Goal: Answer question/provide support: Share knowledge or assist other users

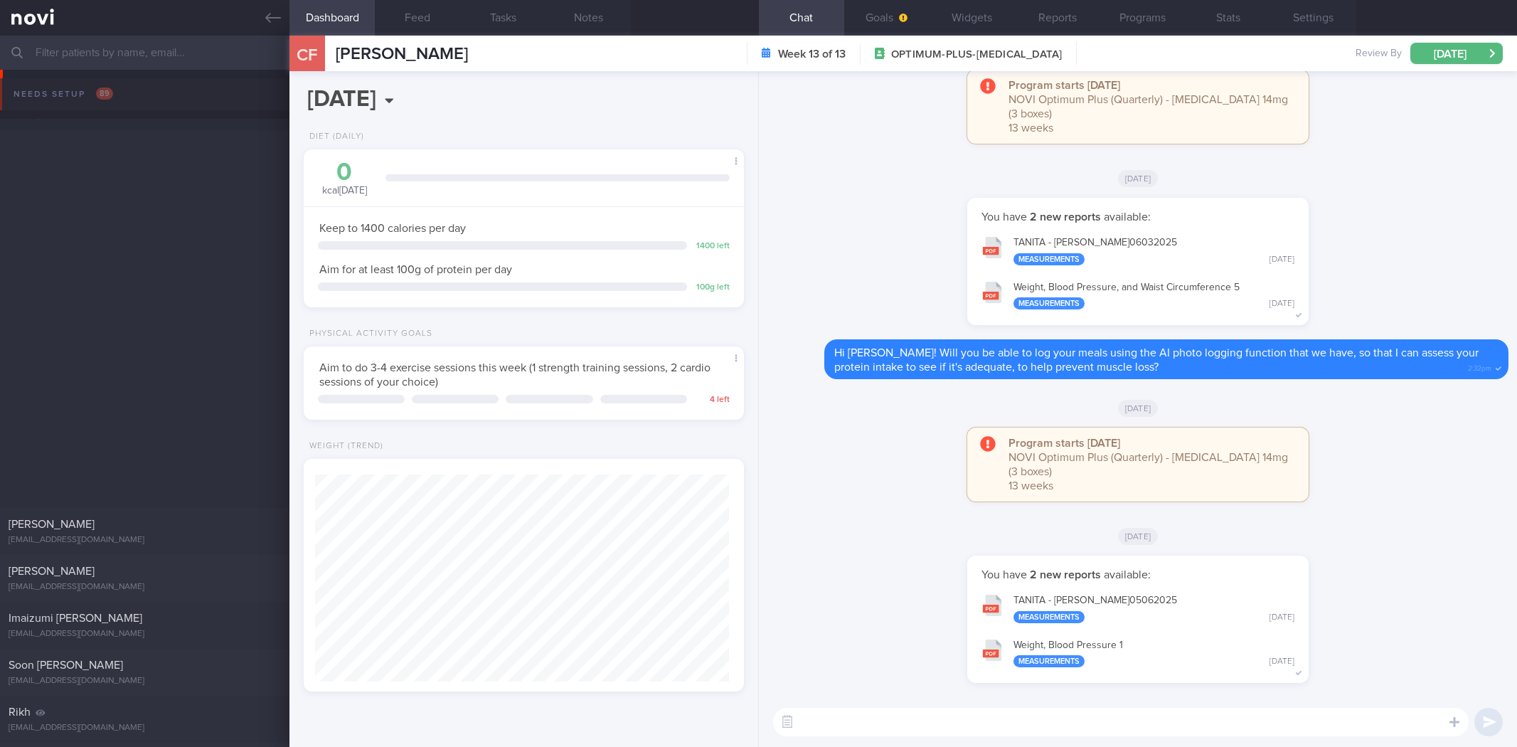
select select "8"
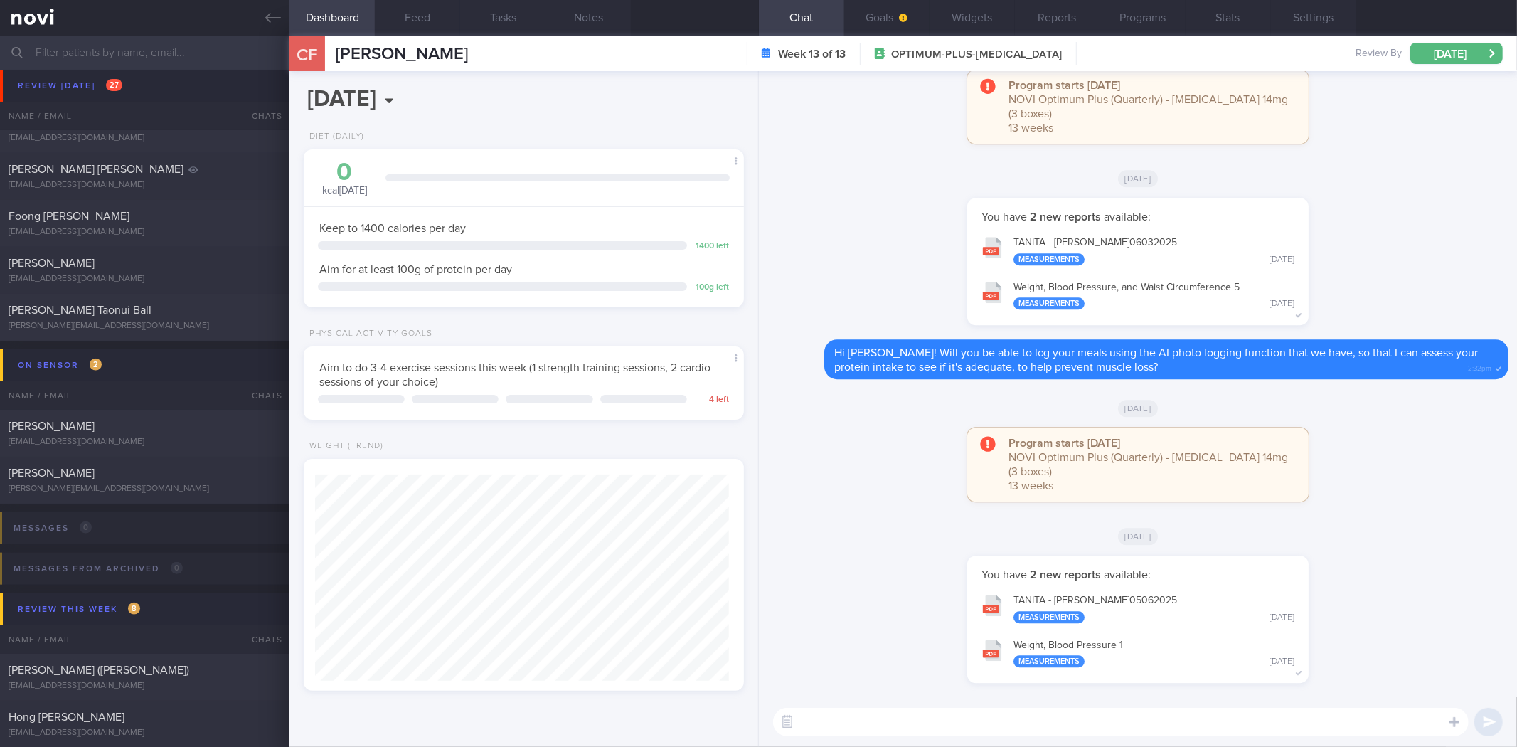
click at [883, 258] on div "You have 2 new reports available: TANITA - TAN CHAI FONG_ 06032025 Measurements…" at bounding box center [1137, 269] width 741 height 142
click at [266, 23] on icon at bounding box center [273, 18] width 16 height 16
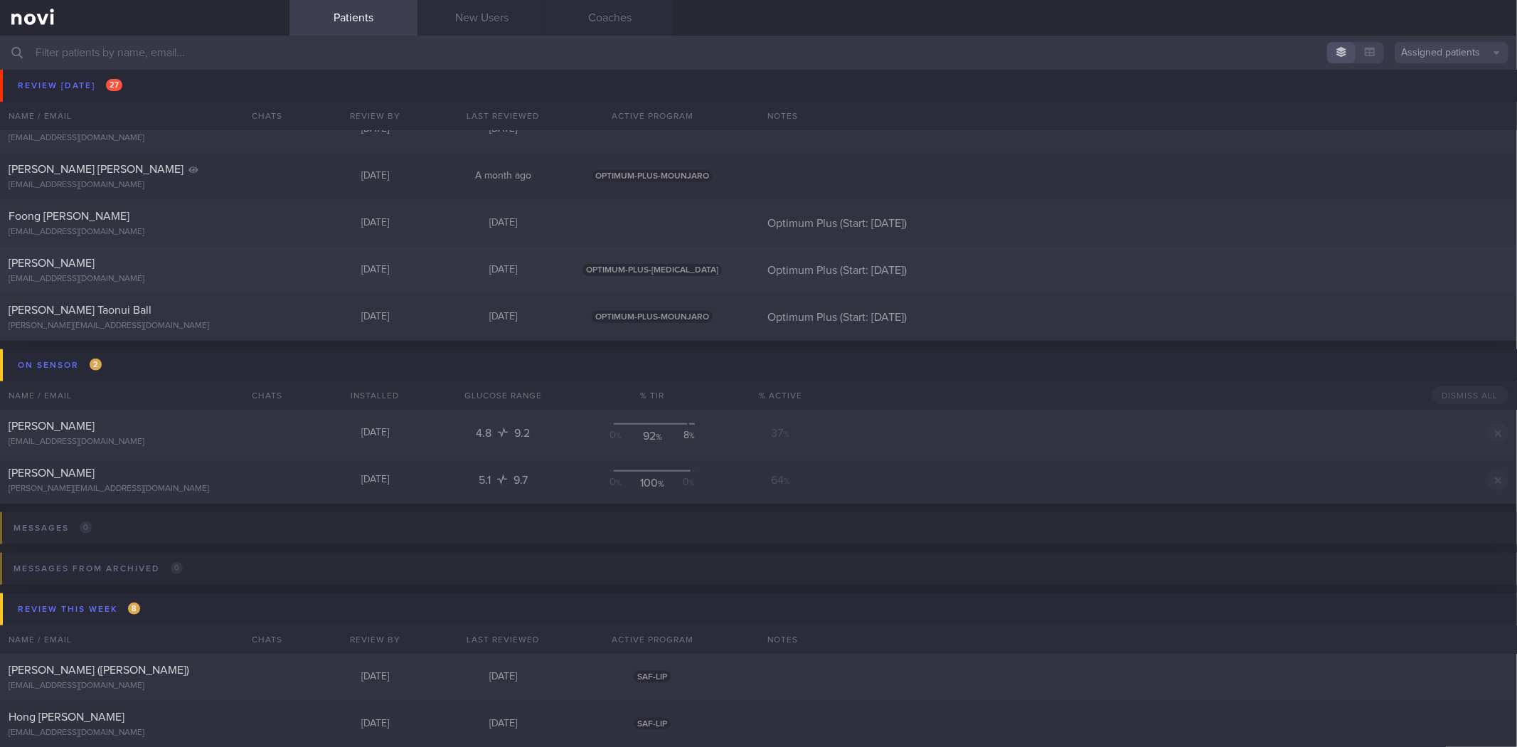
click at [172, 275] on div "[EMAIL_ADDRESS][DOMAIN_NAME]" at bounding box center [145, 279] width 272 height 11
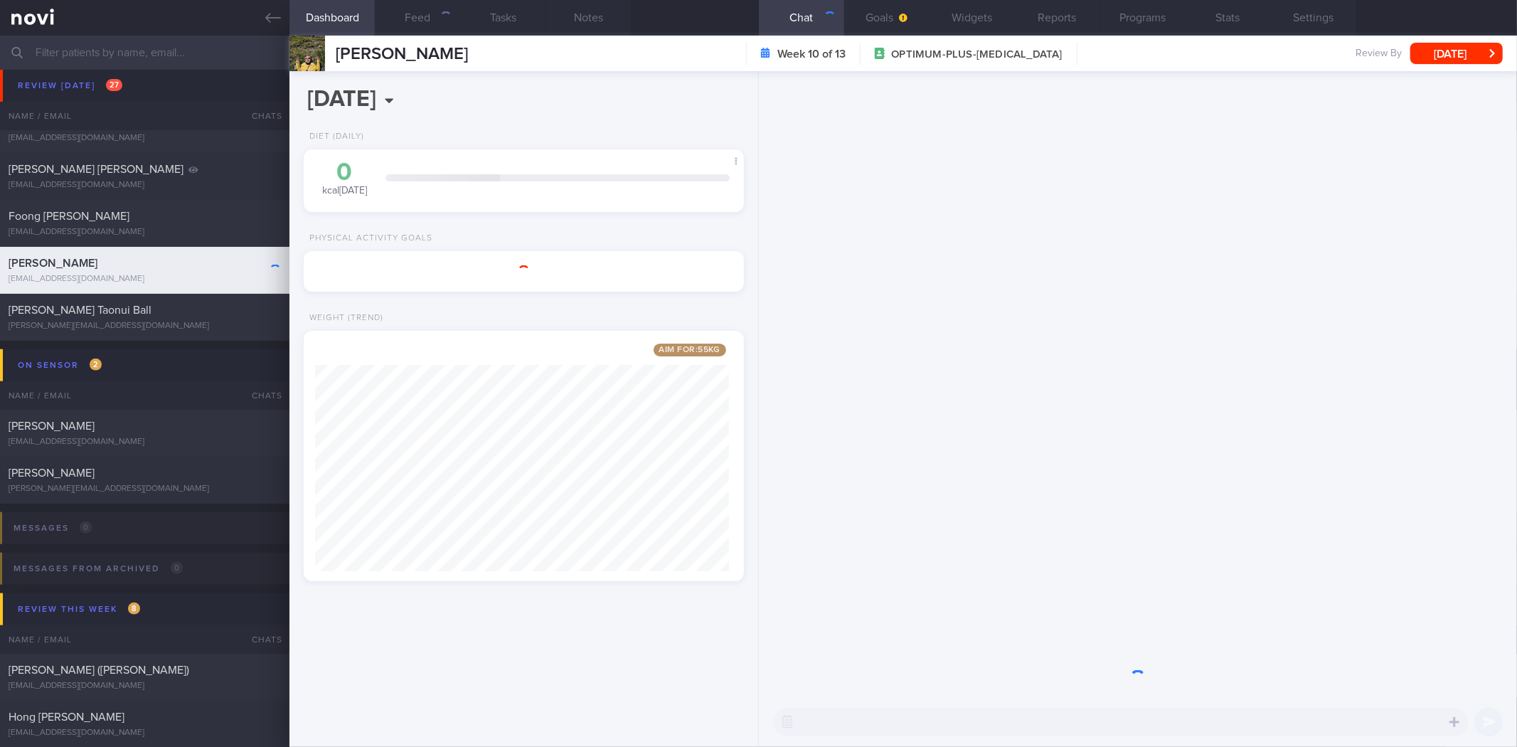
scroll to position [711034, 710853]
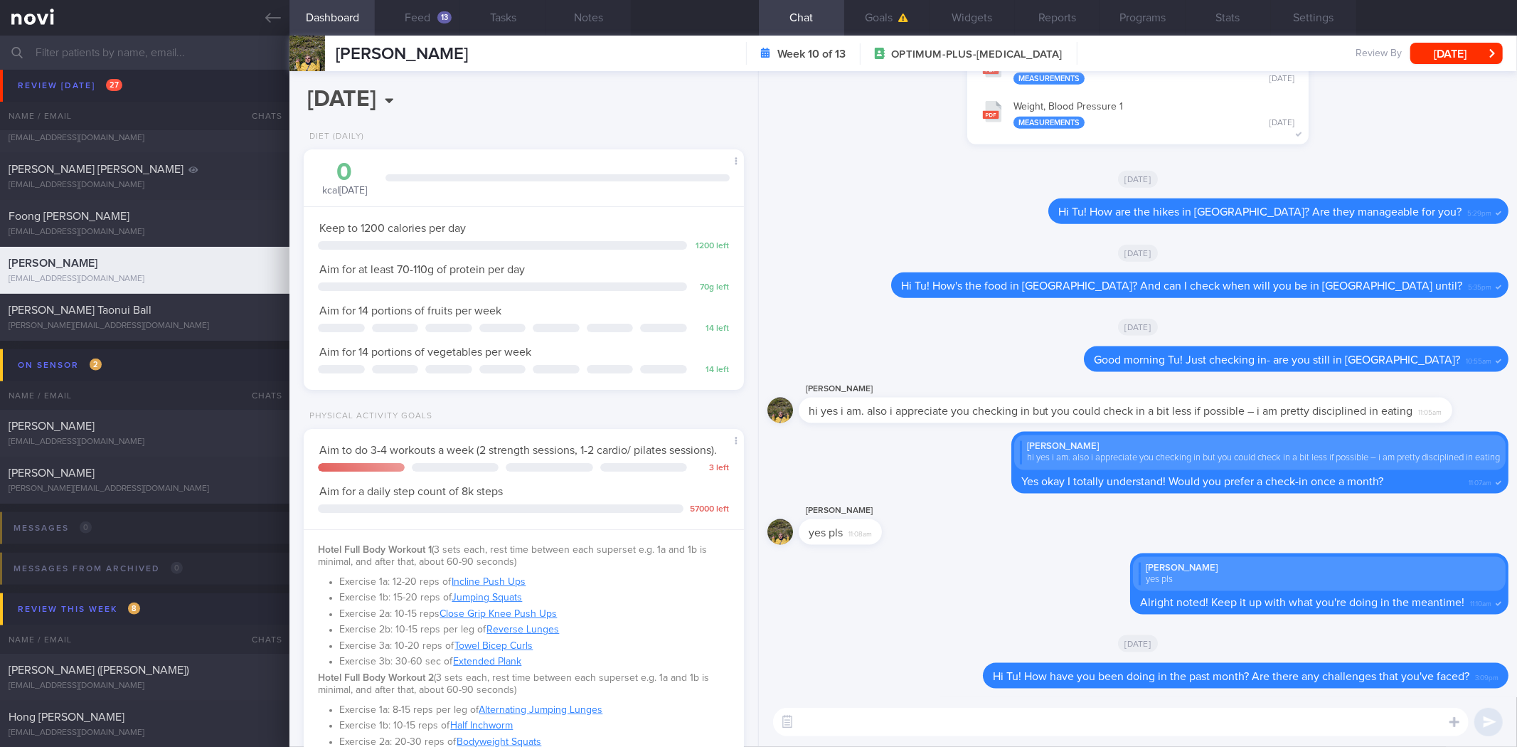
click at [1225, 735] on textarea at bounding box center [1121, 722] width 696 height 28
click at [1438, 47] on button "[DATE]" at bounding box center [1456, 53] width 92 height 21
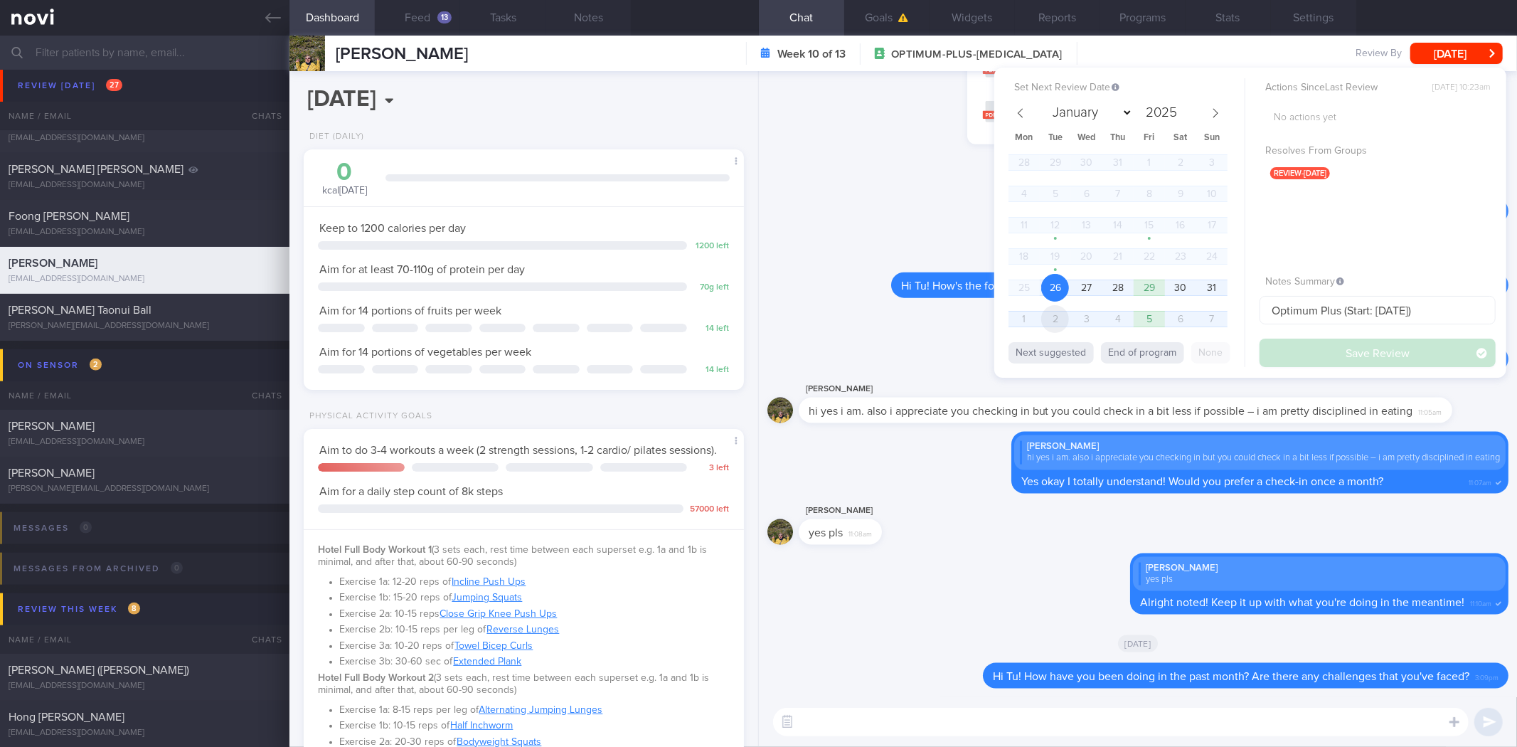
click at [1064, 318] on span "2" at bounding box center [1055, 319] width 28 height 28
select select "8"
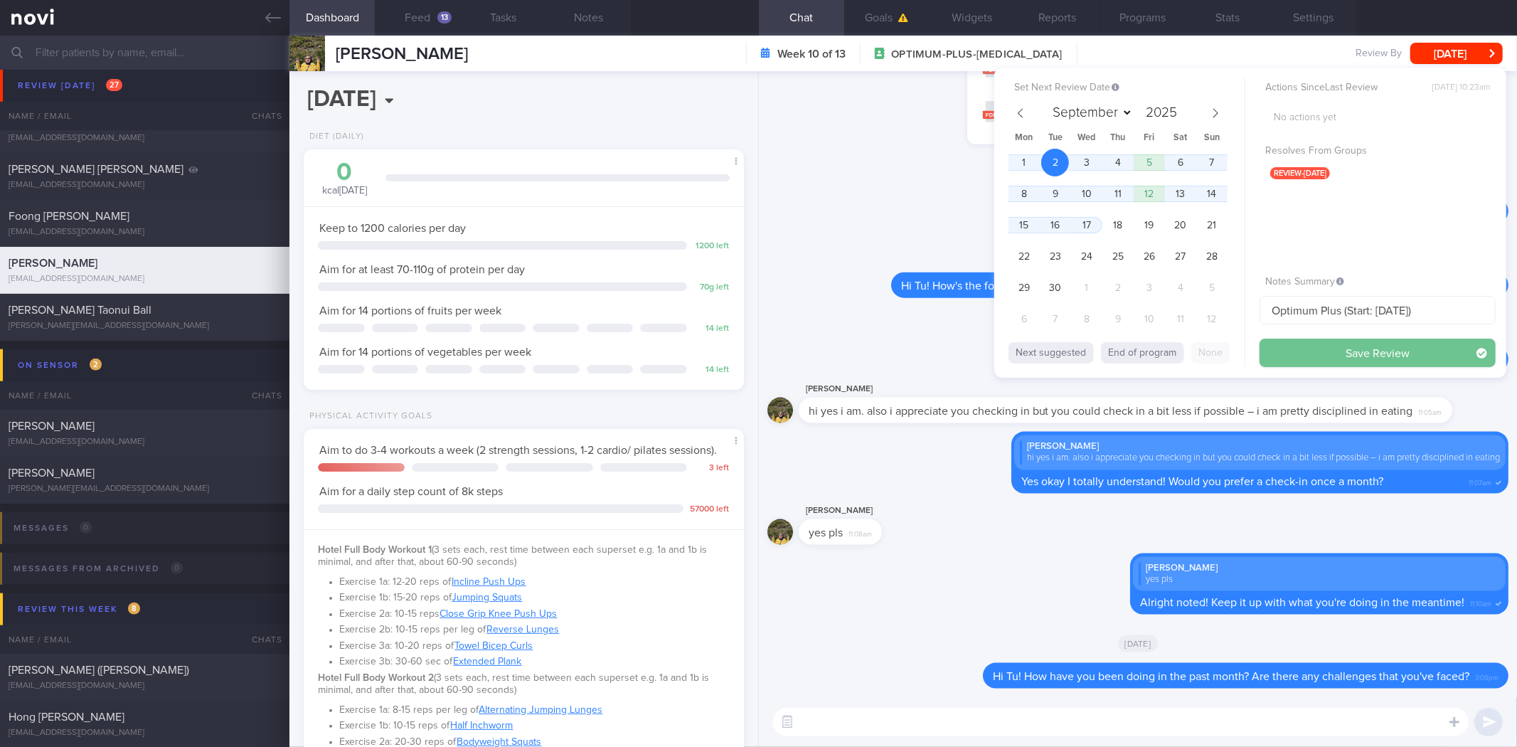
click at [1371, 346] on button "Save Review" at bounding box center [1378, 353] width 236 height 28
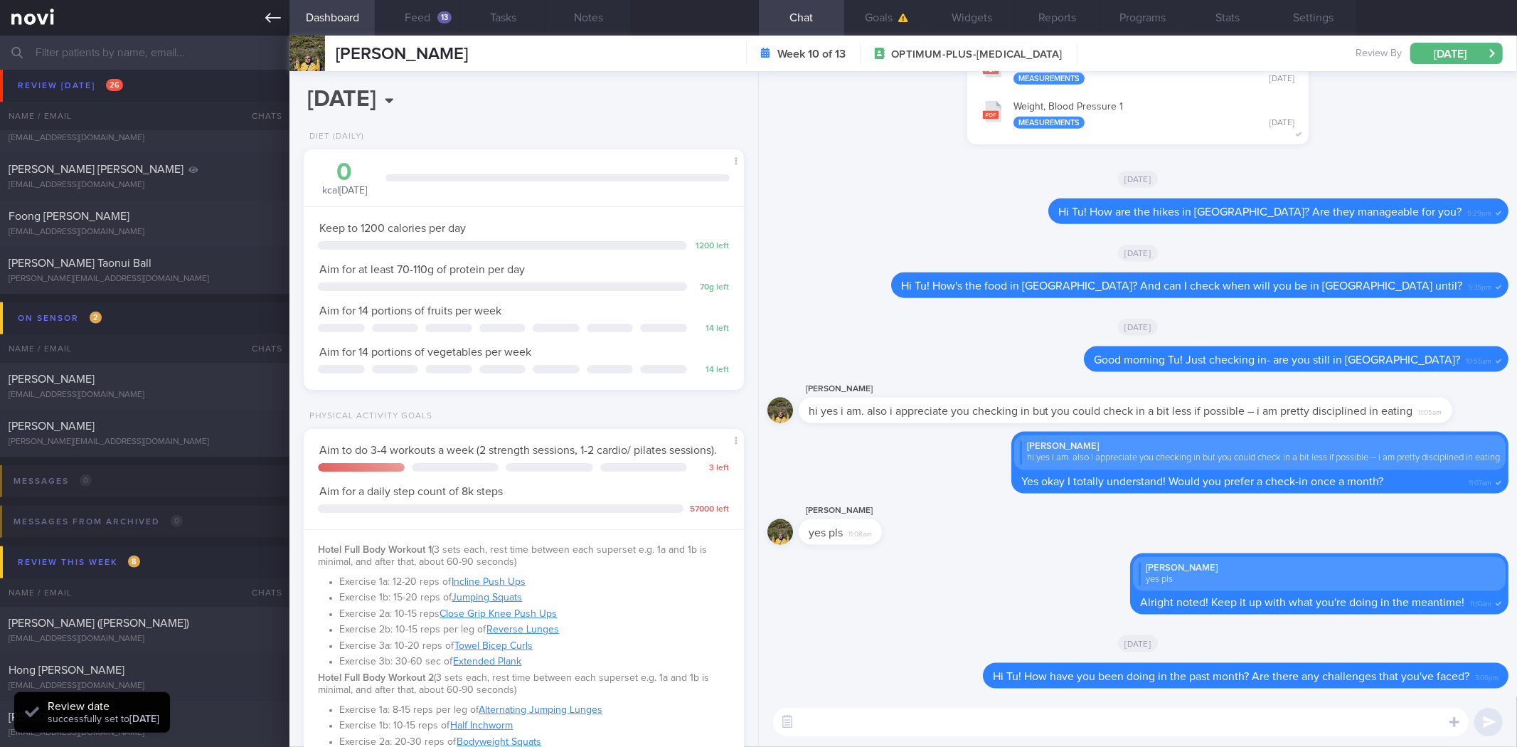
click at [263, 15] on link at bounding box center [144, 18] width 289 height 36
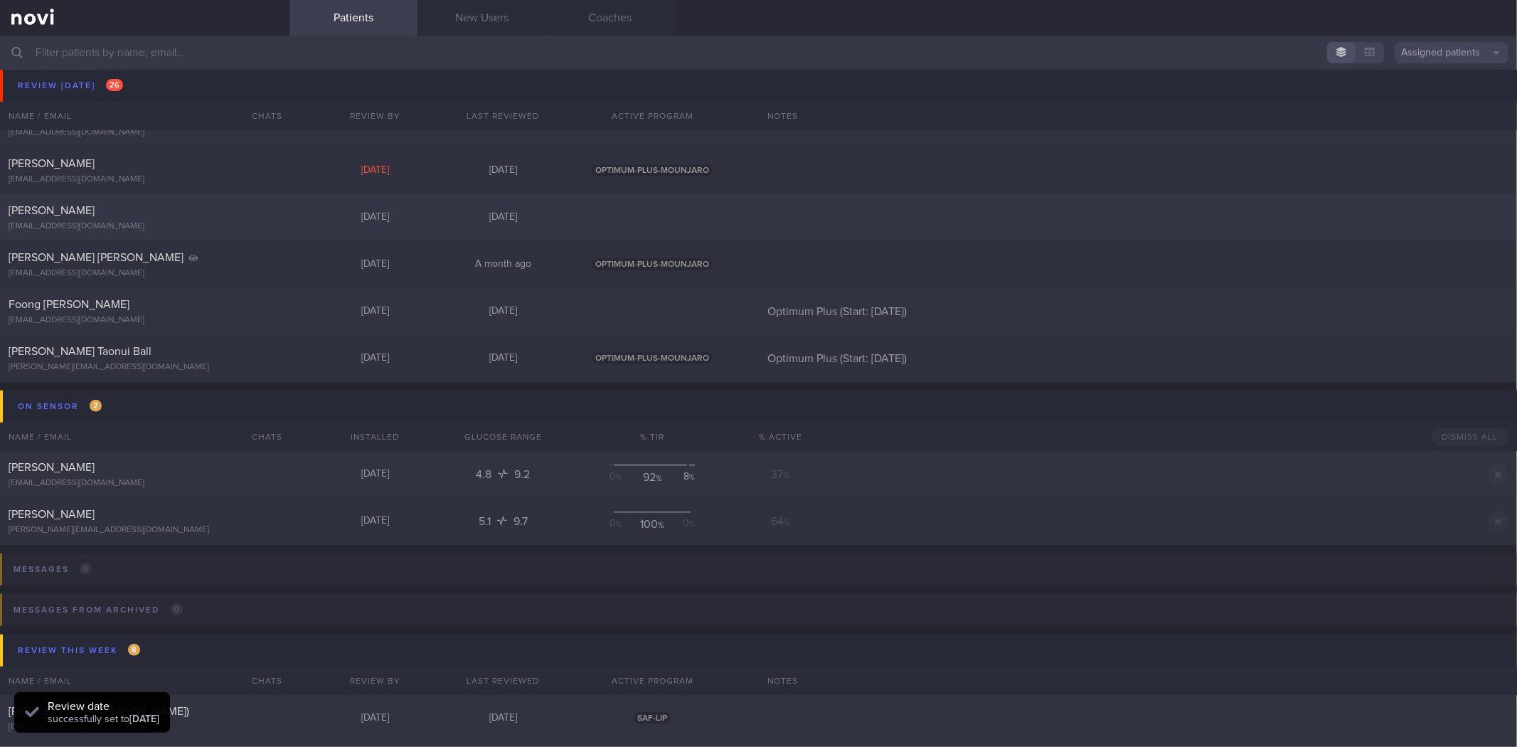
scroll to position [790, 0]
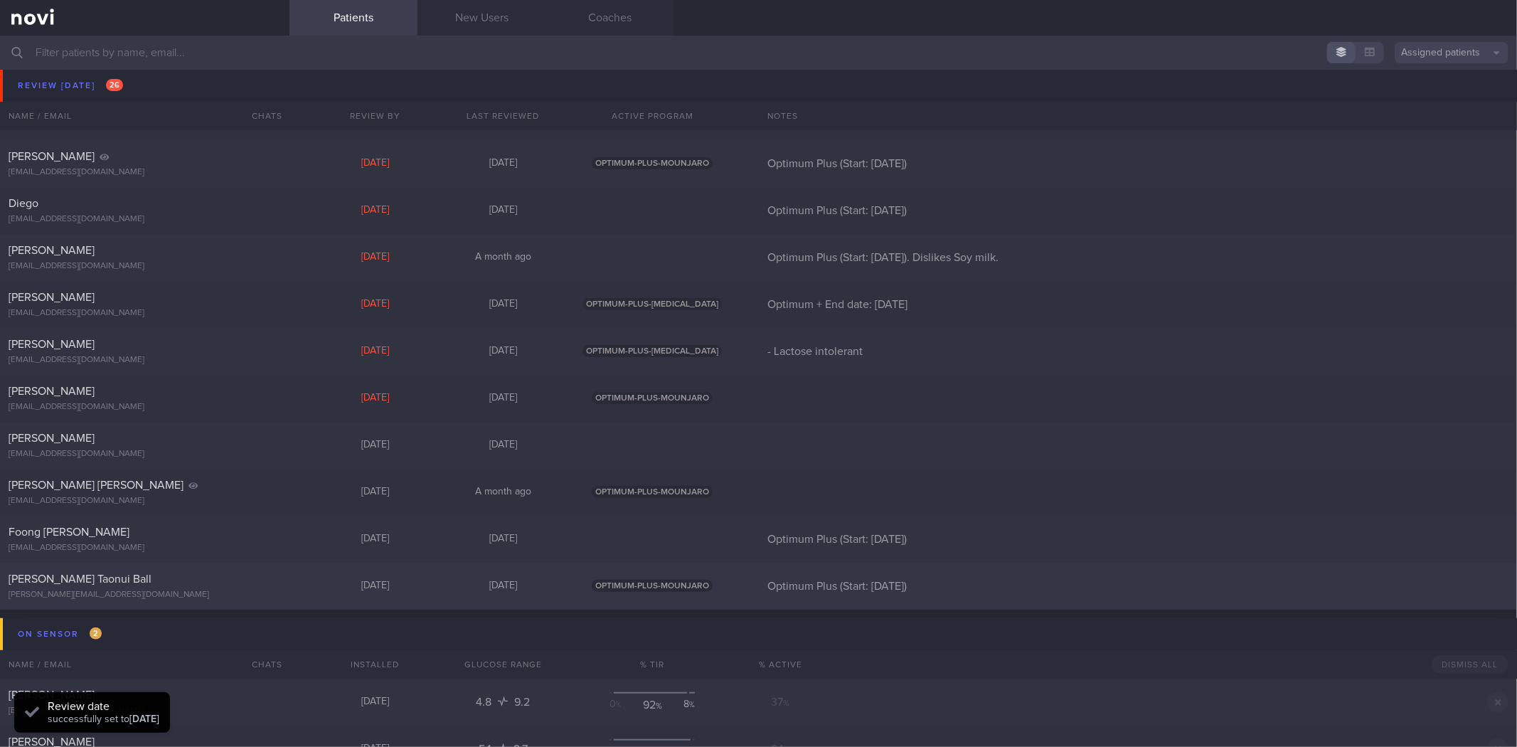
click at [216, 587] on div "Tyrel Taonui Ball tyrel.ball@gmail.com" at bounding box center [144, 586] width 289 height 28
select select "7"
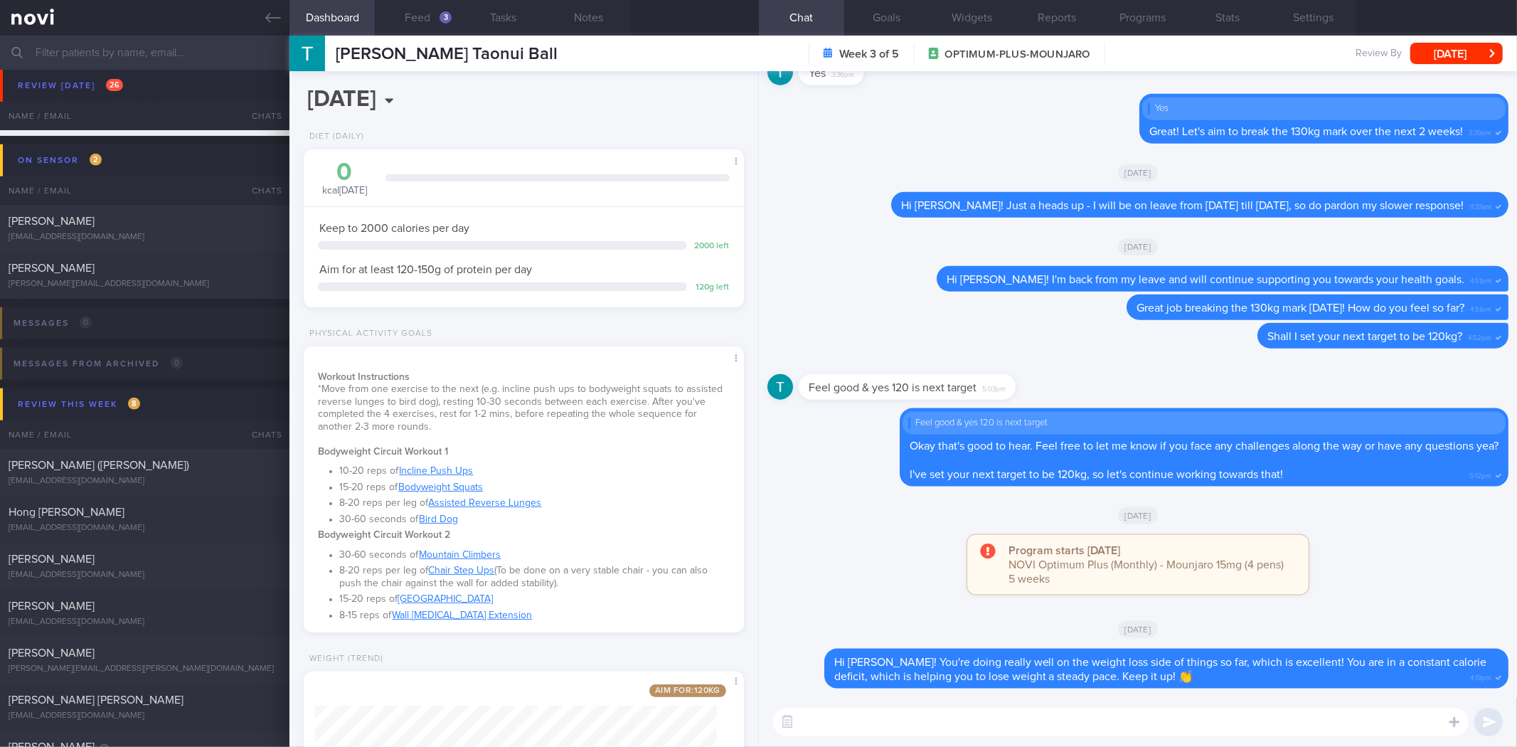
scroll to position [204, 0]
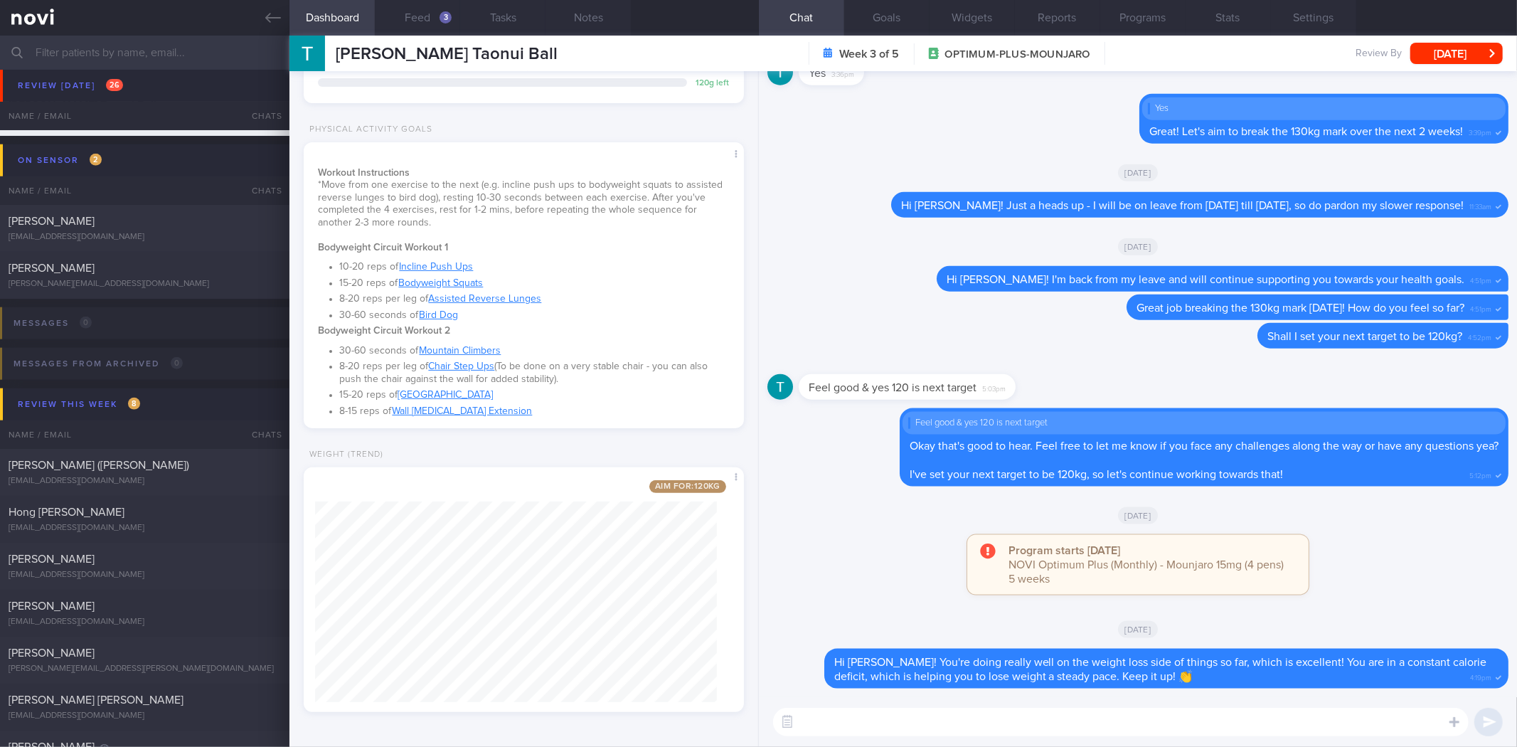
click at [1185, 709] on textarea at bounding box center [1121, 722] width 696 height 28
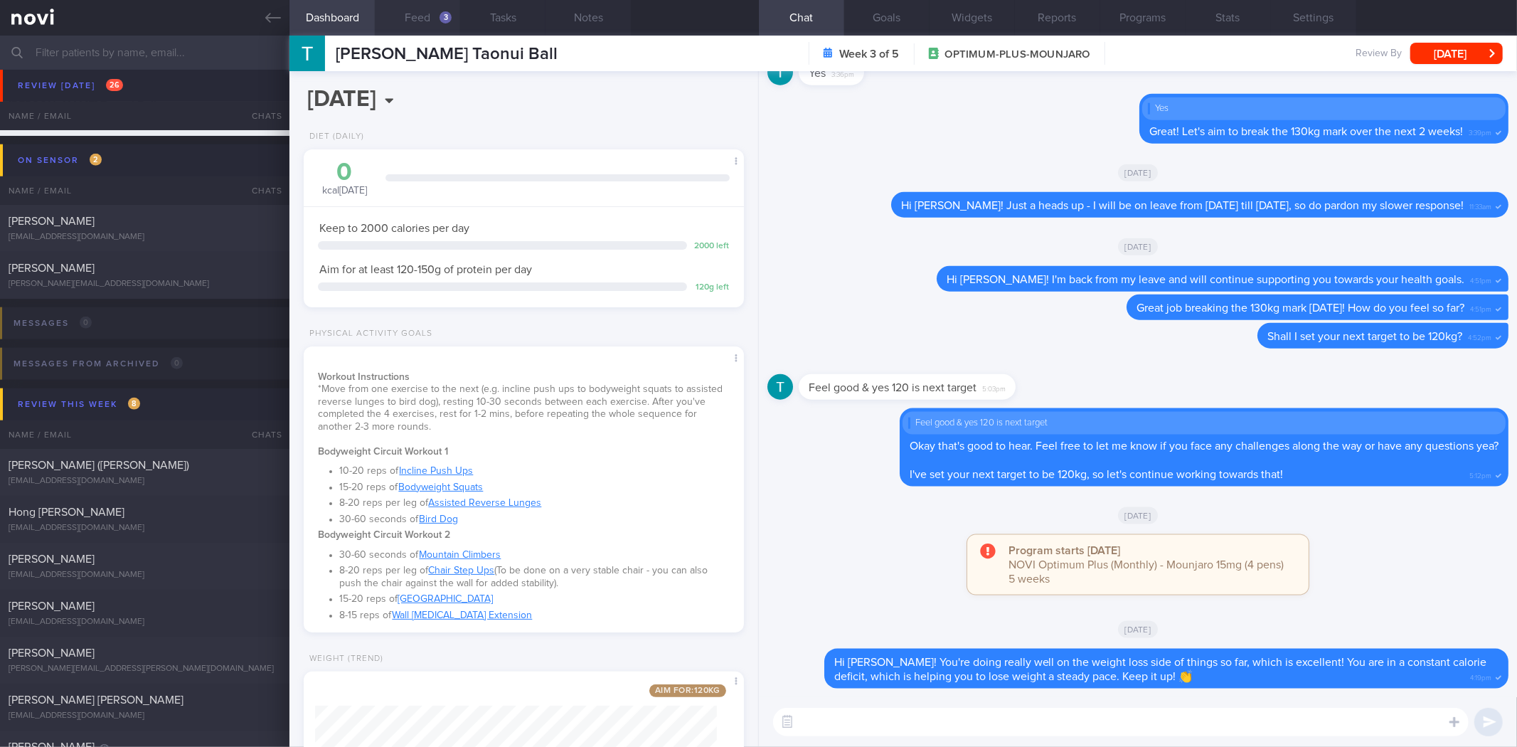
click at [436, 18] on button "Feed 3" at bounding box center [417, 18] width 85 height 36
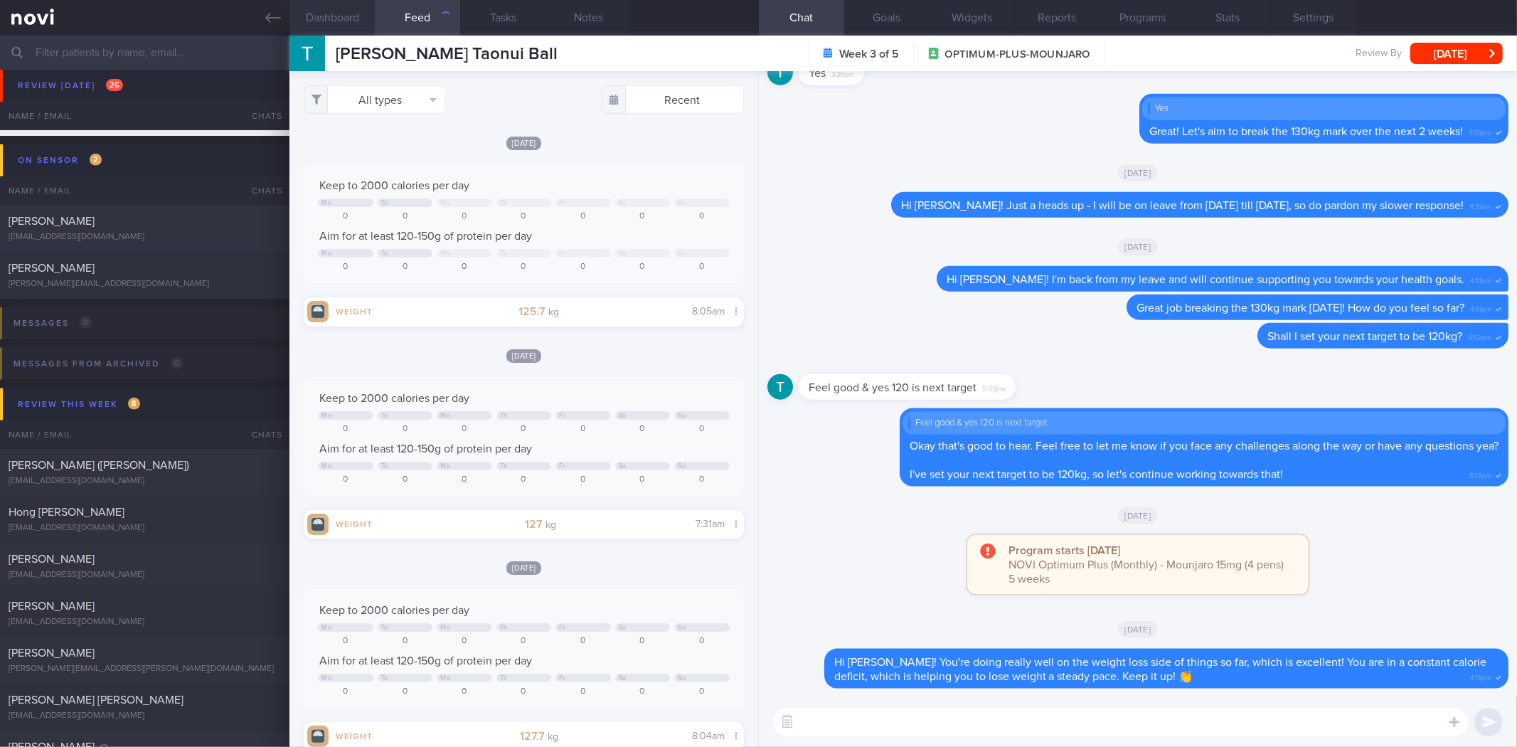
click at [353, 14] on button "Dashboard" at bounding box center [331, 18] width 85 height 36
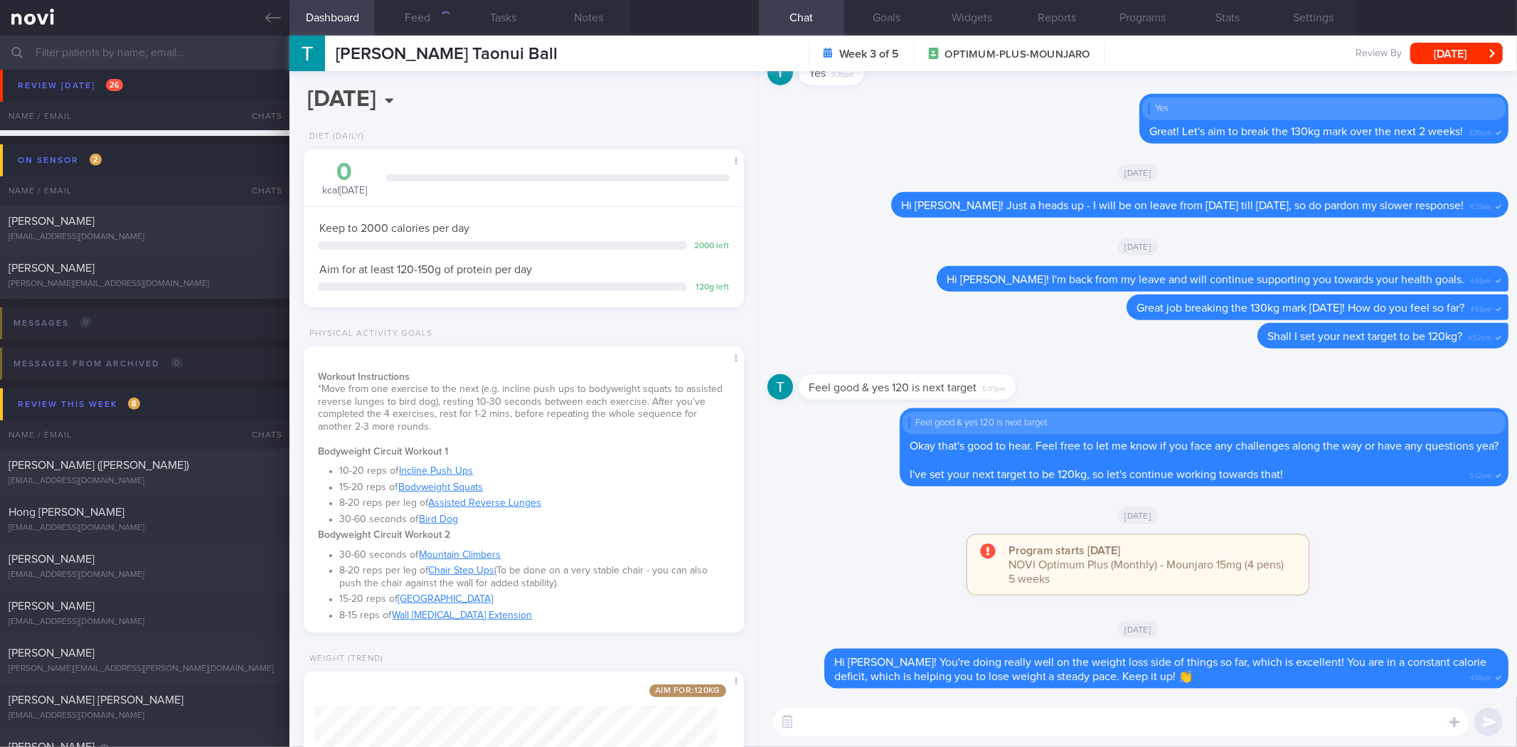
scroll to position [204, 0]
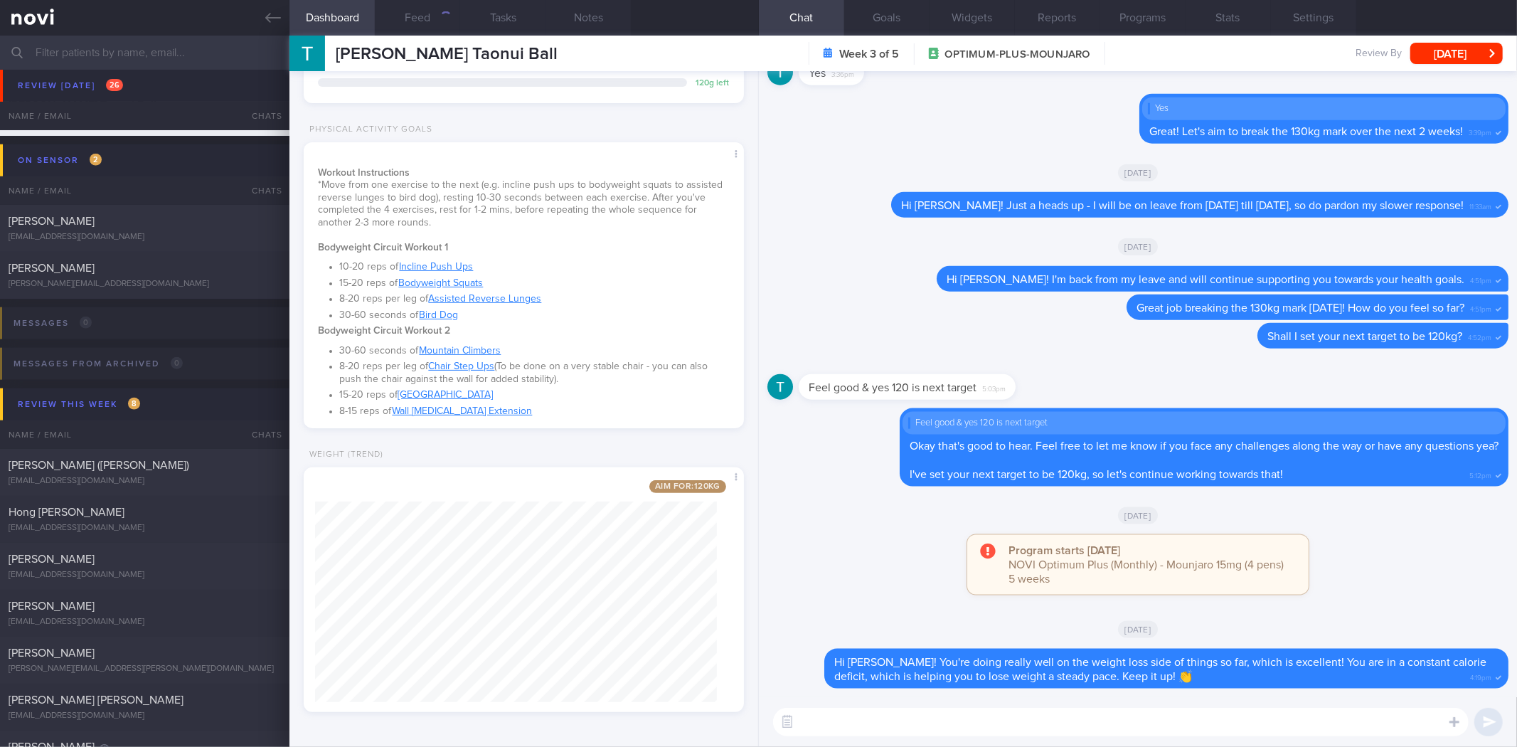
click at [907, 726] on textarea at bounding box center [1121, 722] width 696 height 28
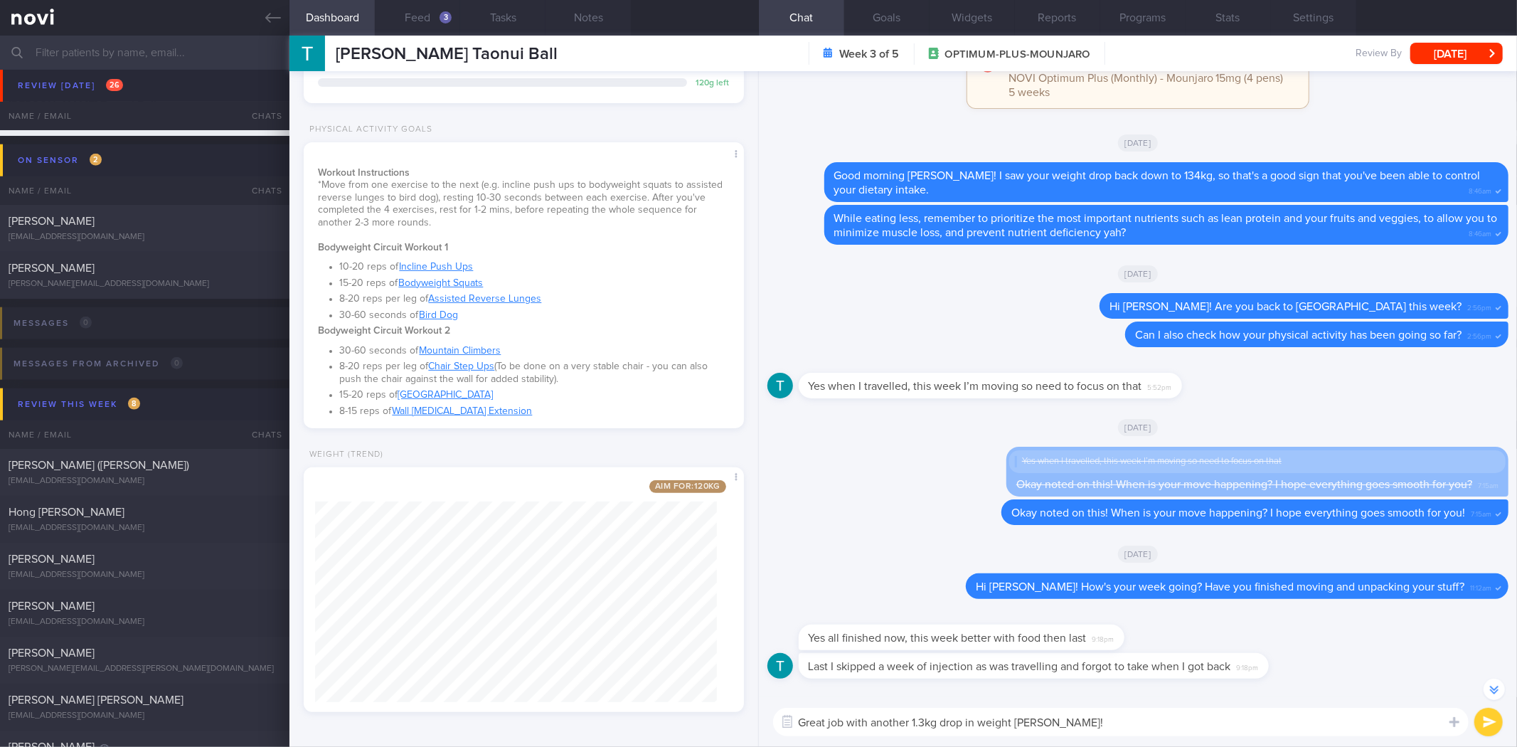
scroll to position [1, 0]
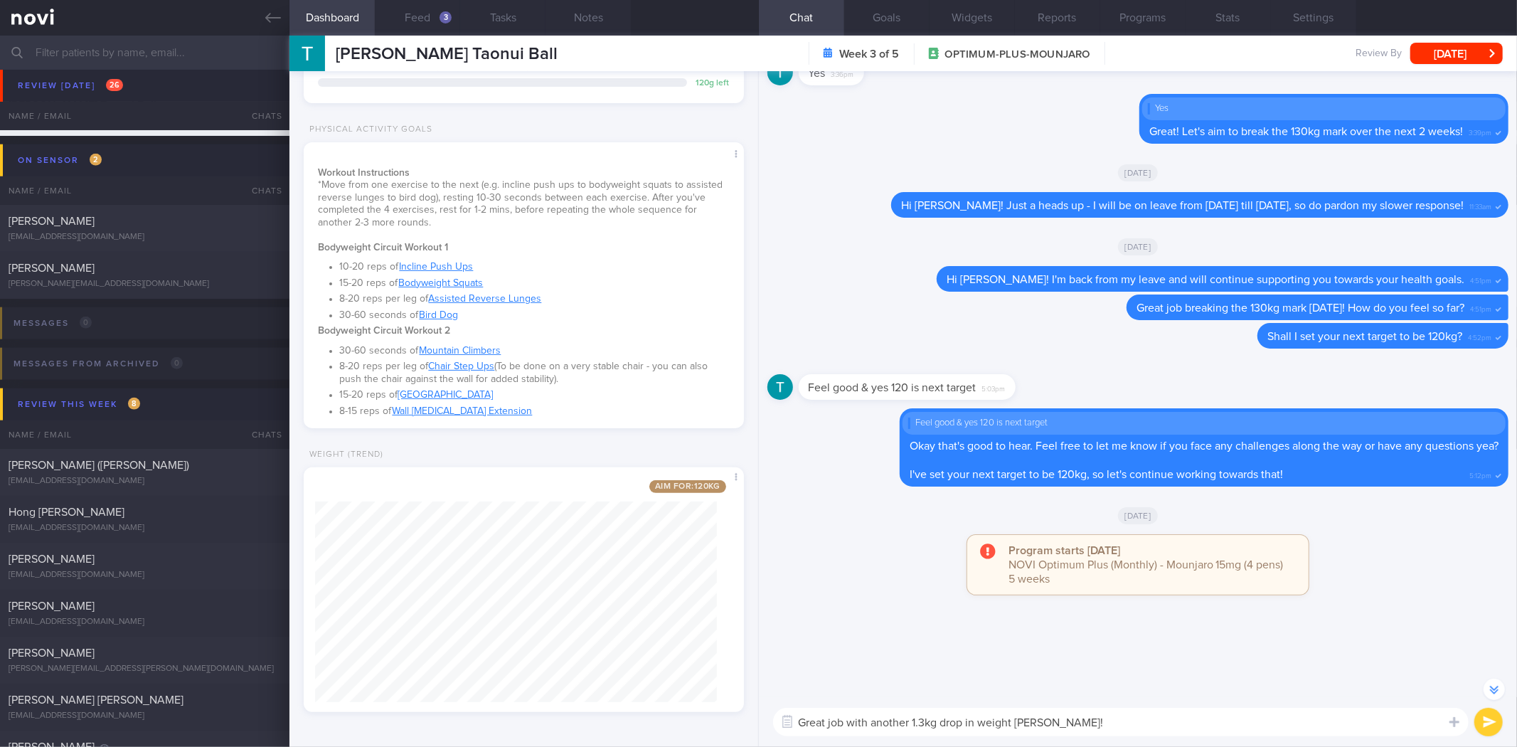
click at [1496, 684] on button "button" at bounding box center [1494, 689] width 21 height 21
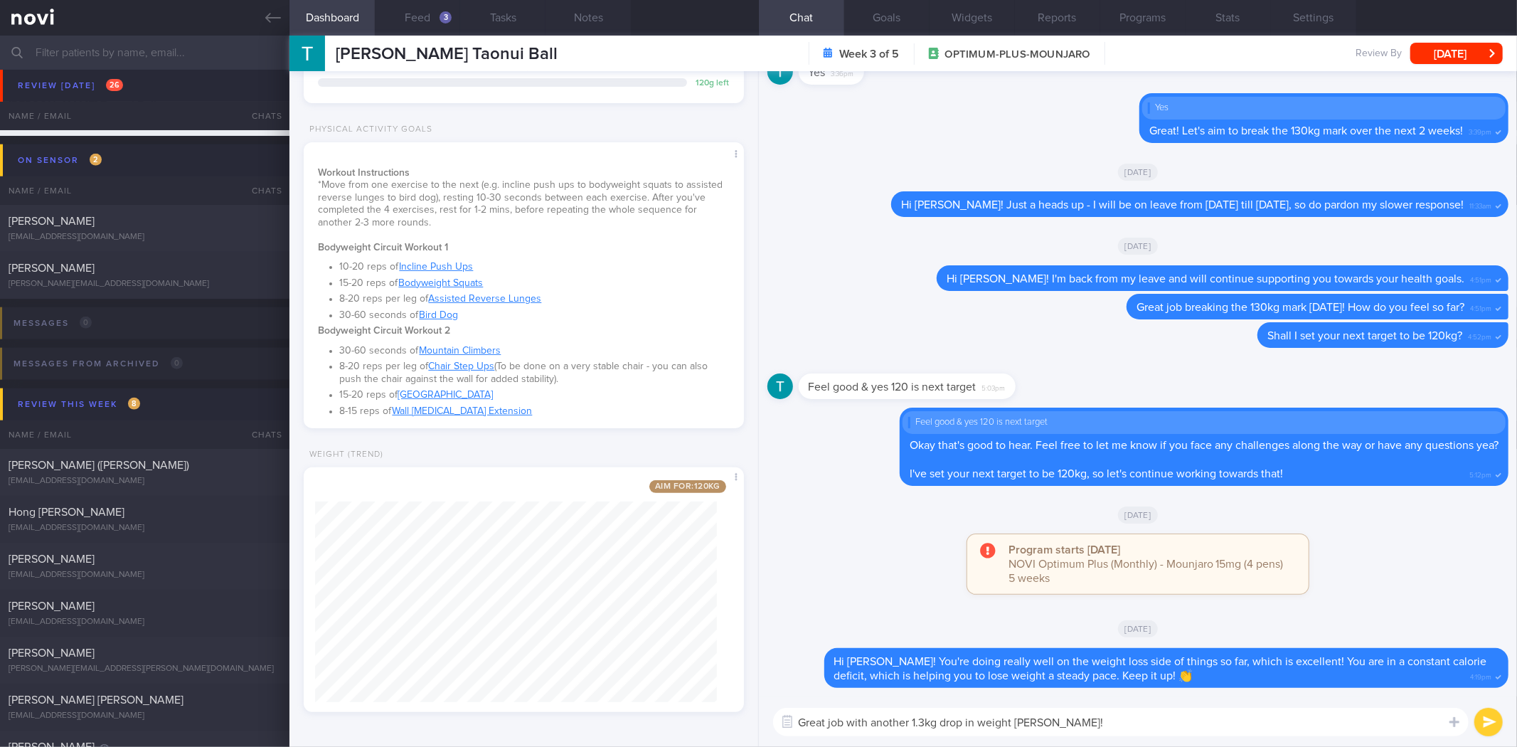
click at [1114, 730] on textarea "Great job with another 1.3kg drop in weight Tyrel!" at bounding box center [1121, 722] width 696 height 28
type textarea "Great job with another 1.3kg drop in weight Tyrel! Have you managed to incorpor…"
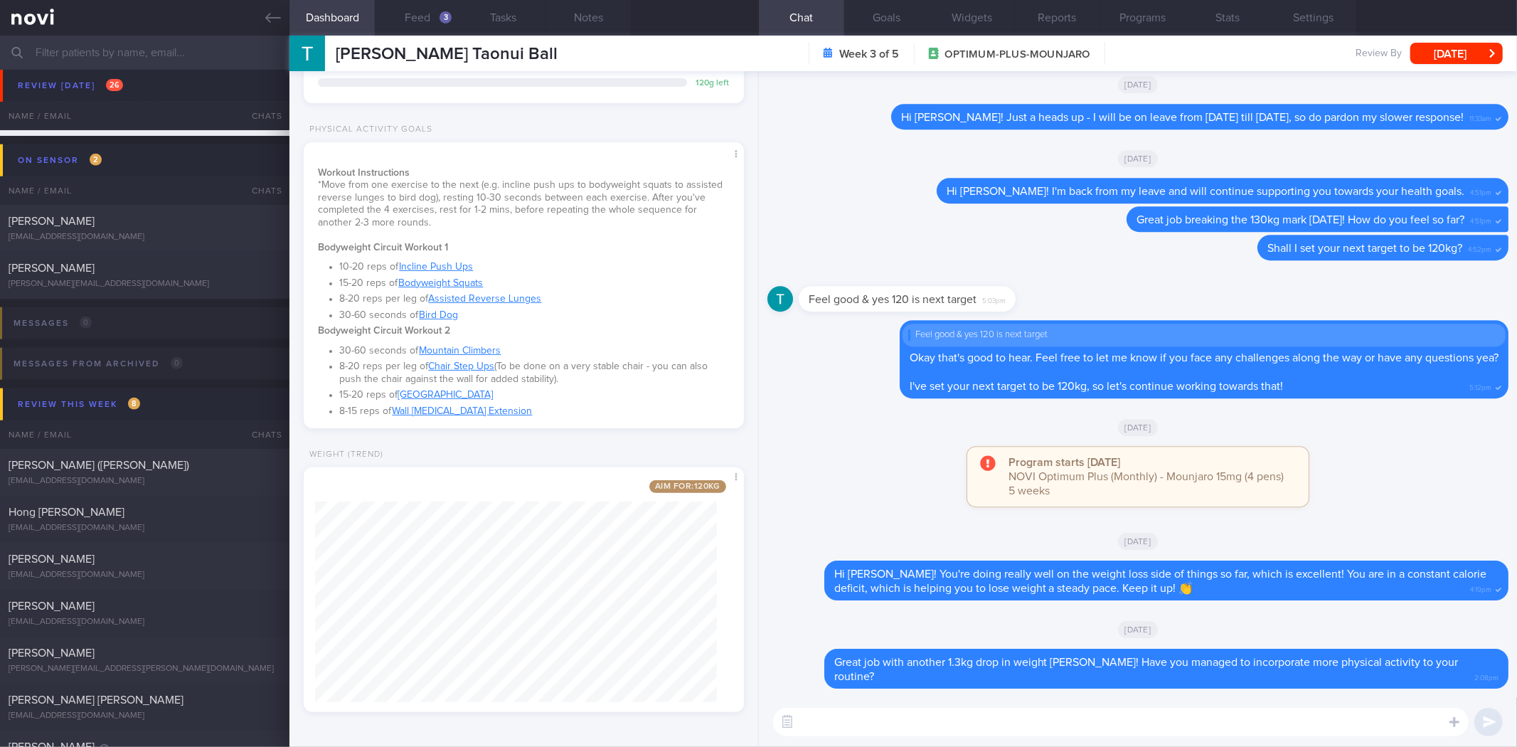
scroll to position [0, 0]
click at [1477, 58] on button "[DATE]" at bounding box center [1456, 53] width 92 height 21
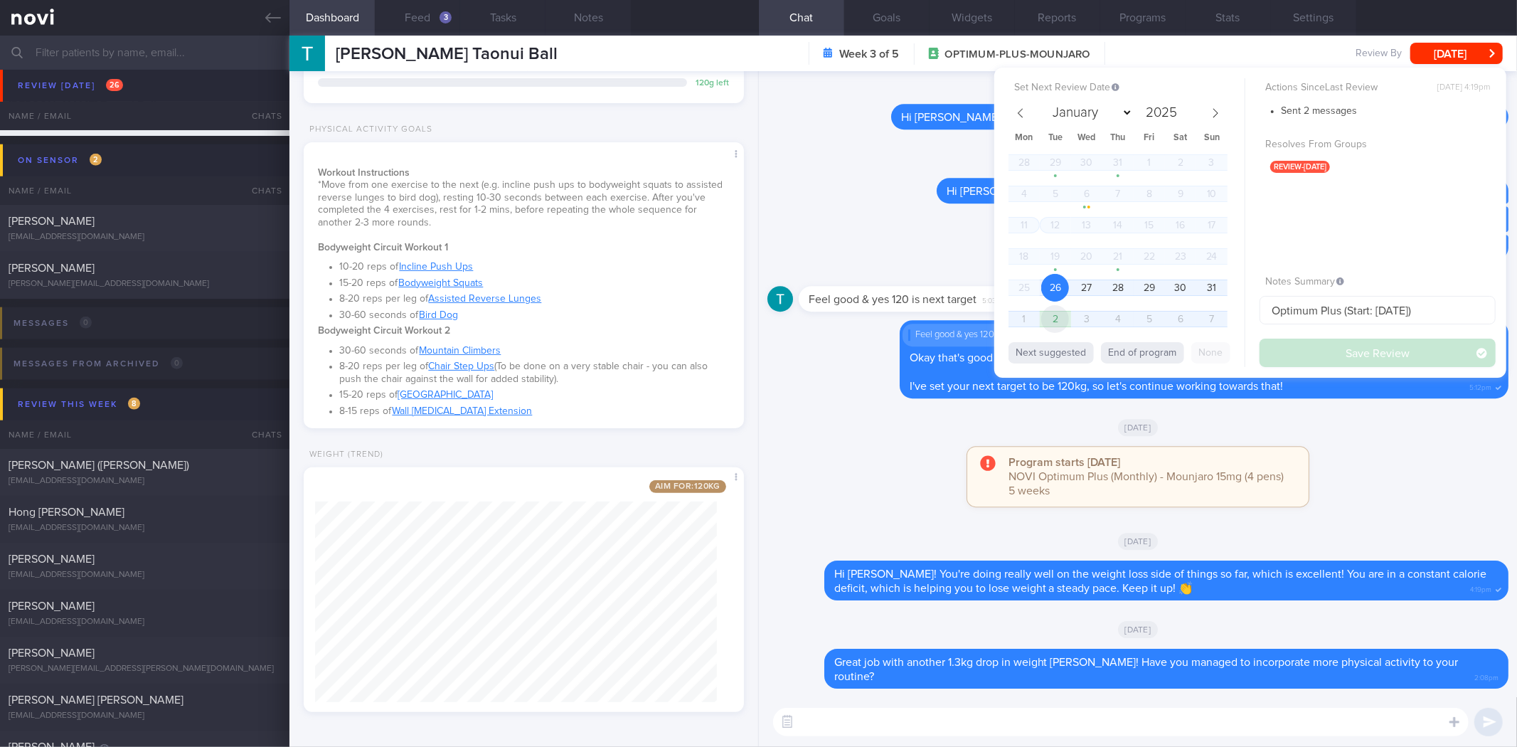
click at [1048, 323] on span "2" at bounding box center [1055, 319] width 28 height 28
select select "8"
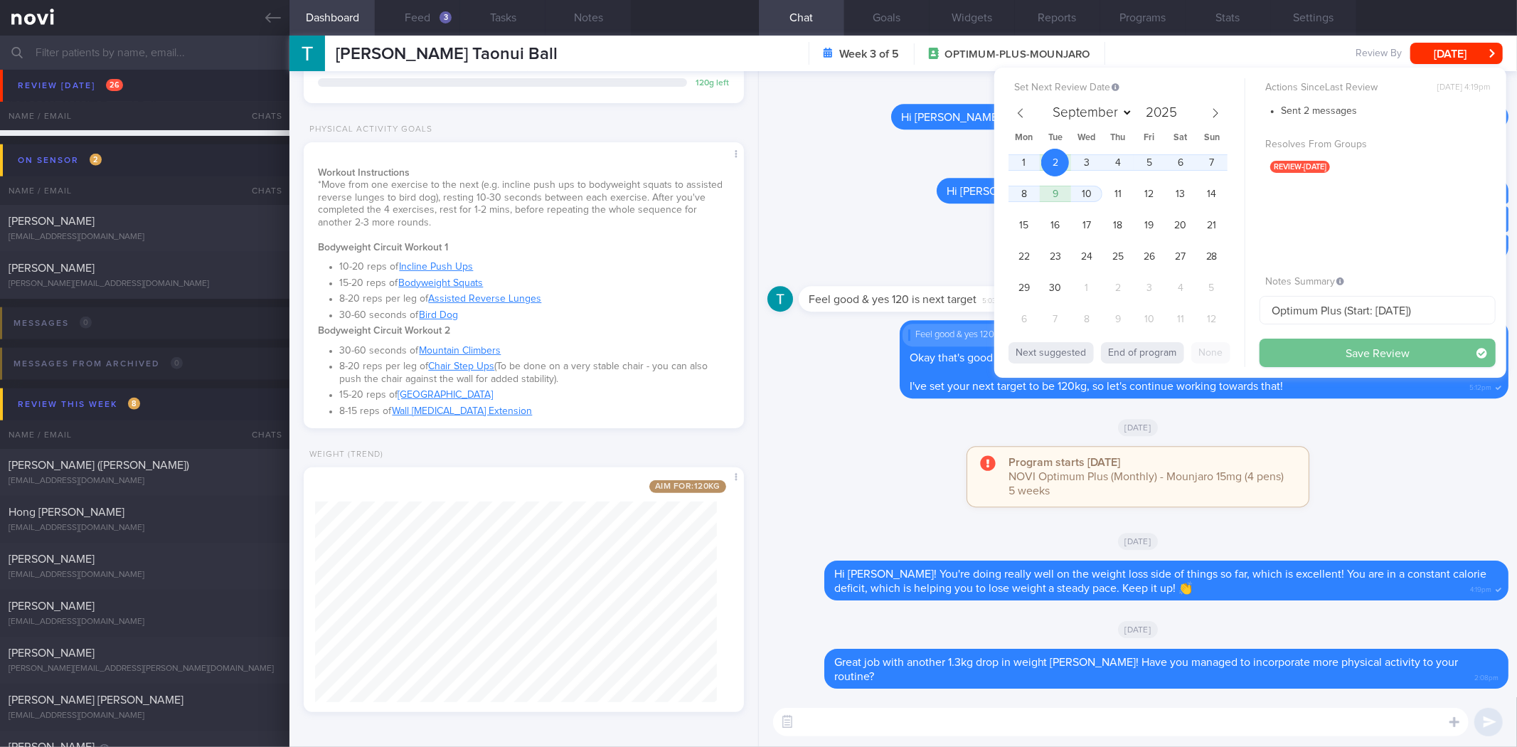
click at [1354, 356] on button "Save Review" at bounding box center [1378, 353] width 236 height 28
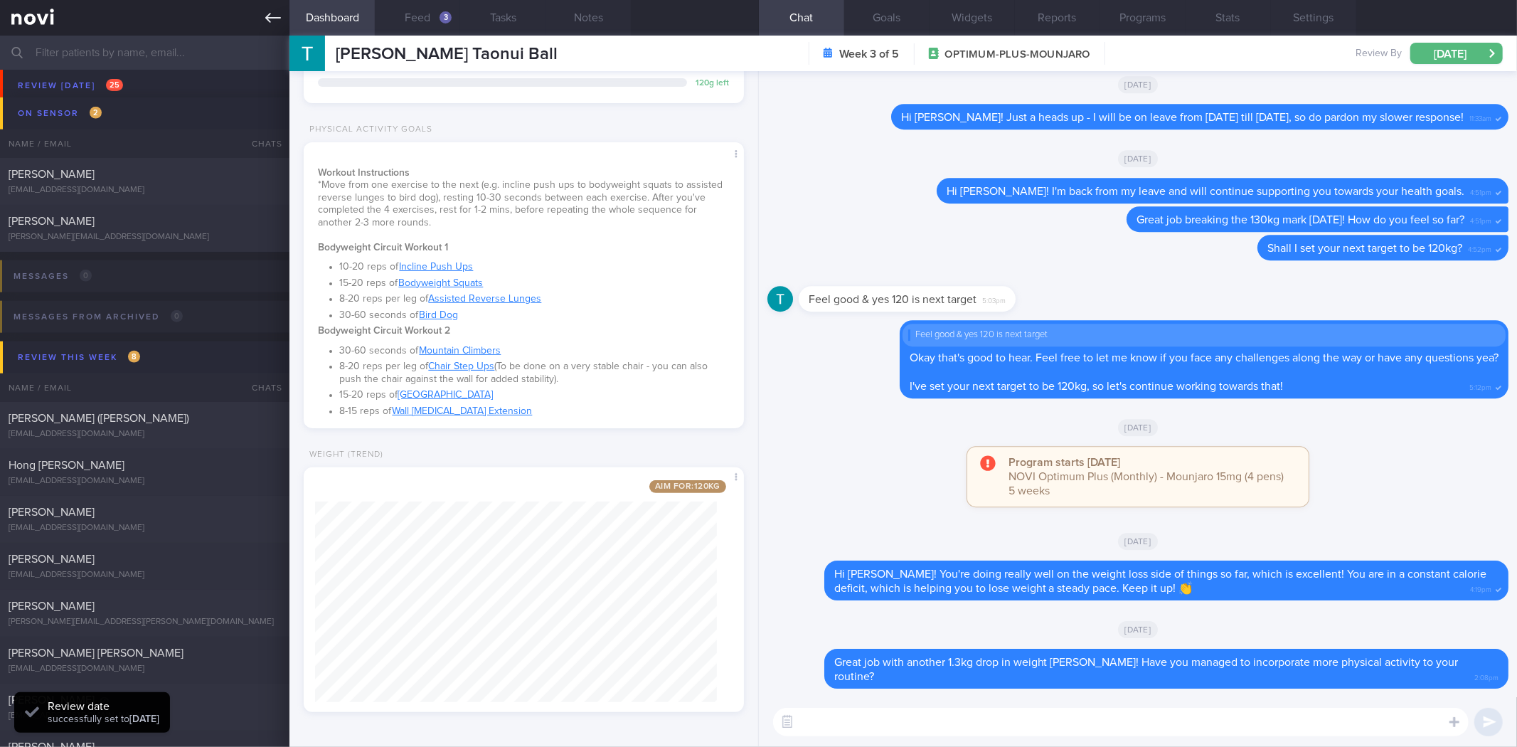
click at [278, 19] on icon at bounding box center [273, 18] width 16 height 16
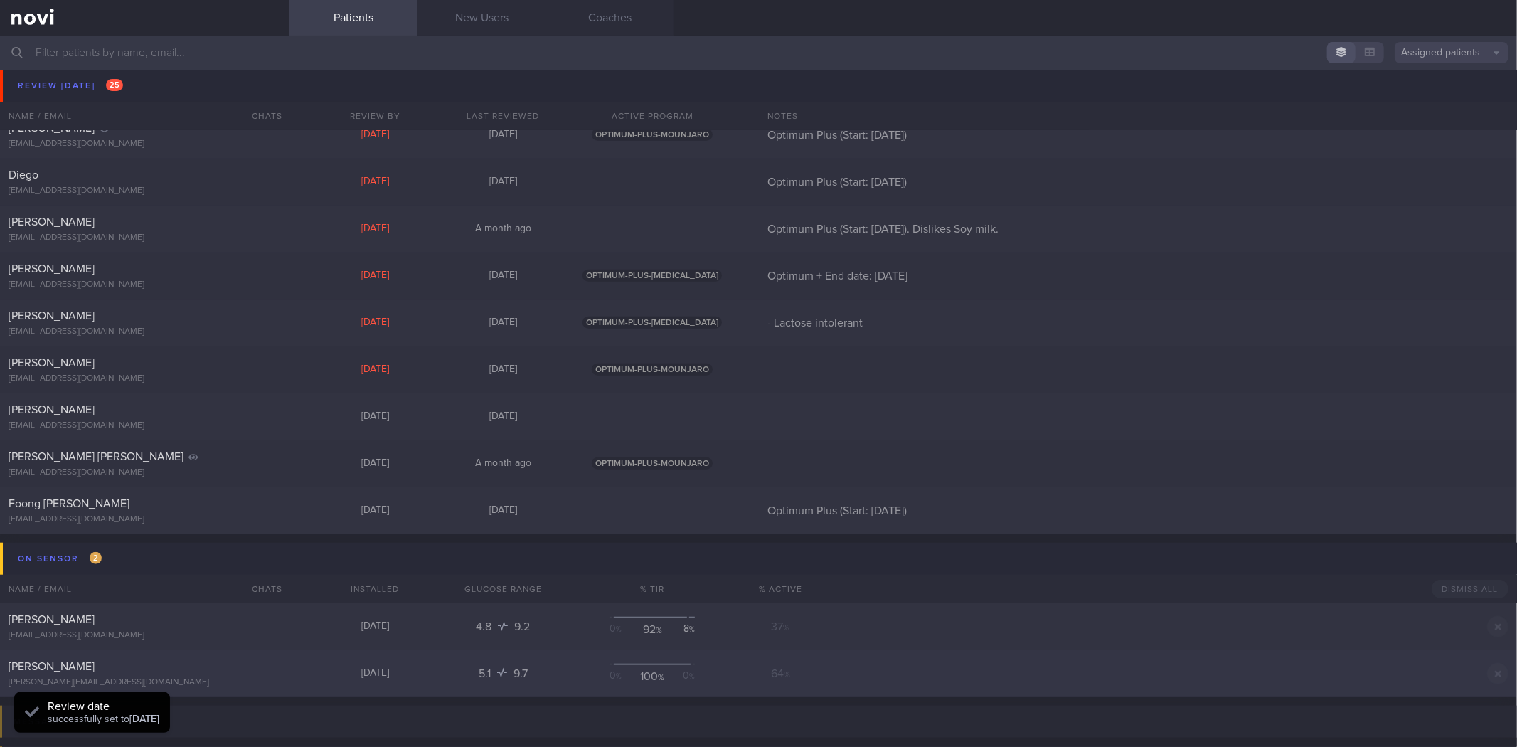
scroll to position [790, 0]
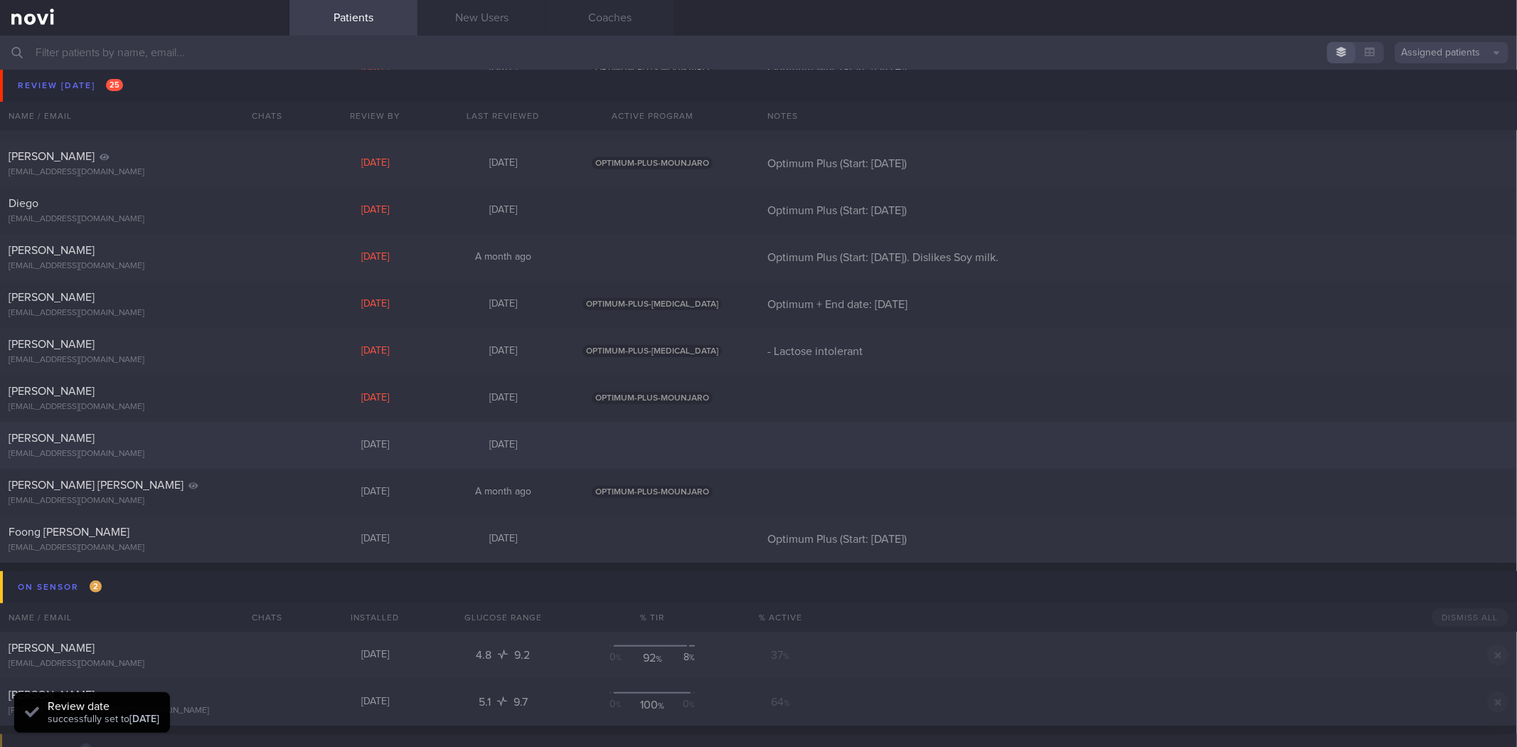
click at [191, 440] on div "[PERSON_NAME]" at bounding box center [143, 438] width 269 height 14
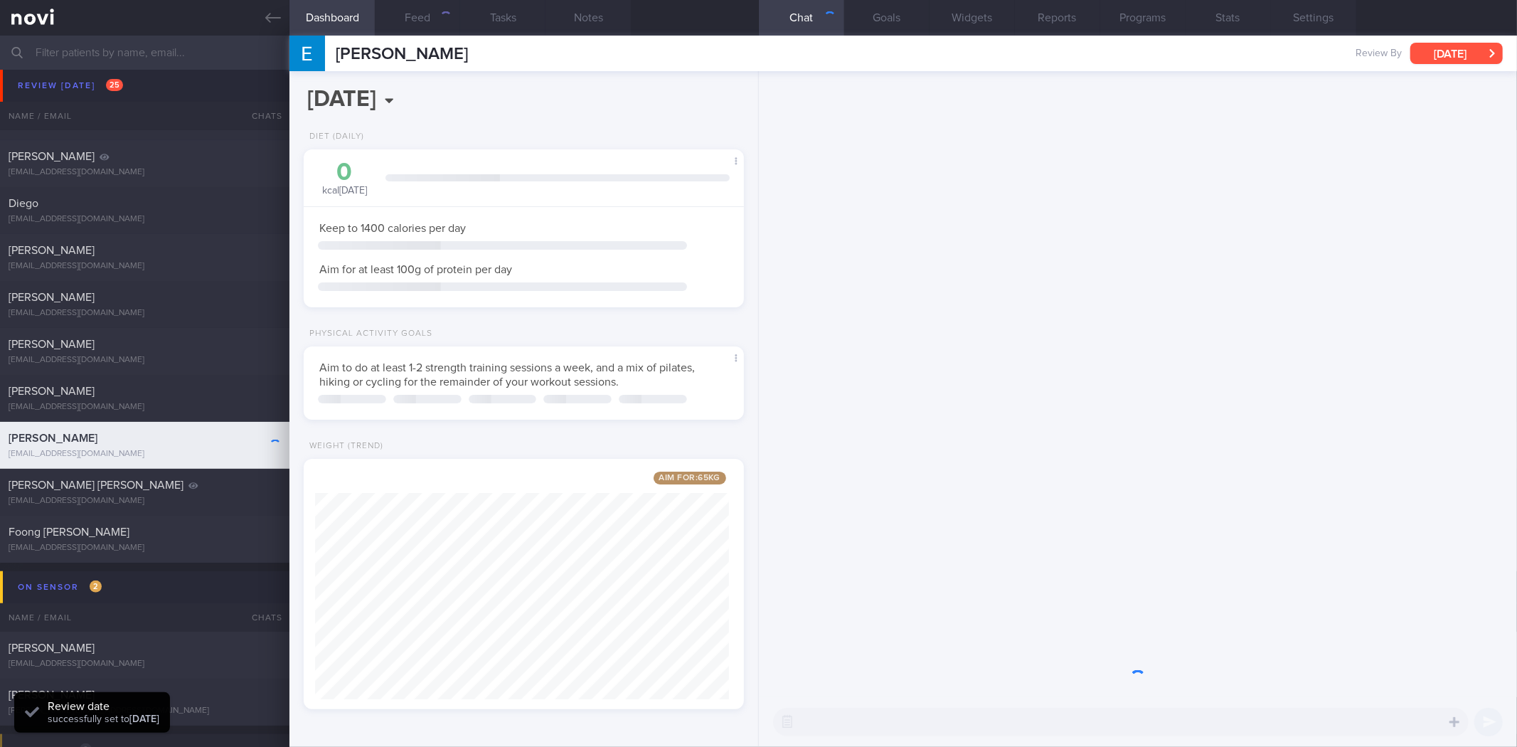
click at [1496, 45] on button "[DATE]" at bounding box center [1456, 53] width 92 height 21
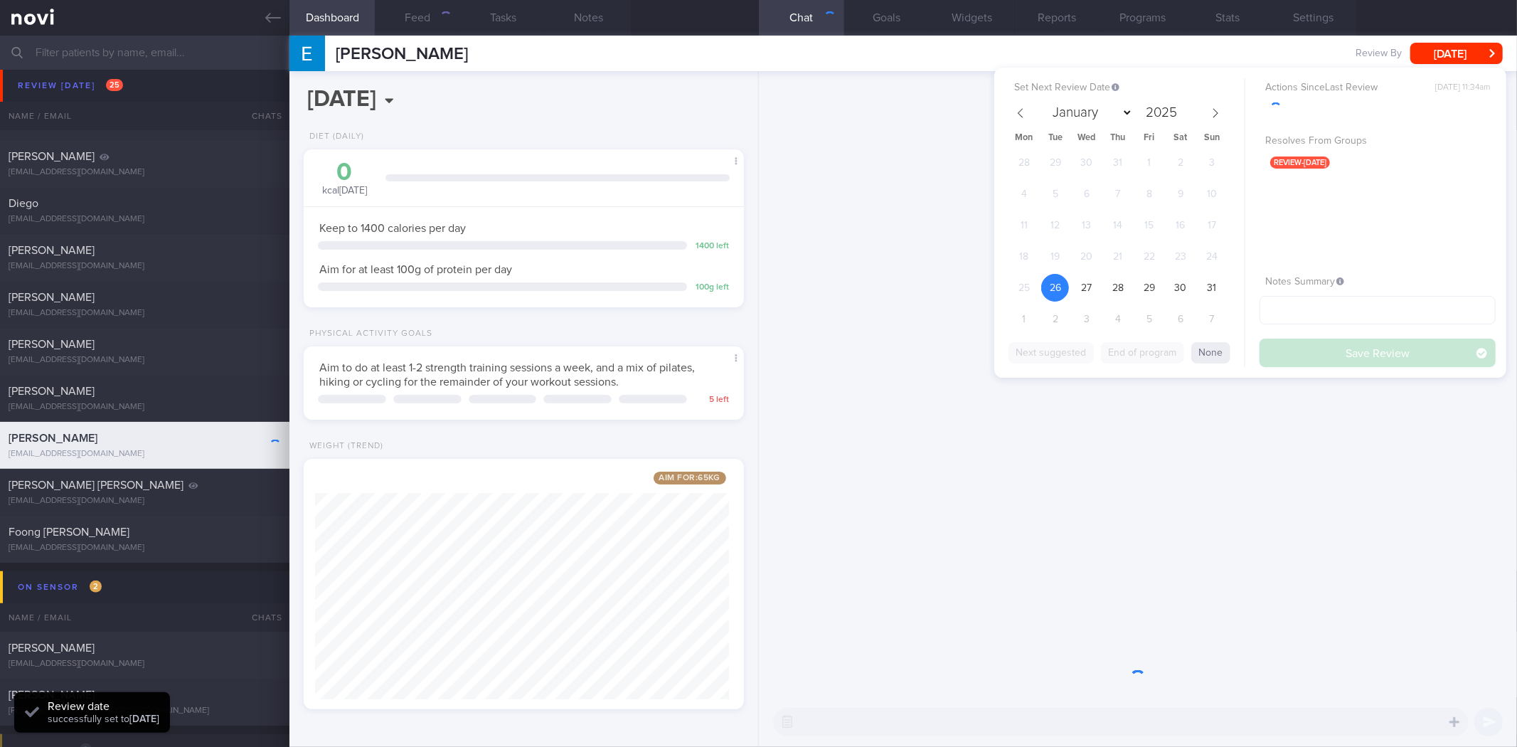
scroll to position [228, 414]
click at [1061, 309] on span "2" at bounding box center [1055, 319] width 28 height 28
select select "8"
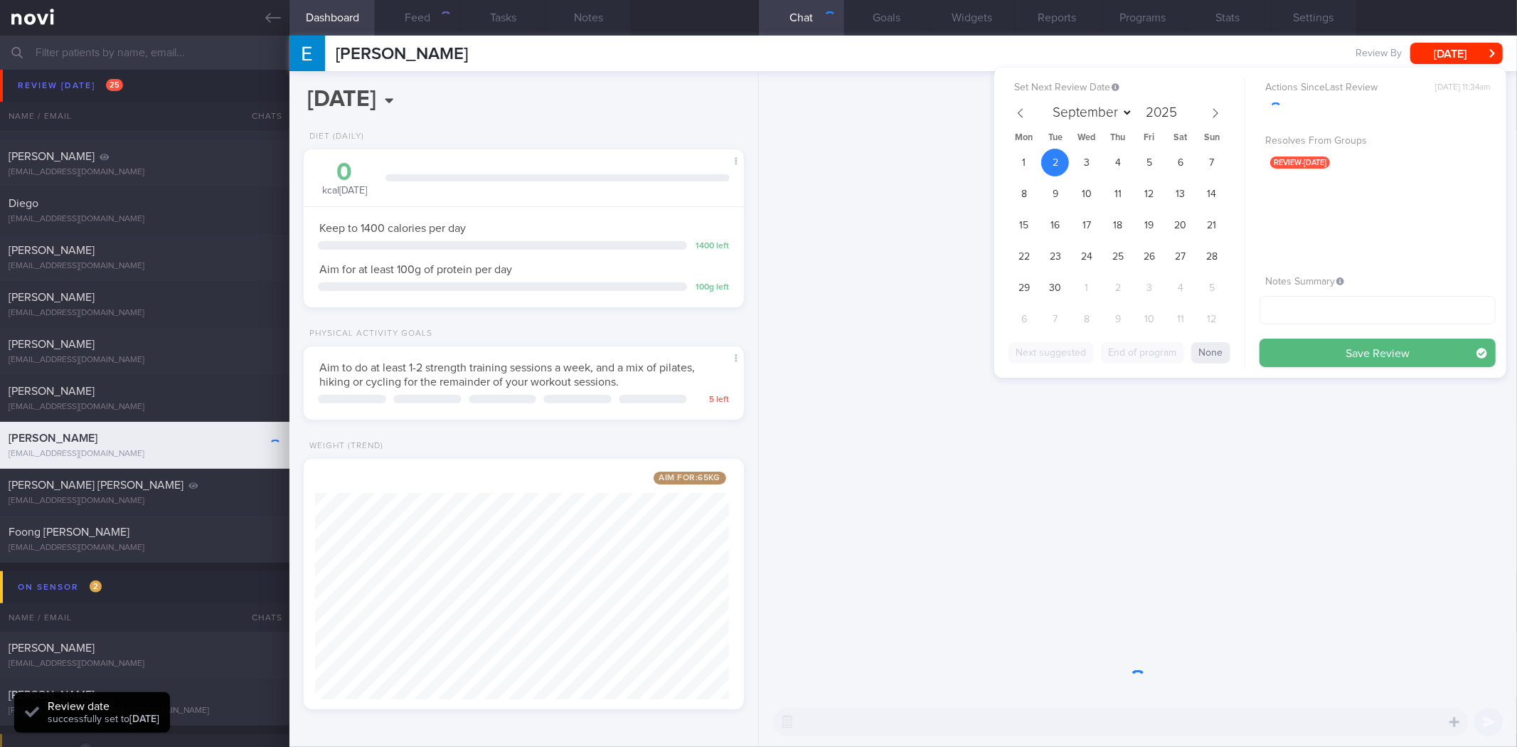
click at [1407, 353] on button "Save Review" at bounding box center [1378, 353] width 236 height 28
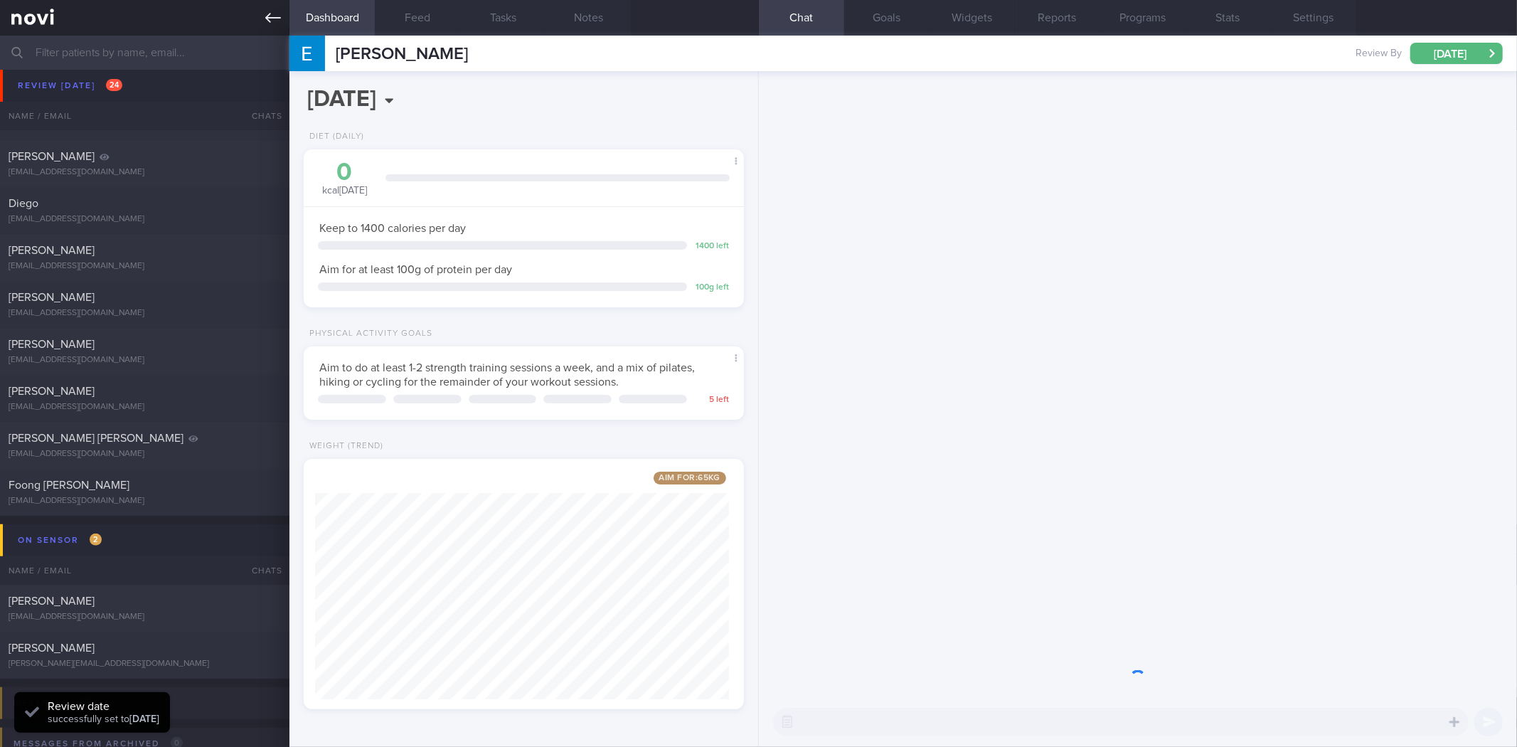
click at [262, 23] on link at bounding box center [144, 18] width 289 height 36
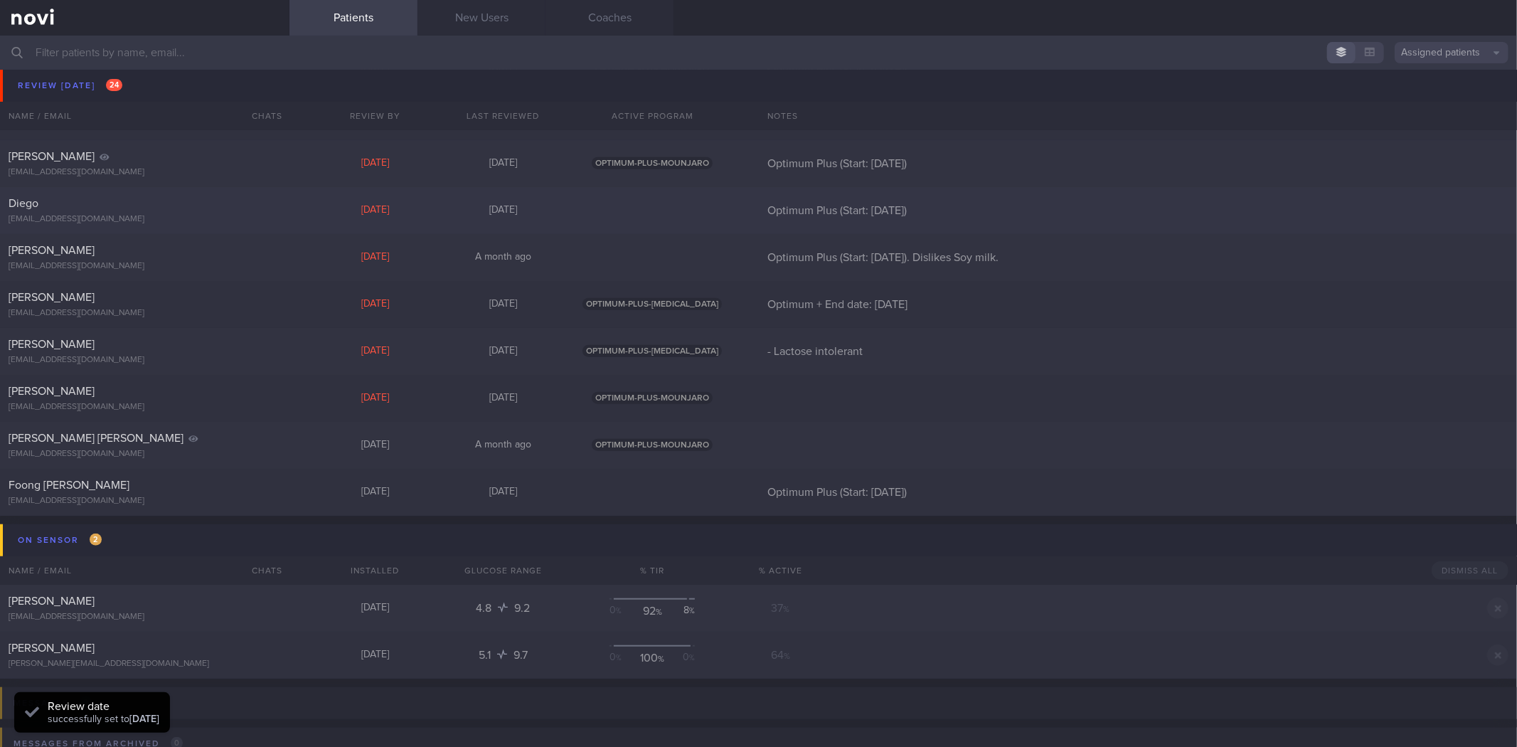
drag, startPoint x: 285, startPoint y: 400, endPoint x: 216, endPoint y: 231, distance: 182.1
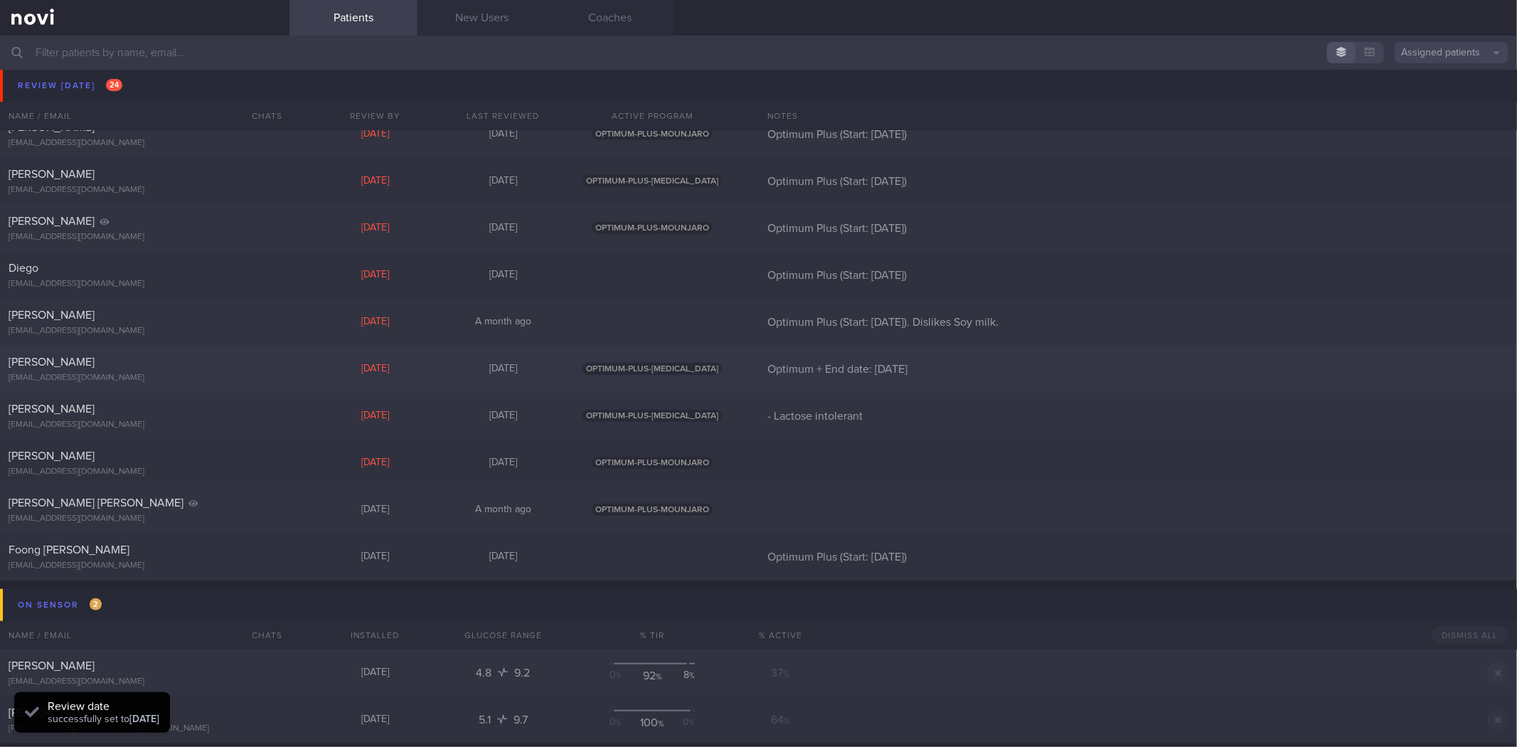
scroll to position [632, 0]
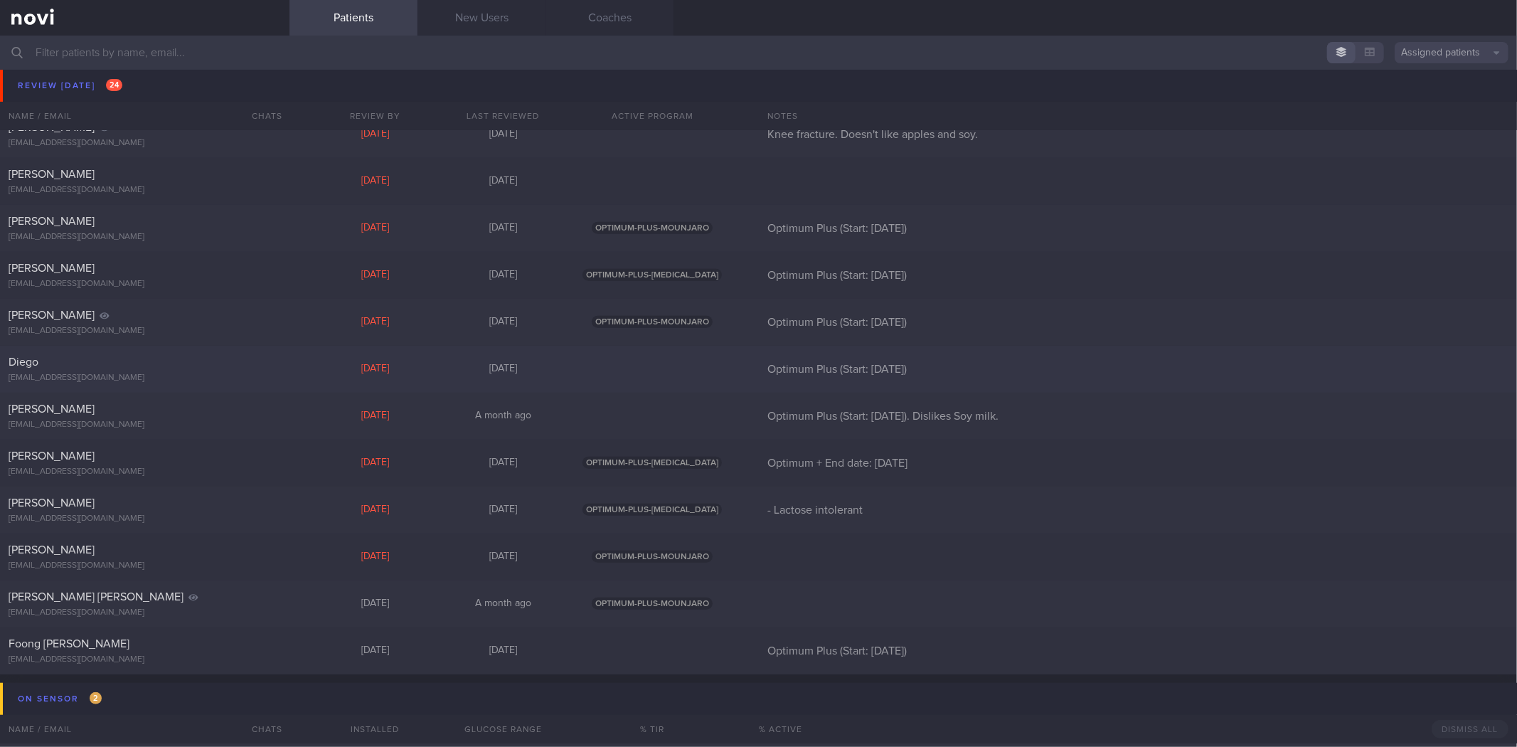
click at [240, 373] on div "[EMAIL_ADDRESS][DOMAIN_NAME]" at bounding box center [145, 378] width 272 height 11
select select "7"
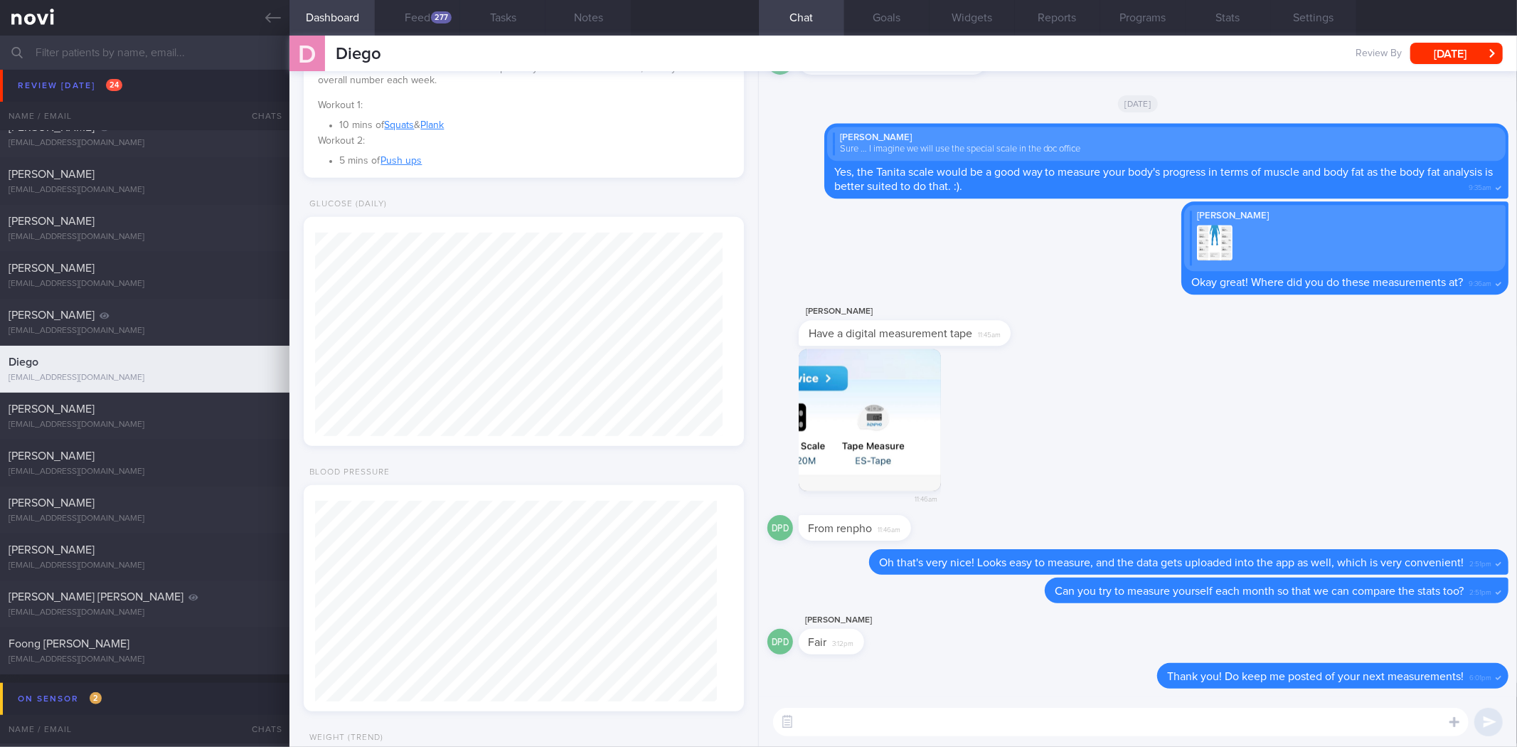
scroll to position [757, 0]
click at [423, 16] on button "Feed 277" at bounding box center [417, 18] width 85 height 36
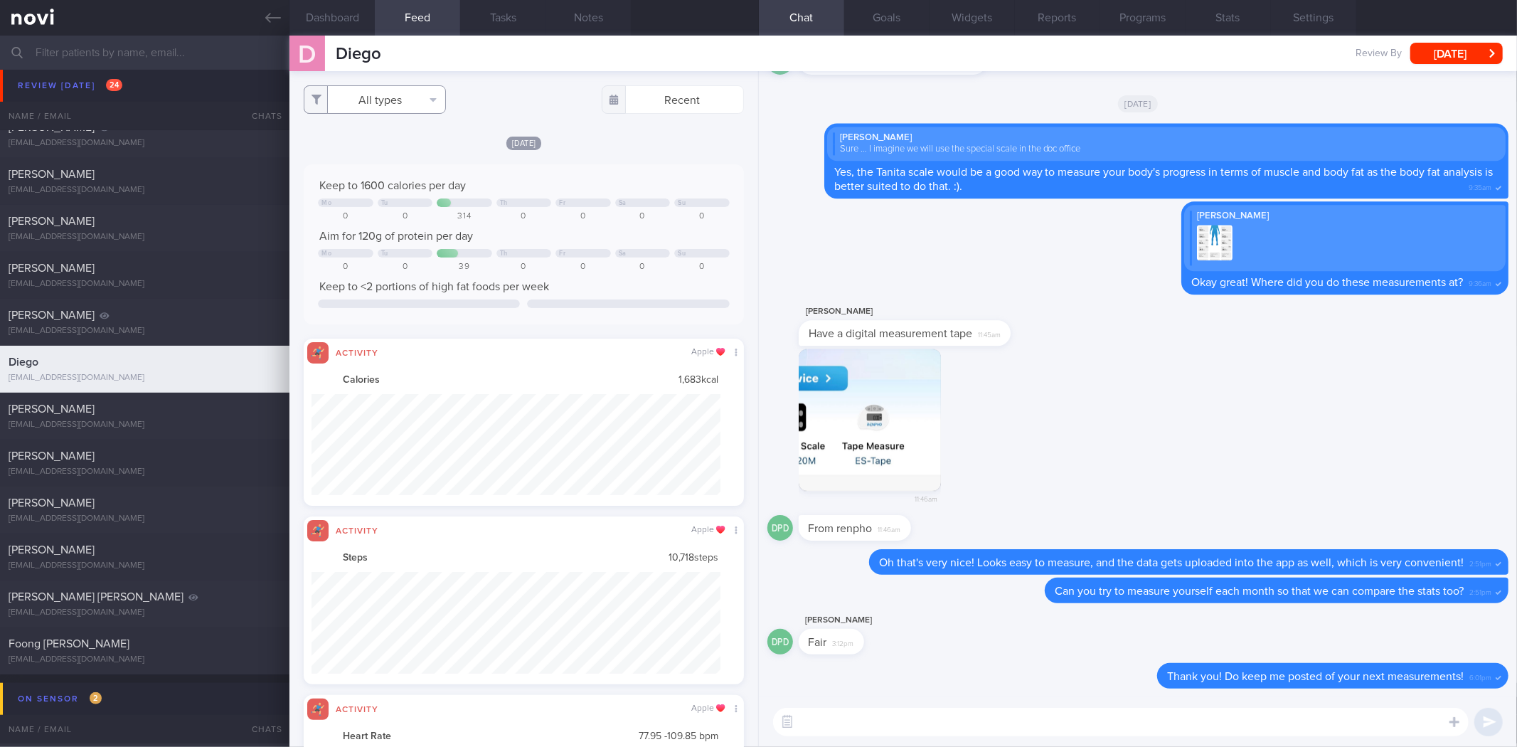
click at [444, 111] on button "All types" at bounding box center [375, 99] width 142 height 28
click at [420, 145] on button "Activity" at bounding box center [374, 148] width 141 height 21
click at [396, 193] on button "Weight" at bounding box center [374, 191] width 141 height 21
checkbox input "false"
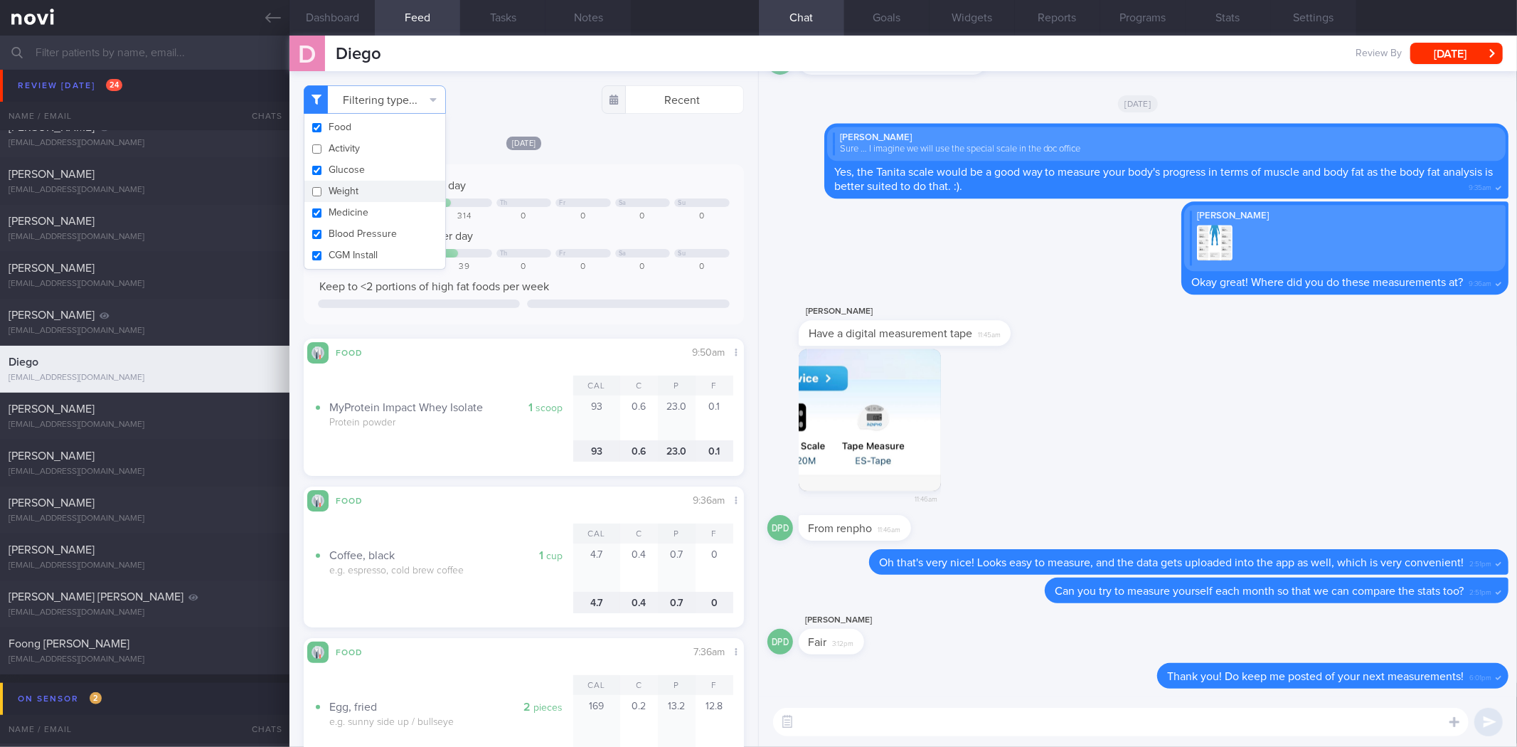
scroll to position [203, 408]
click at [943, 731] on textarea at bounding box center [1121, 722] width 696 height 28
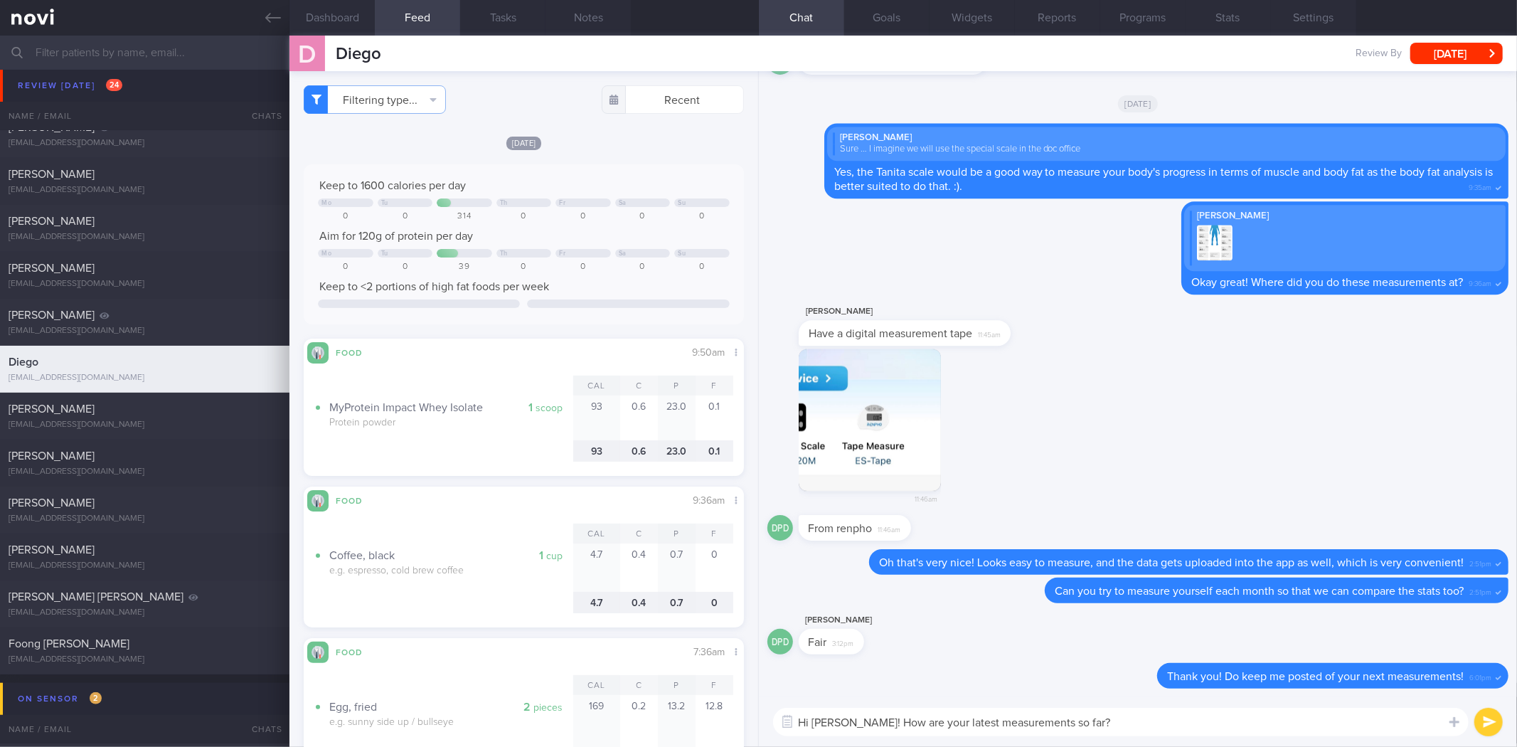
click at [873, 403] on button "button" at bounding box center [870, 420] width 142 height 142
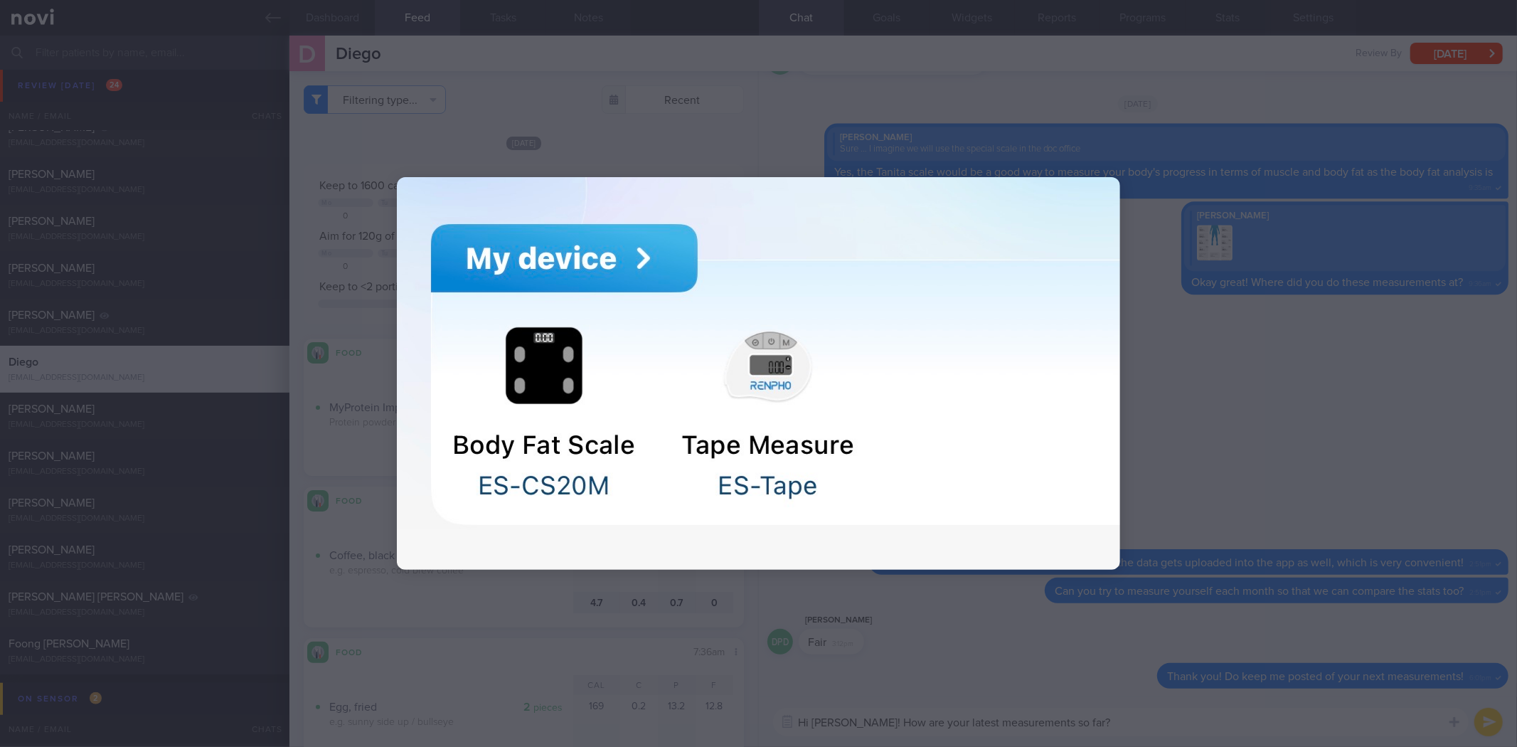
click at [1215, 353] on div at bounding box center [758, 373] width 1517 height 747
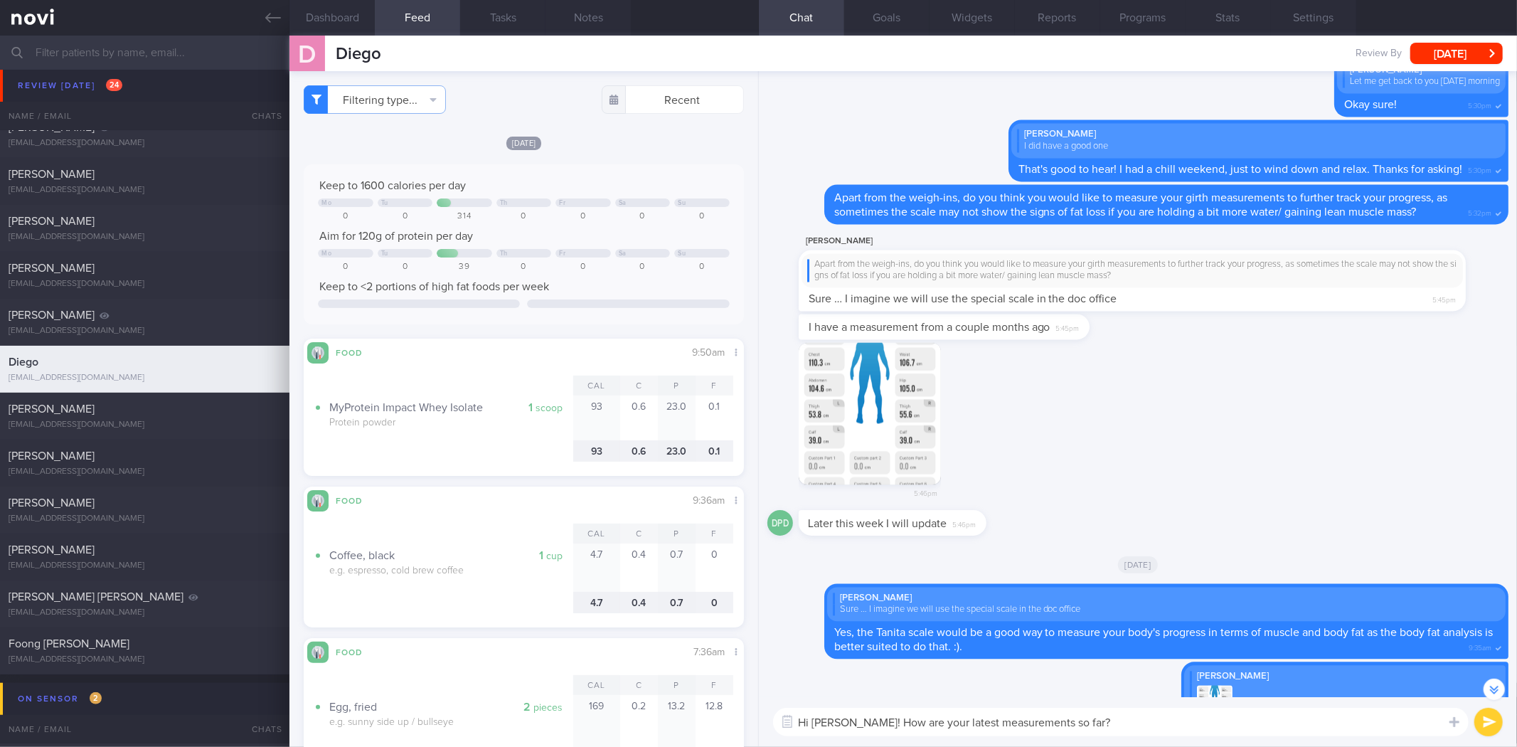
scroll to position [-474, 0]
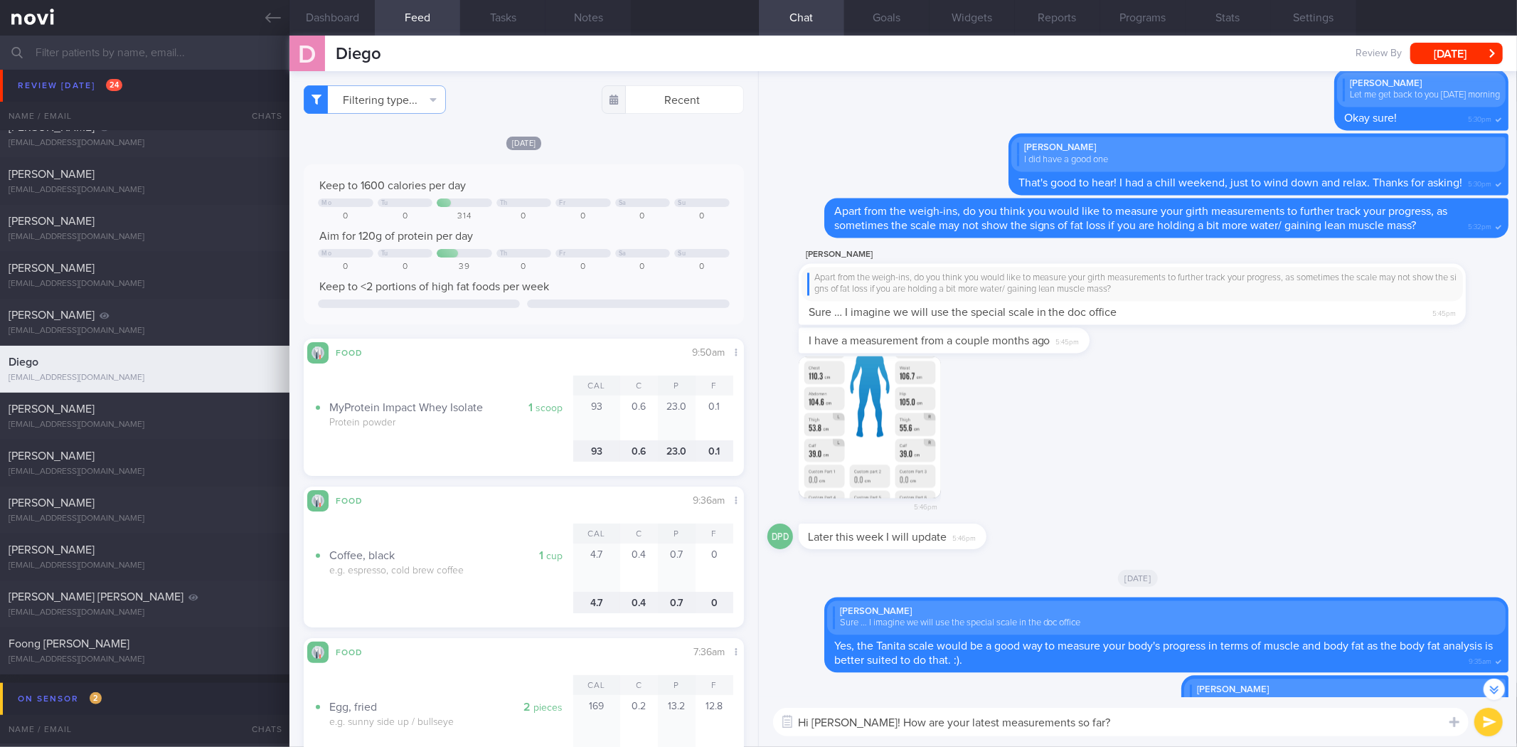
click at [913, 437] on button "button" at bounding box center [870, 427] width 142 height 142
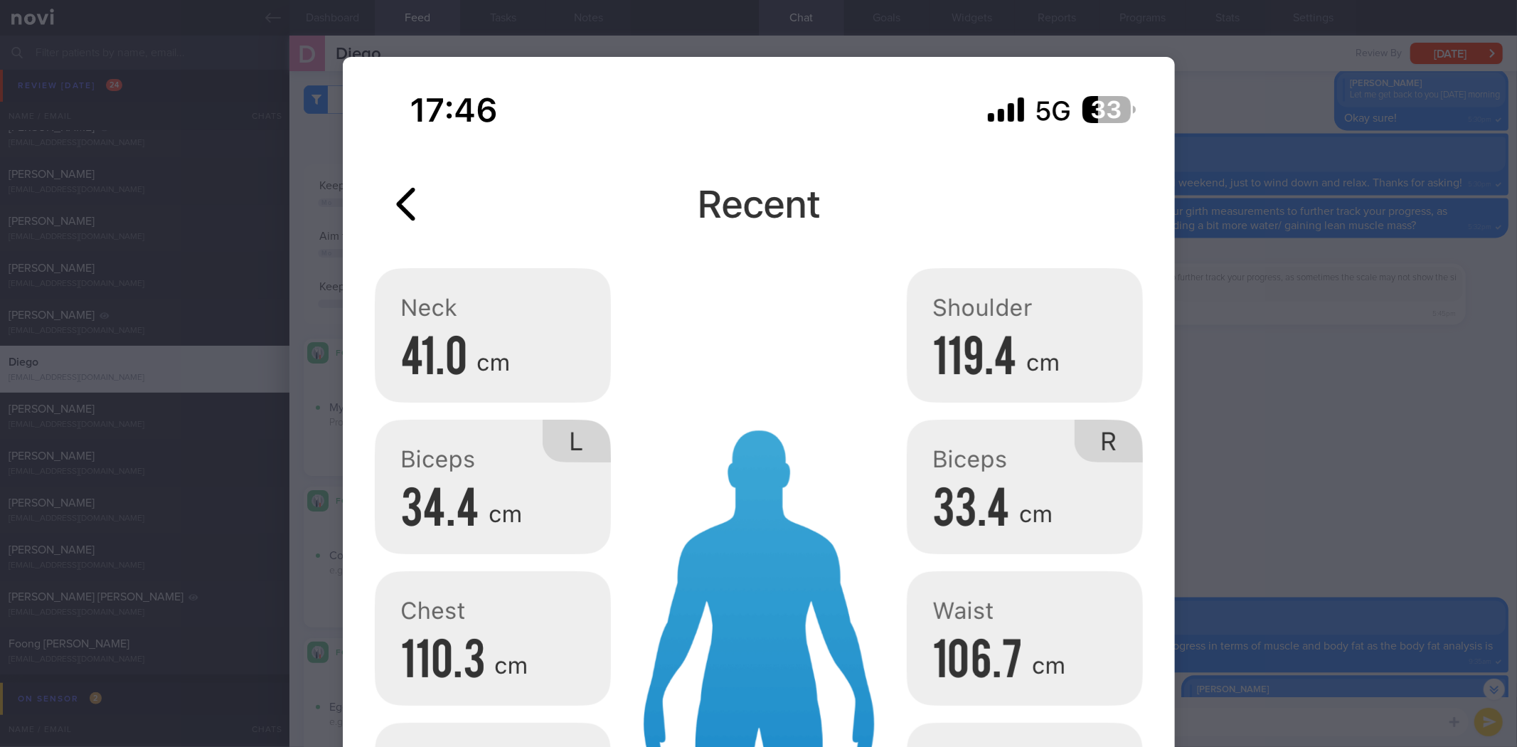
click at [1236, 317] on div at bounding box center [758, 373] width 1517 height 747
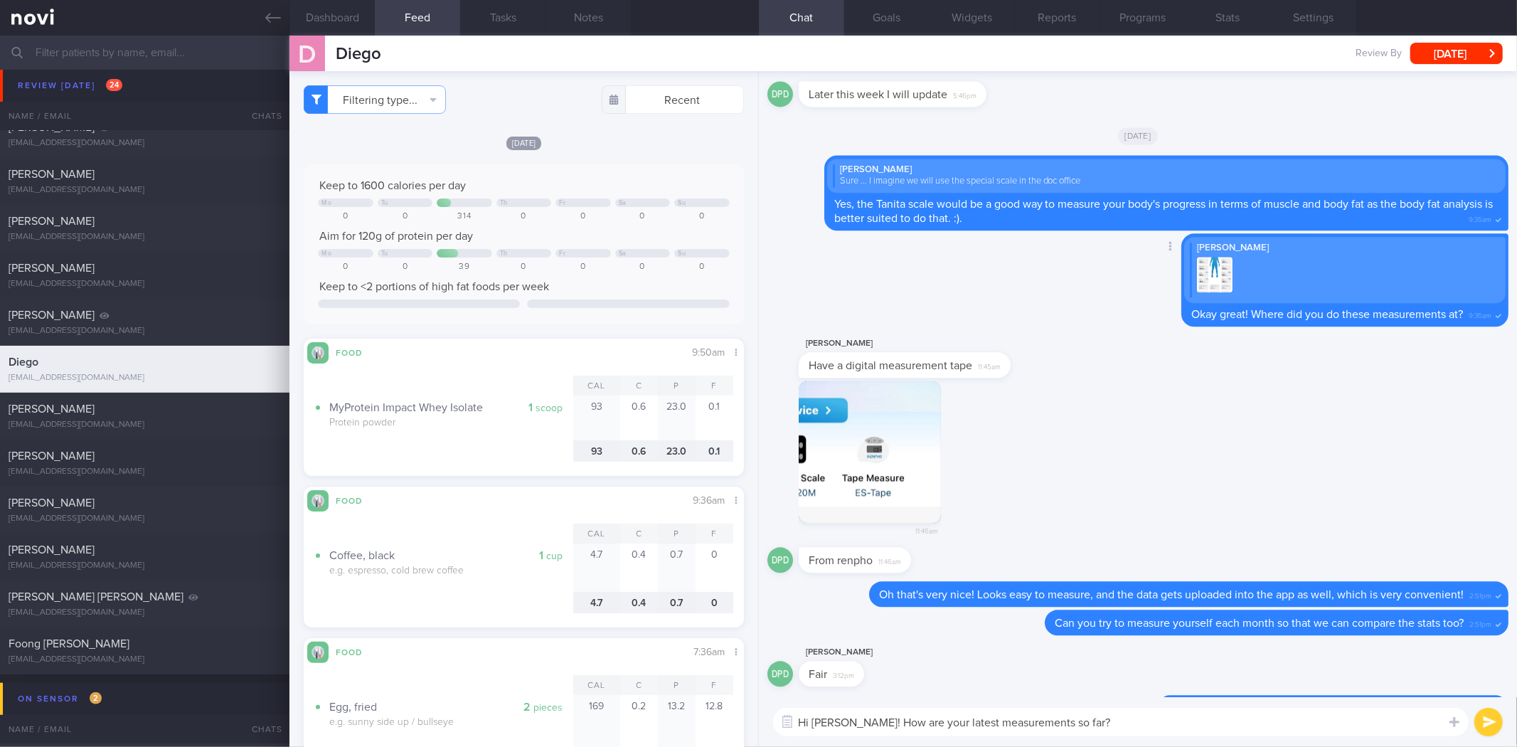
scroll to position [0, 0]
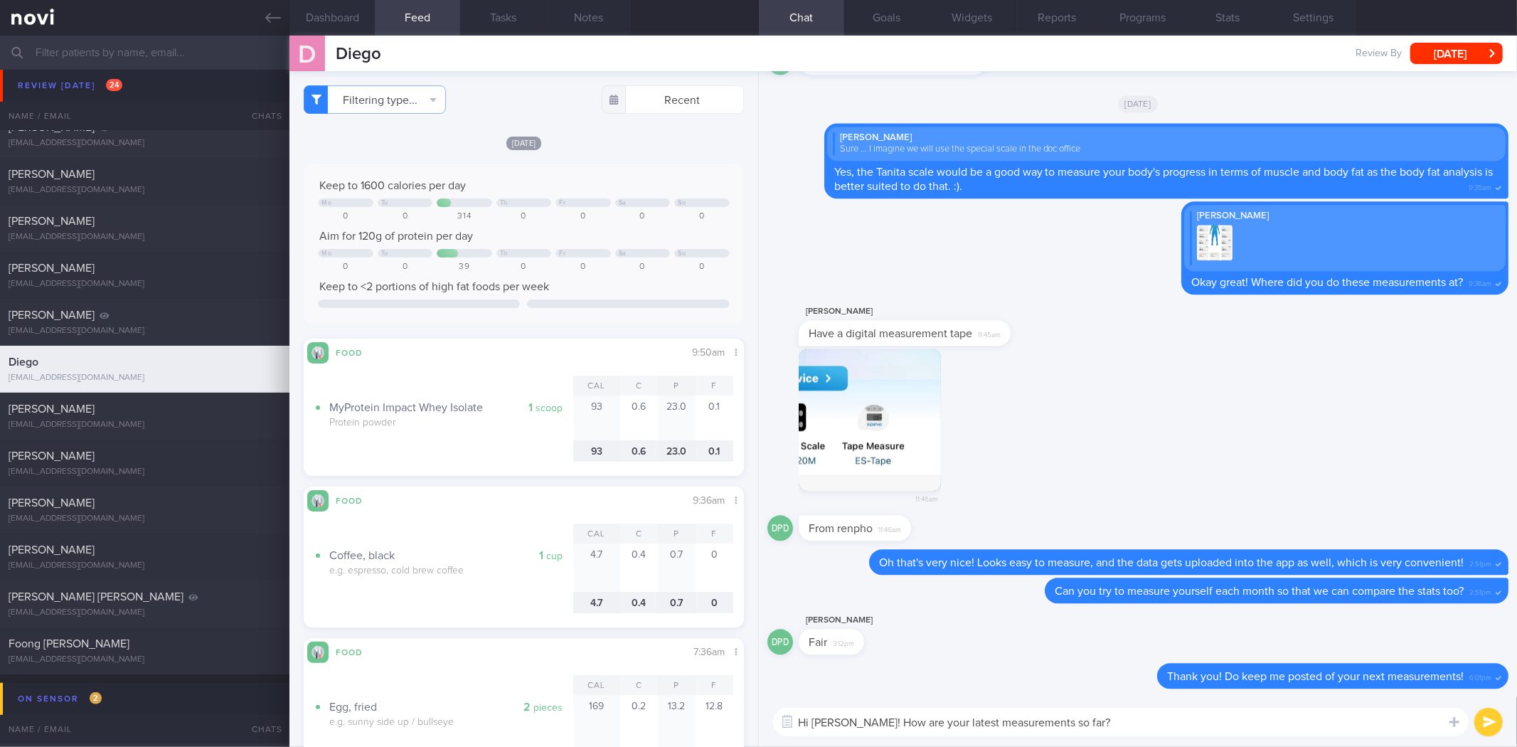
click at [1149, 723] on textarea "Hi Diego! How are your latest measurements so far?" at bounding box center [1121, 722] width 696 height 28
drag, startPoint x: 1075, startPoint y: 727, endPoint x: 872, endPoint y: 725, distance: 203.4
click at [872, 725] on textarea "Hi Diego! How are your latest measurements so far?" at bounding box center [1121, 722] width 696 height 28
type textarea "Hi Diego! How's your latest wei"
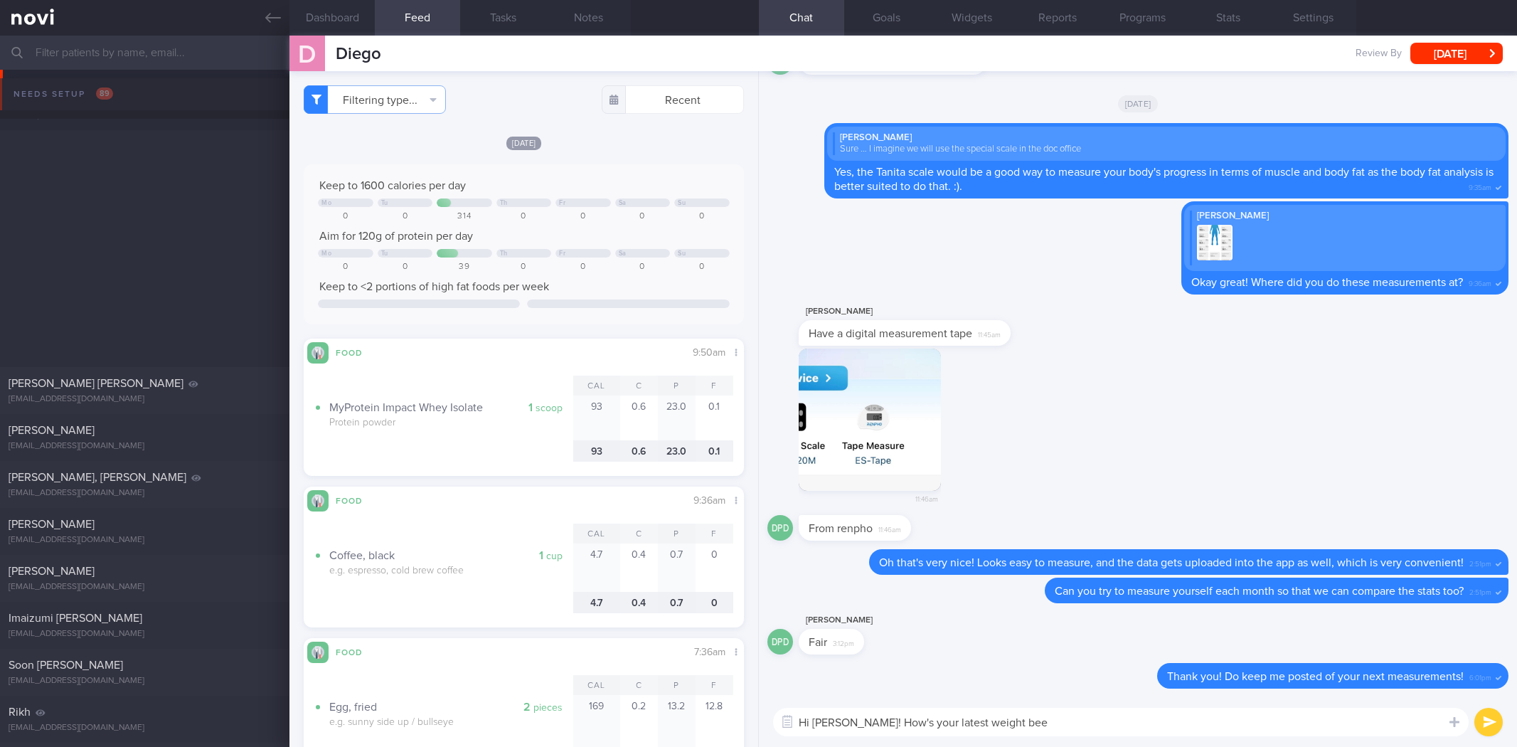
select select "7"
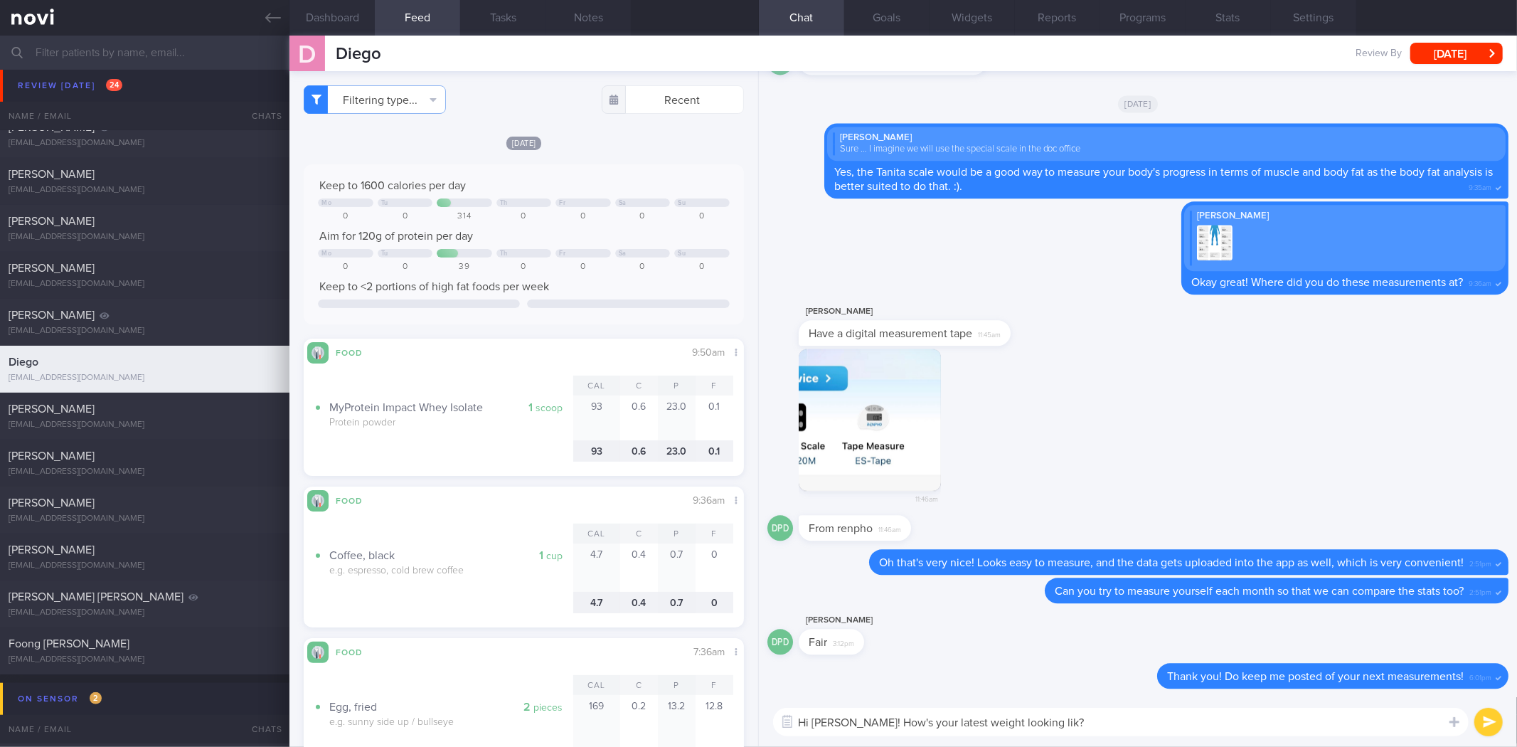
type textarea "Hi Diego! How's your latest weight looking like?"
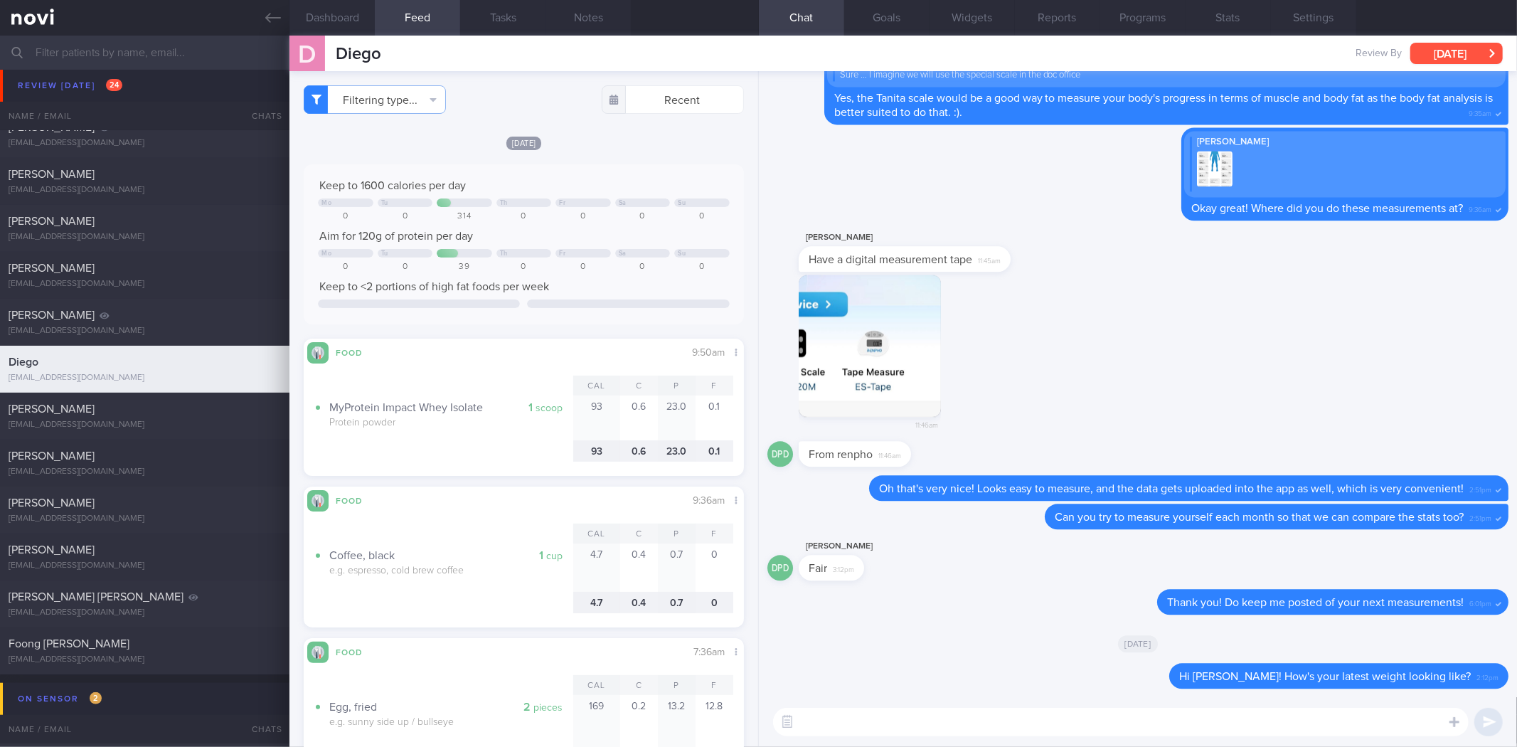
click at [1453, 50] on button "Fri, 22 Aug" at bounding box center [1456, 53] width 92 height 21
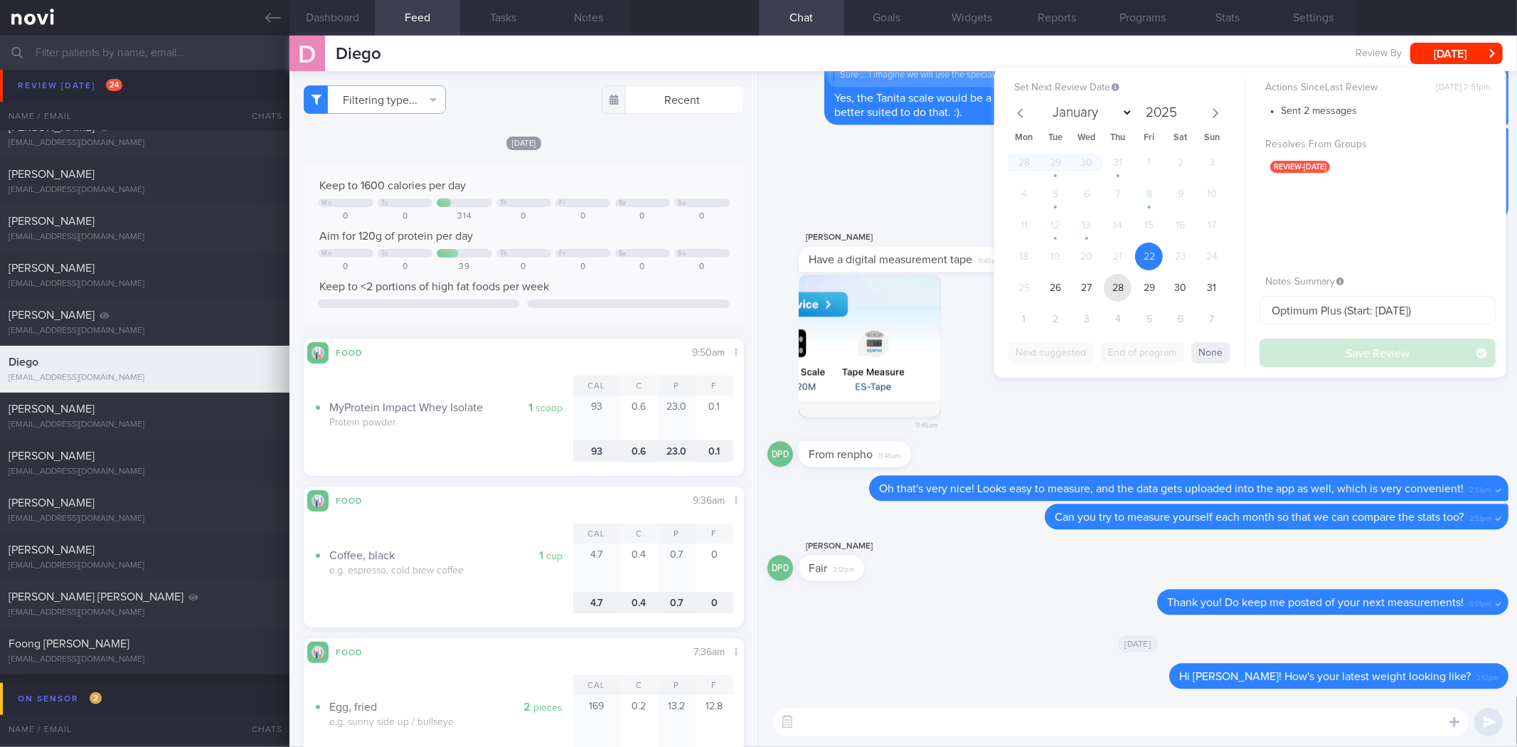
drag, startPoint x: 1108, startPoint y: 288, endPoint x: 1299, endPoint y: 361, distance: 204.2
click at [1114, 288] on span "28" at bounding box center [1118, 288] width 28 height 28
click at [1299, 361] on button "Save Review" at bounding box center [1378, 353] width 236 height 28
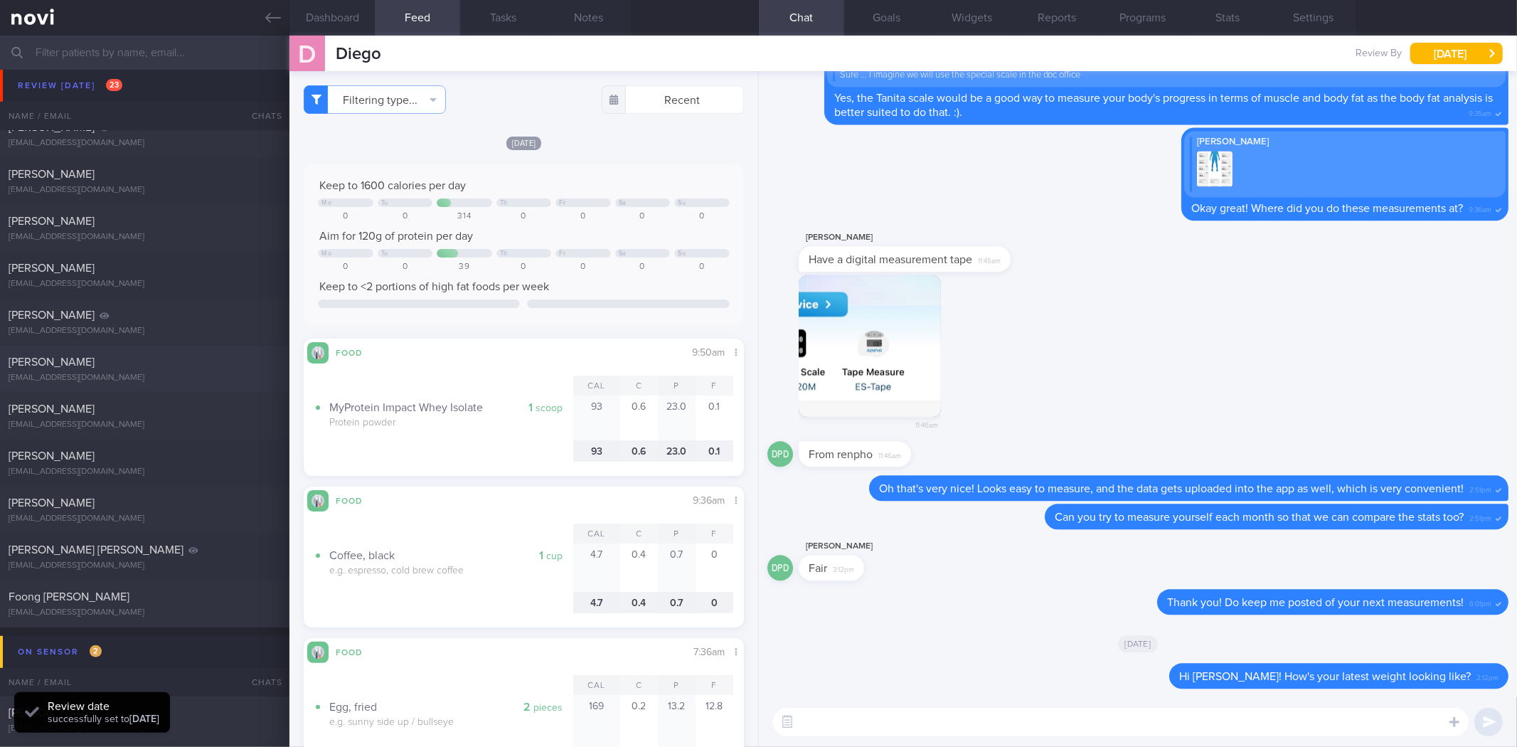
click at [271, 22] on icon at bounding box center [273, 18] width 16 height 10
click at [205, 363] on div "[PERSON_NAME]" at bounding box center [143, 362] width 269 height 14
select select "7"
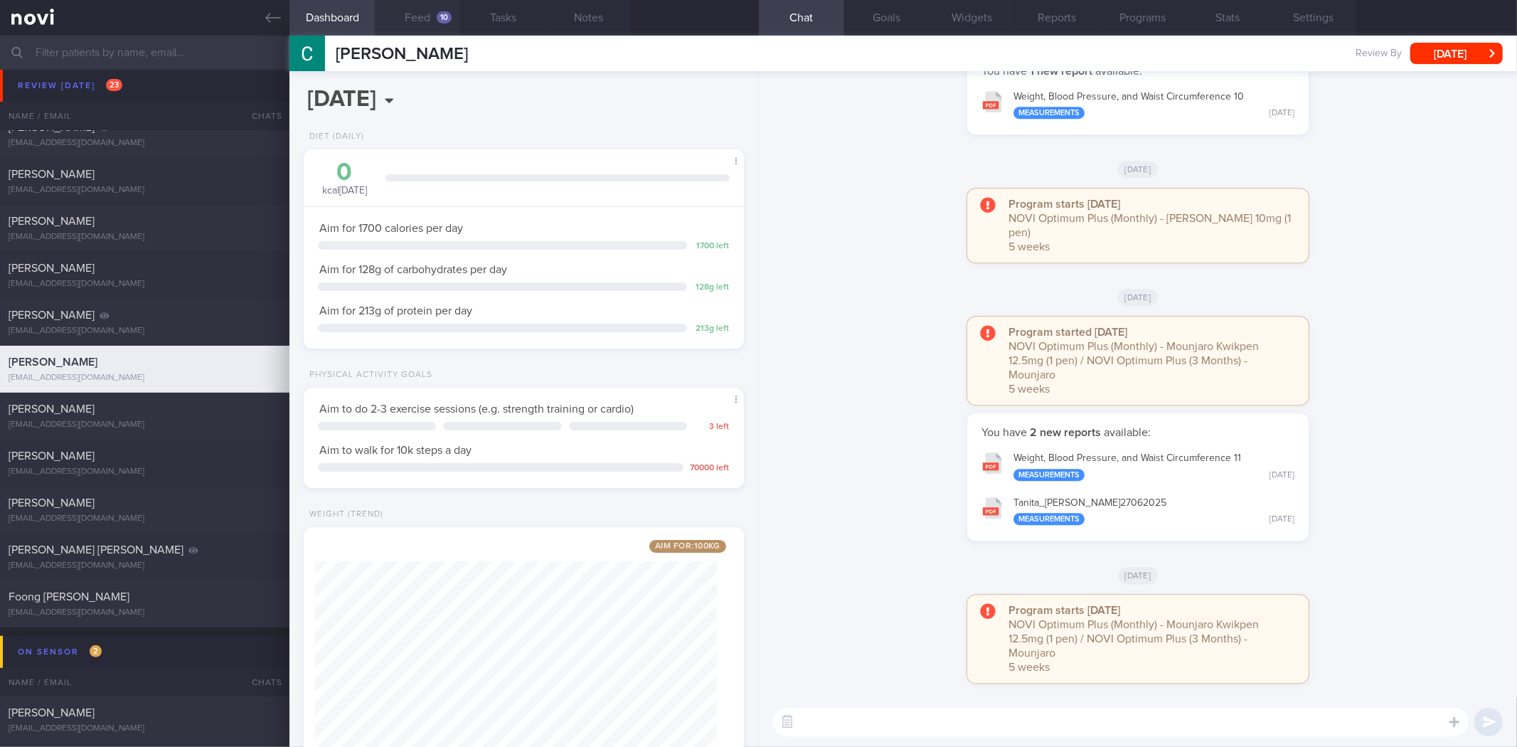
click at [416, 16] on button "Feed 10" at bounding box center [417, 18] width 85 height 36
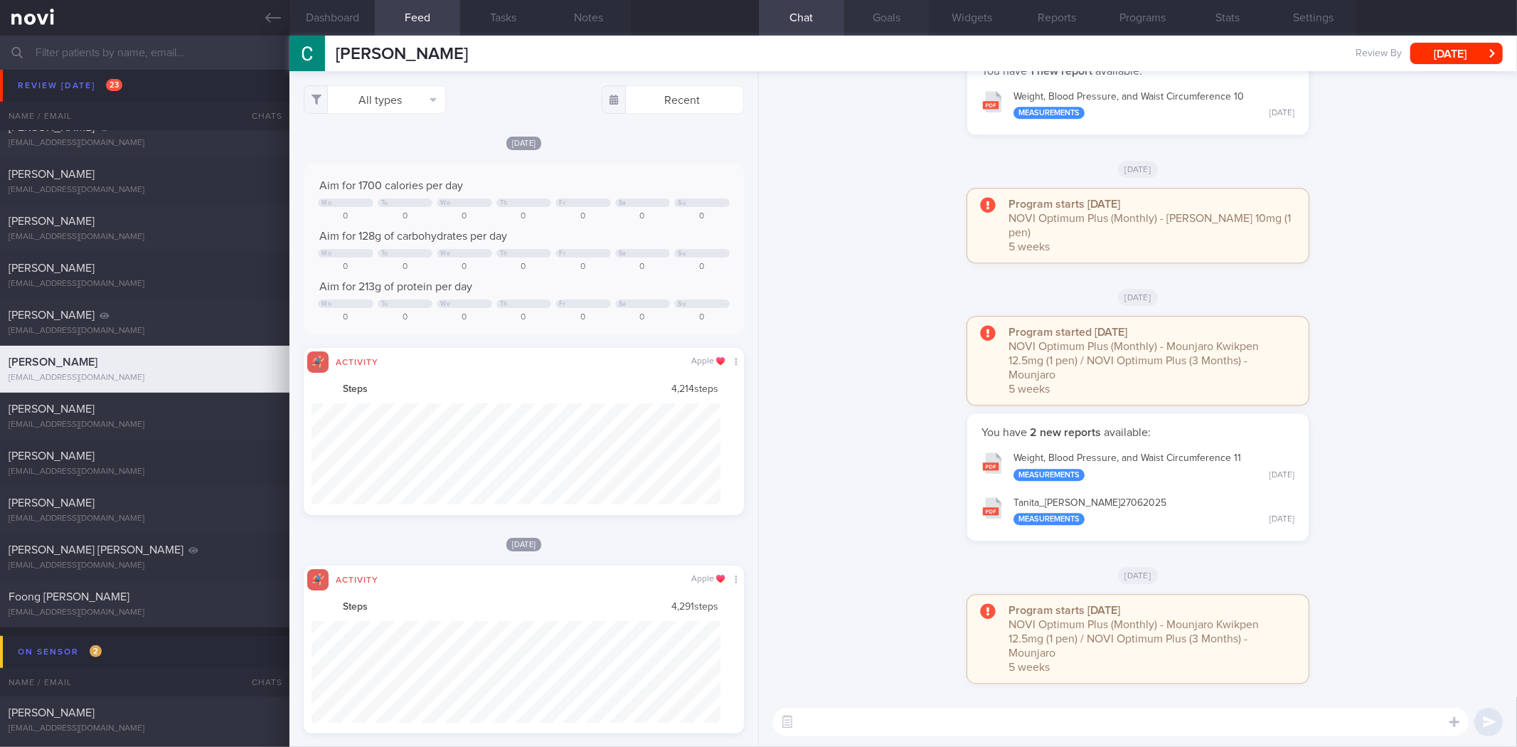
click at [873, 14] on button "Goals" at bounding box center [886, 18] width 85 height 36
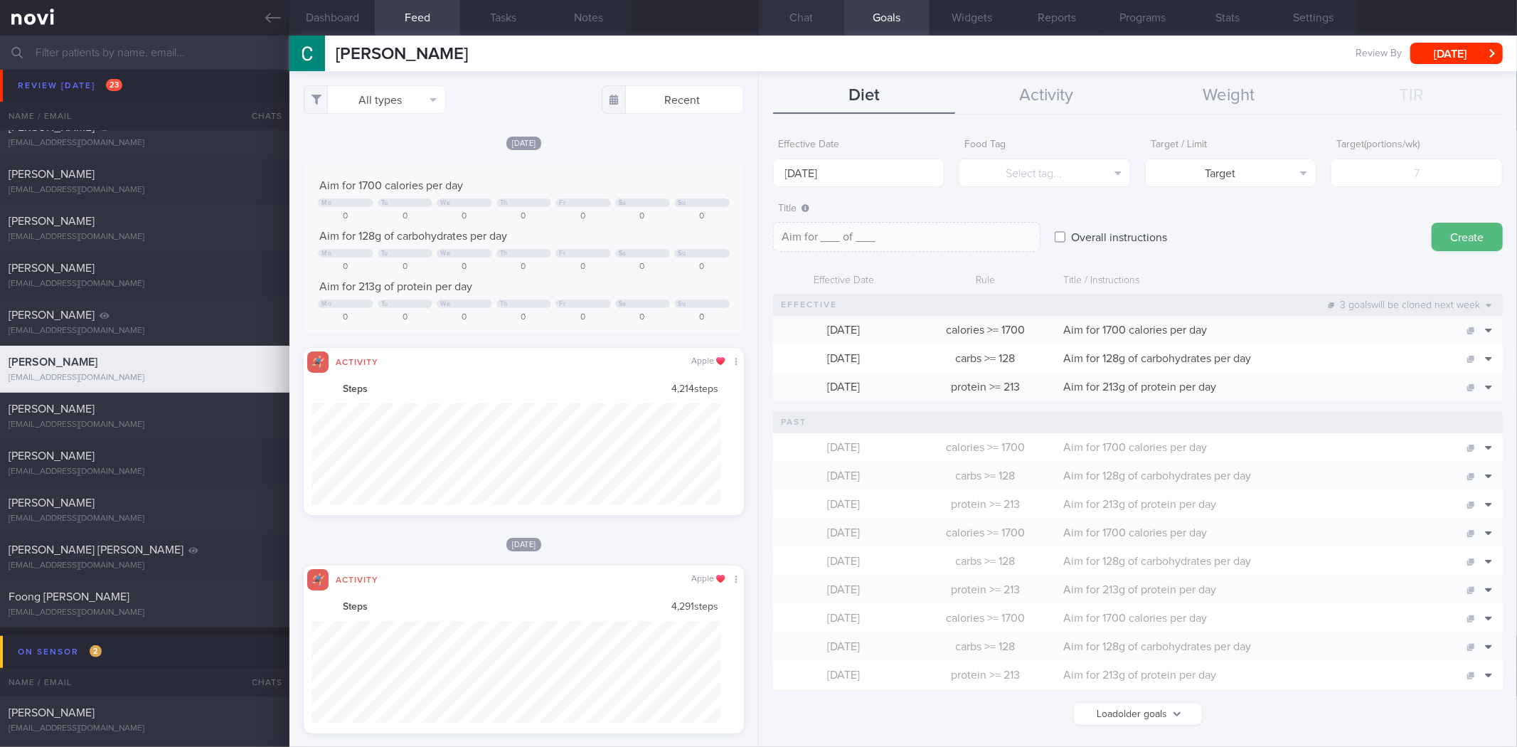
click at [805, 24] on button "Chat" at bounding box center [801, 18] width 85 height 36
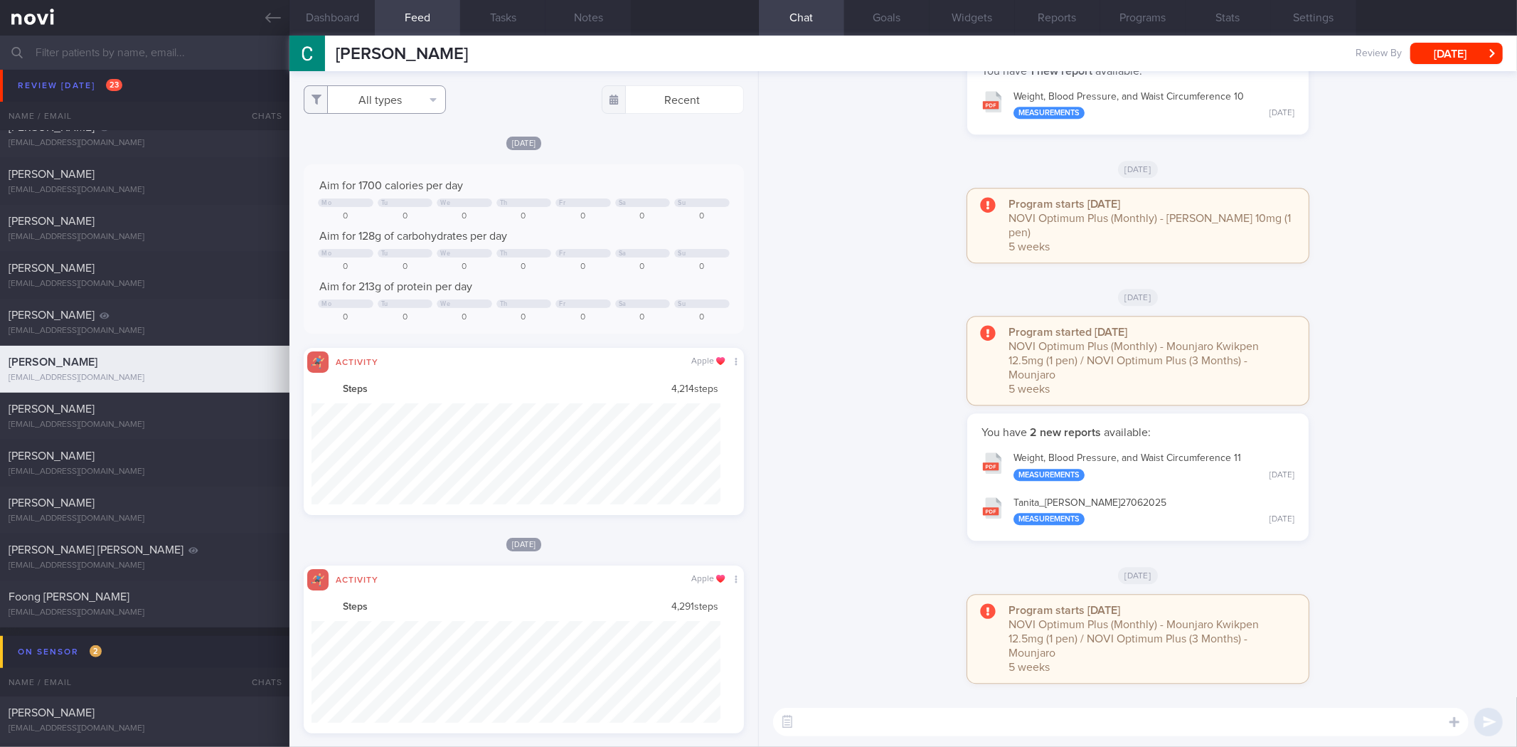
click at [402, 102] on button "All types" at bounding box center [375, 99] width 142 height 28
click at [264, 10] on link at bounding box center [144, 18] width 289 height 36
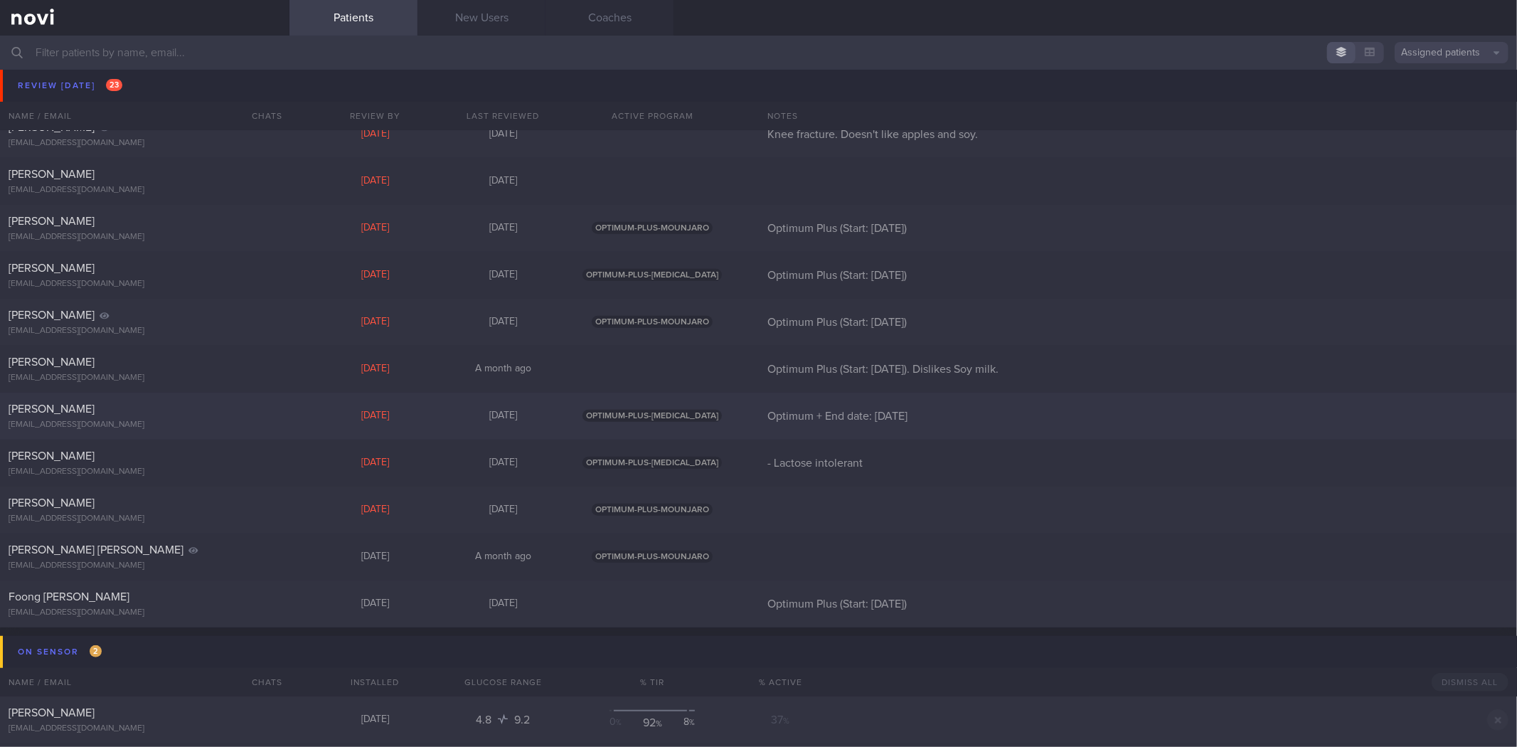
click at [154, 417] on div "Roy Tay roythegreat@gmail.com" at bounding box center [144, 416] width 289 height 28
select select "7"
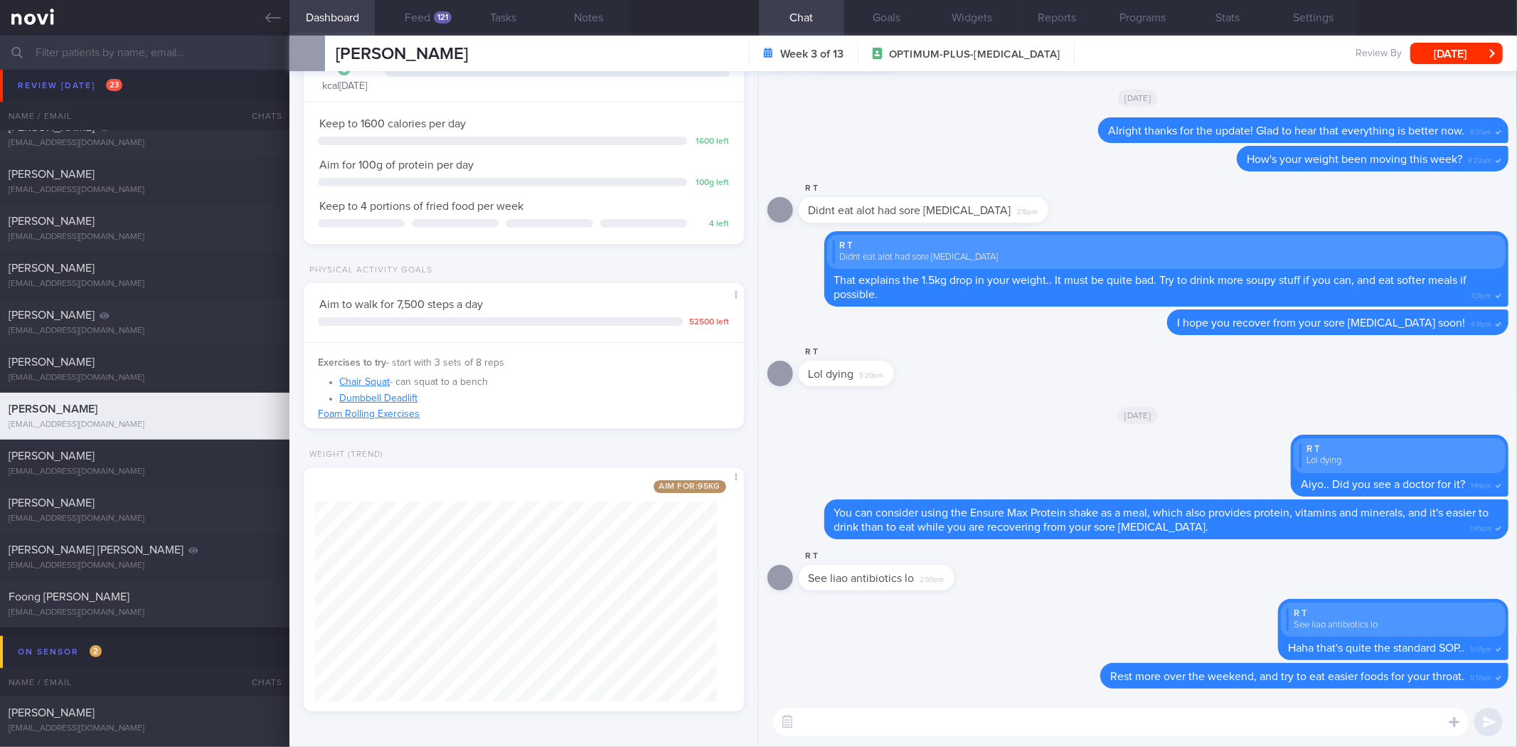
click at [899, 735] on textarea at bounding box center [1121, 722] width 696 height 28
type textarea "Hi Roy! How is your throat doing?"
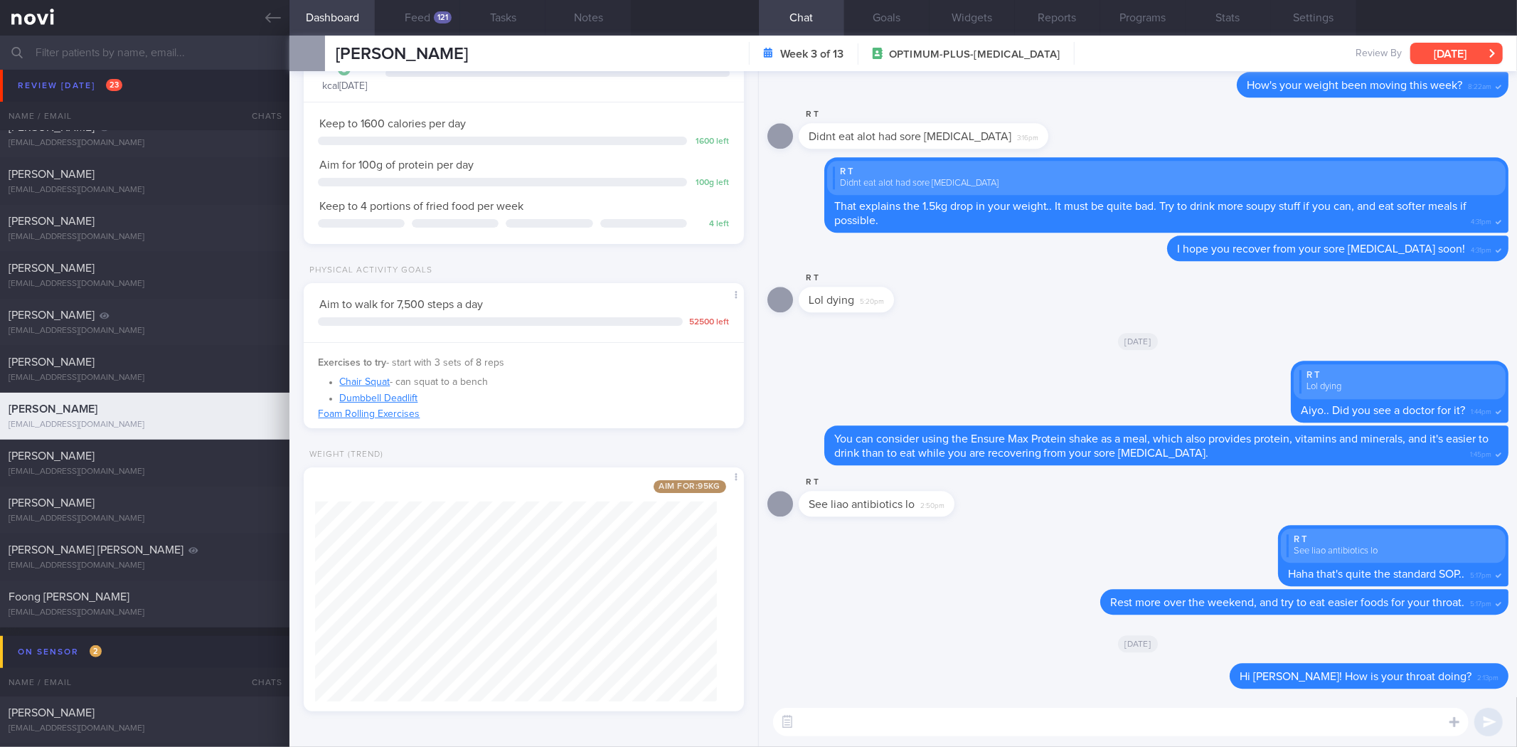
click at [1487, 53] on button "[DATE]" at bounding box center [1456, 53] width 92 height 21
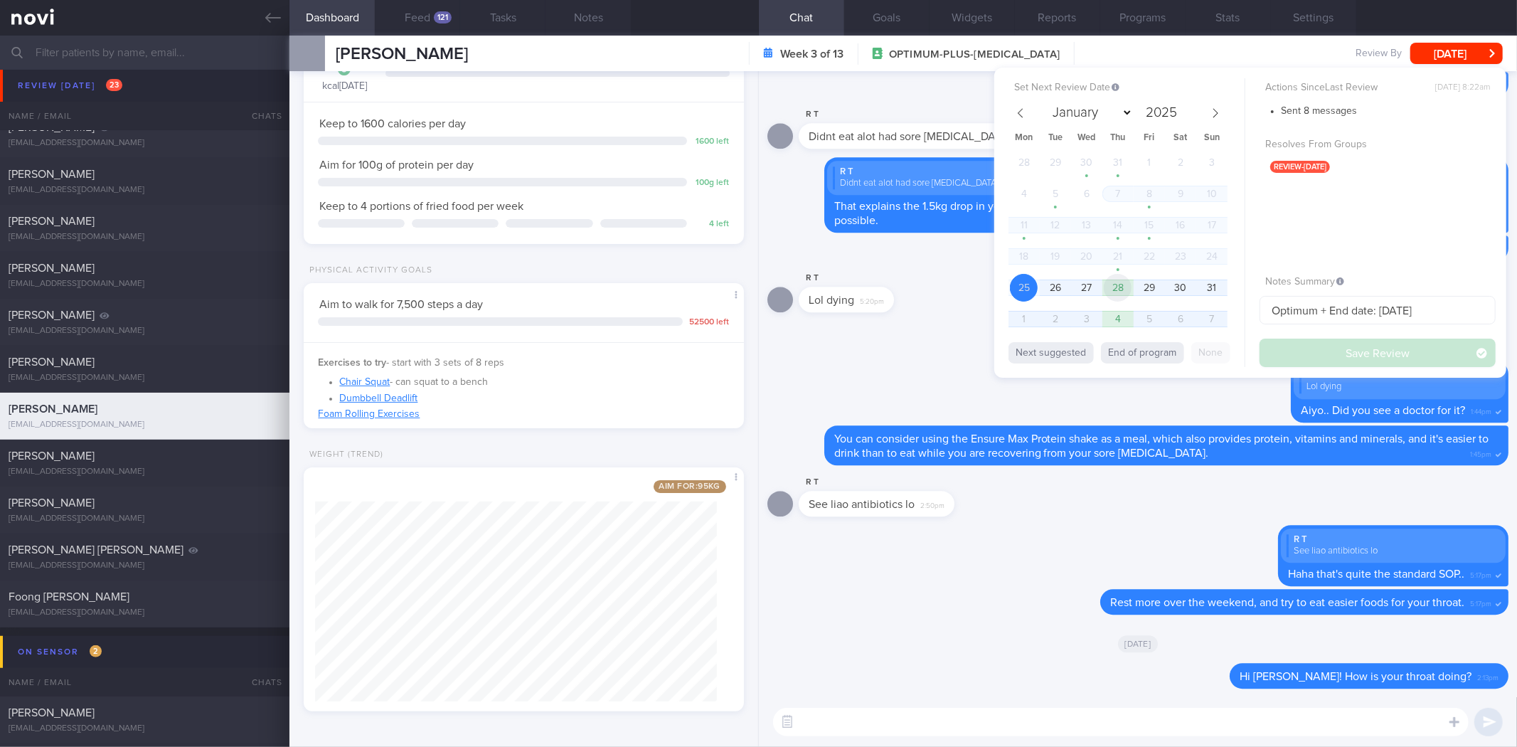
click at [1129, 287] on span "28" at bounding box center [1118, 288] width 28 height 28
drag, startPoint x: 1324, startPoint y: 361, endPoint x: 385, endPoint y: 139, distance: 964.6
click at [1324, 360] on button "Save Review" at bounding box center [1378, 353] width 236 height 28
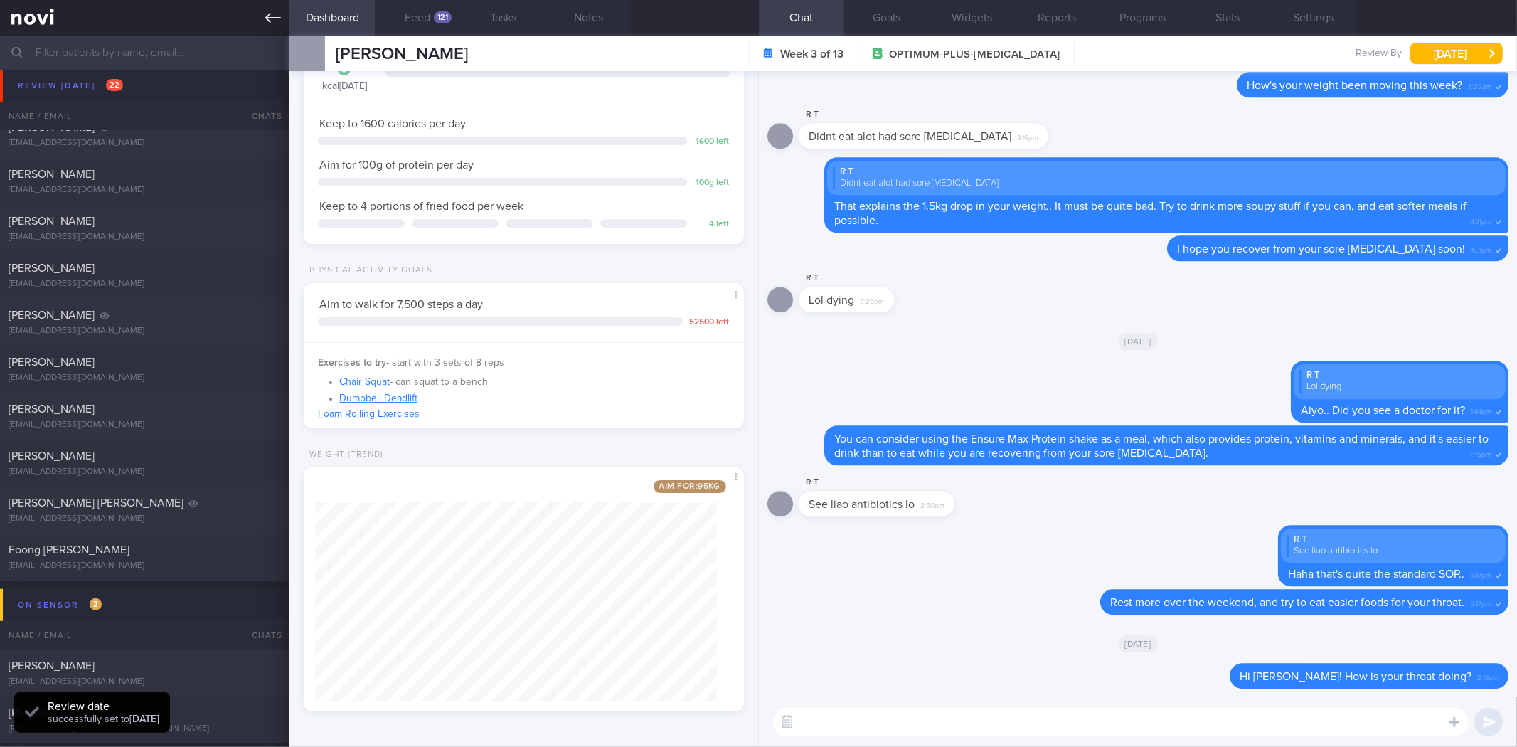
click at [276, 17] on icon at bounding box center [273, 18] width 16 height 16
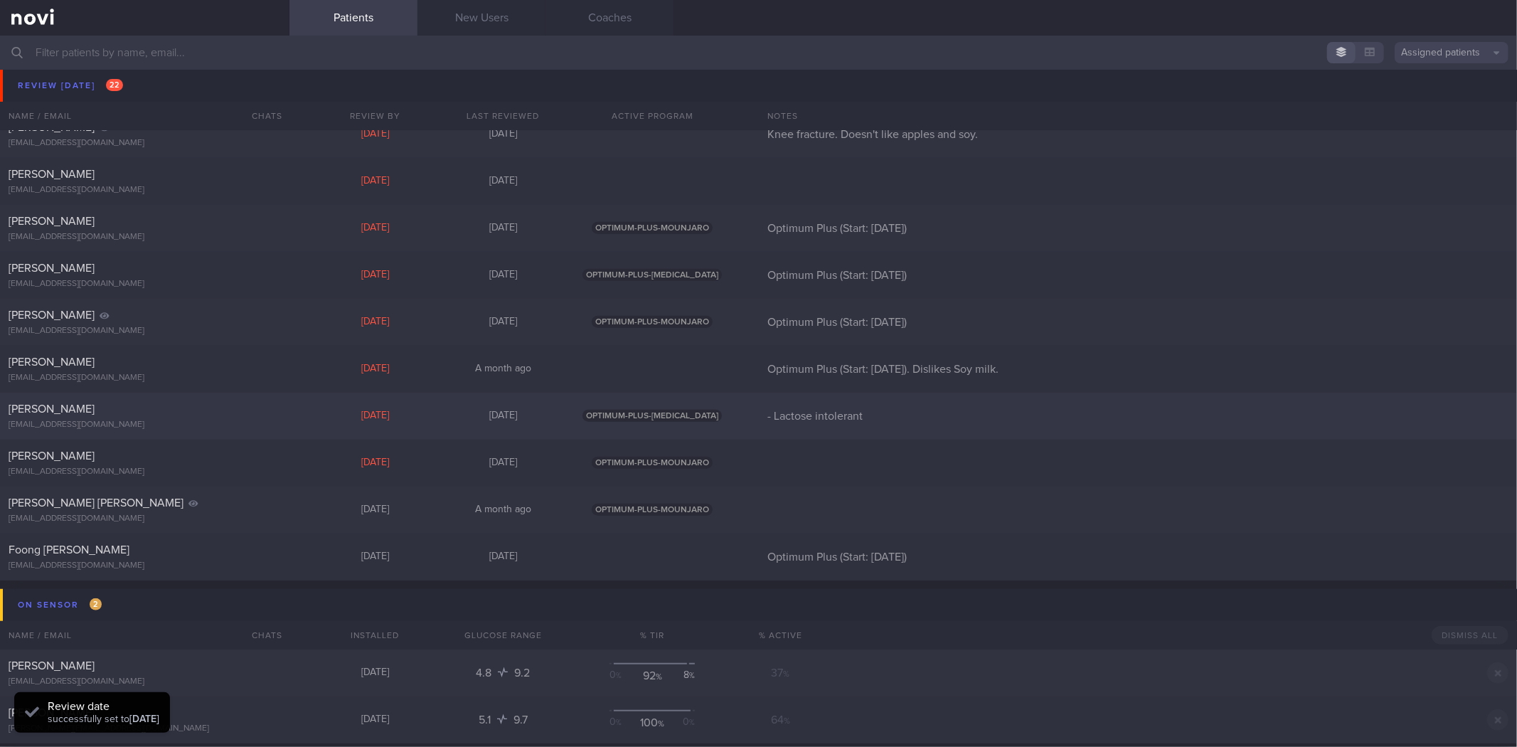
click at [246, 424] on div "[EMAIL_ADDRESS][DOMAIN_NAME]" at bounding box center [145, 425] width 272 height 11
select select "7"
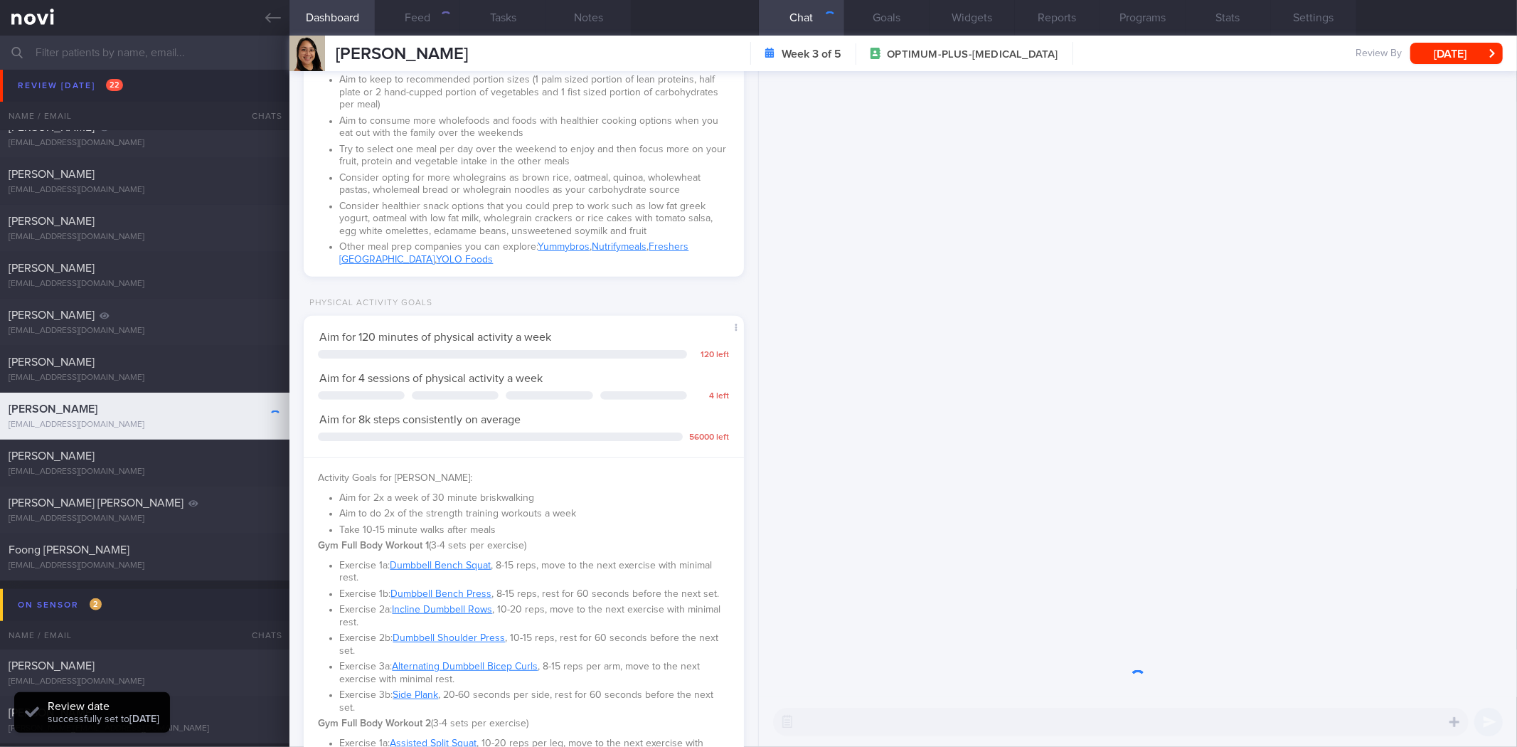
scroll to position [923, 0]
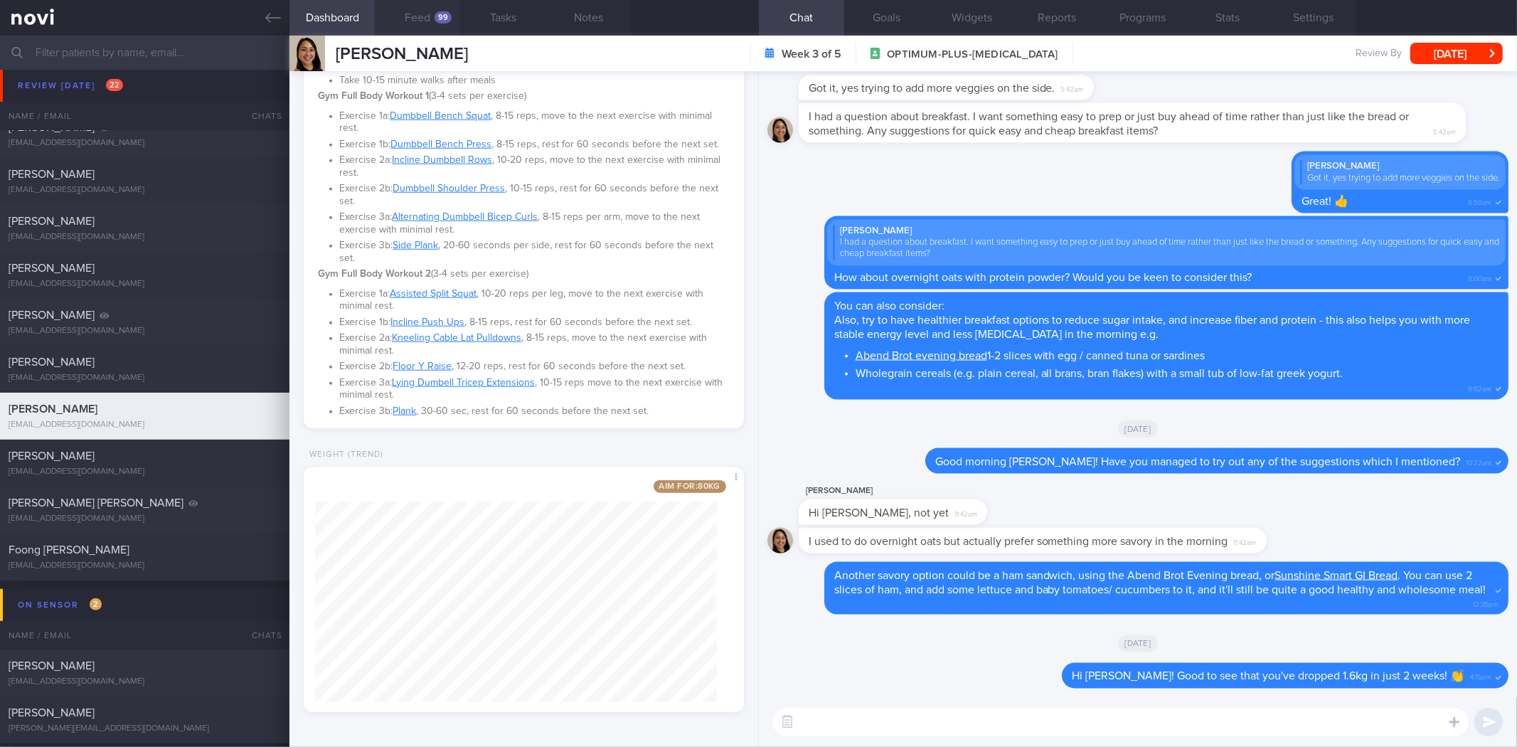
click at [442, 19] on div "99" at bounding box center [443, 17] width 17 height 12
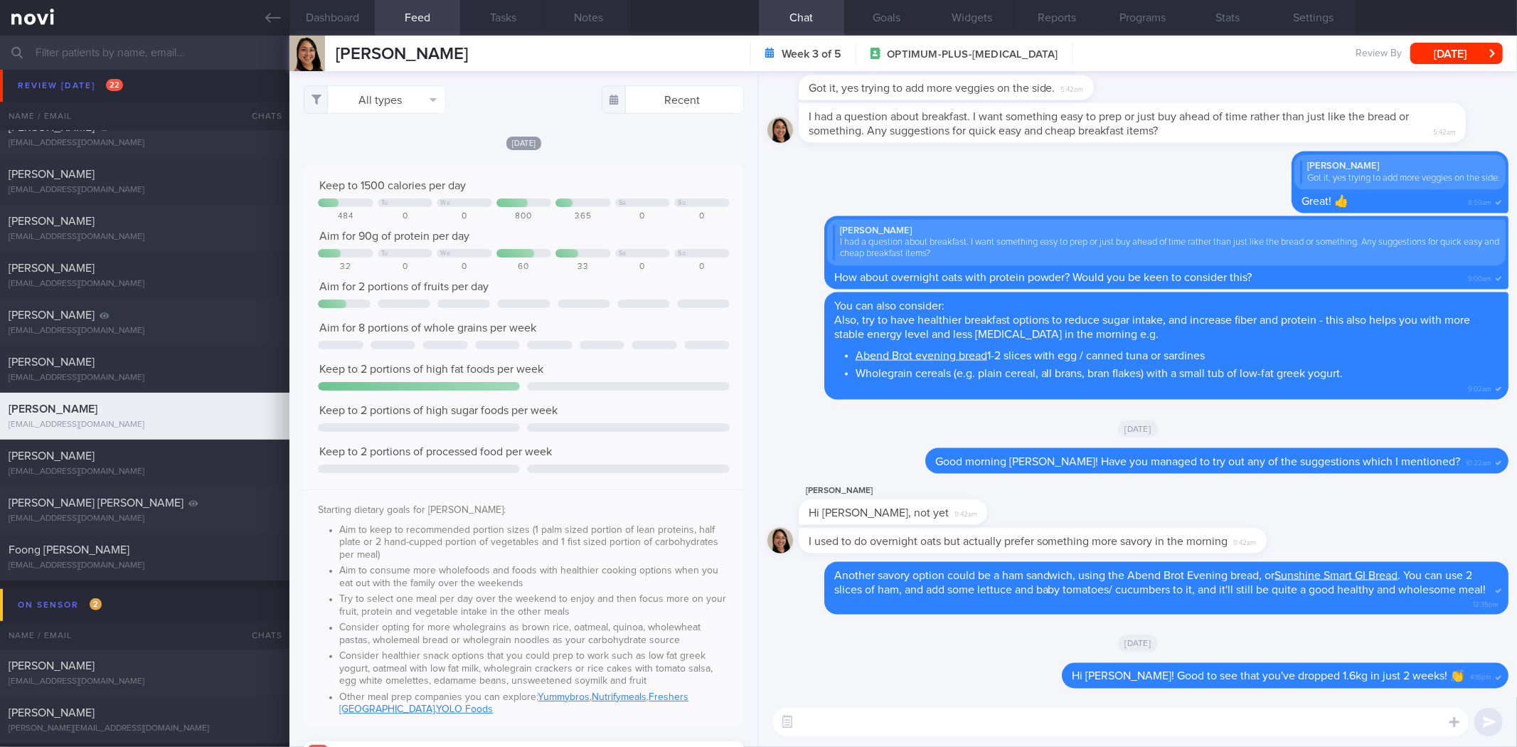
scroll to position [101, 409]
click at [396, 105] on button "All types" at bounding box center [375, 99] width 142 height 28
click at [402, 140] on button "Activity" at bounding box center [374, 148] width 141 height 21
checkbox input "false"
click at [403, 186] on button "Weight" at bounding box center [374, 191] width 141 height 21
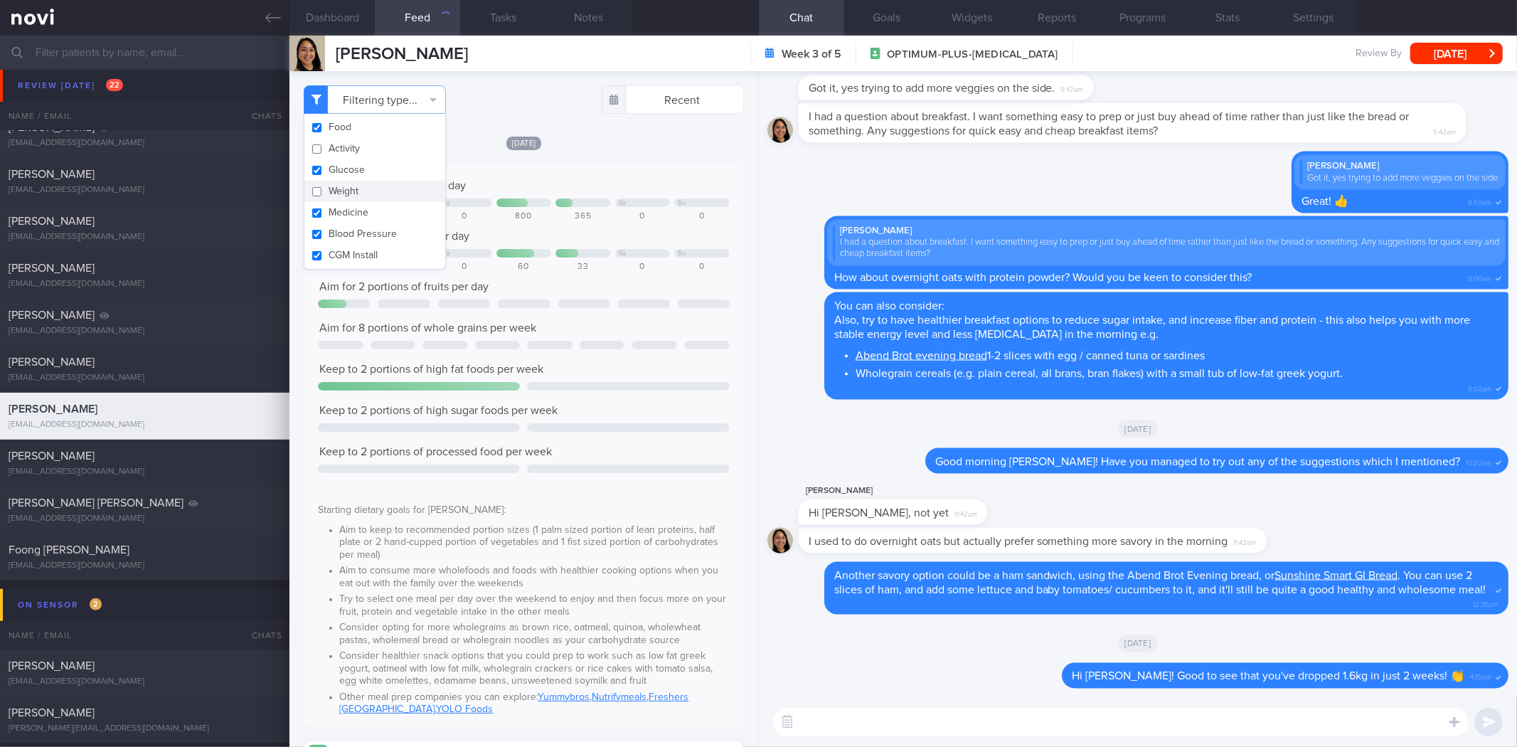
checkbox input "false"
click at [589, 157] on div "Fri, 22 Aug Keep to 1500 calories per day Tu We Sa Su 484 0 0 800 365 0 0 Aim f…" at bounding box center [524, 578] width 440 height 886
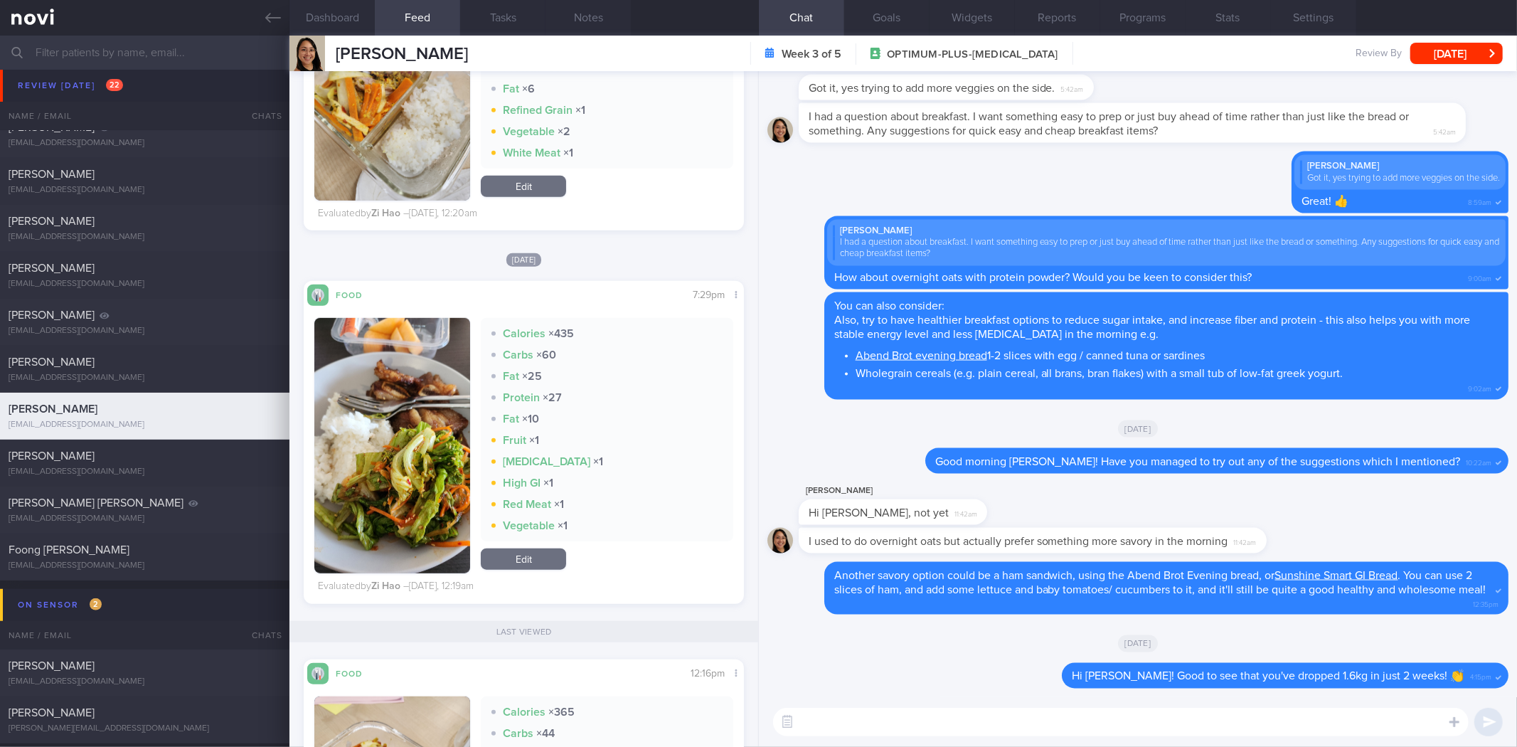
click at [410, 418] on button "button" at bounding box center [392, 445] width 156 height 255
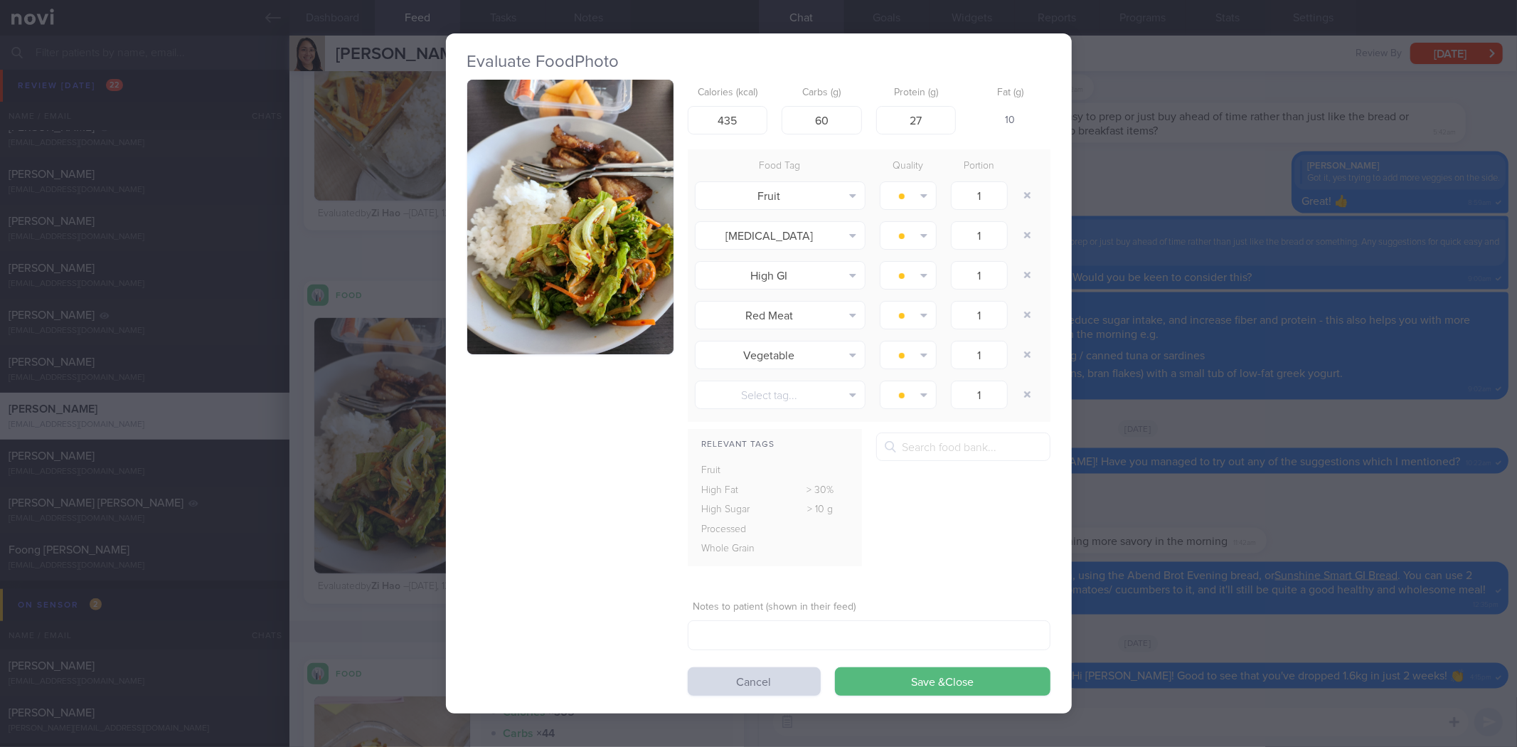
click at [1139, 309] on div "Evaluate Food Photo Calories (kcal) 435 Carbs (g) 60 Protein (g) 27 Fat (g) 10 …" at bounding box center [758, 373] width 1517 height 747
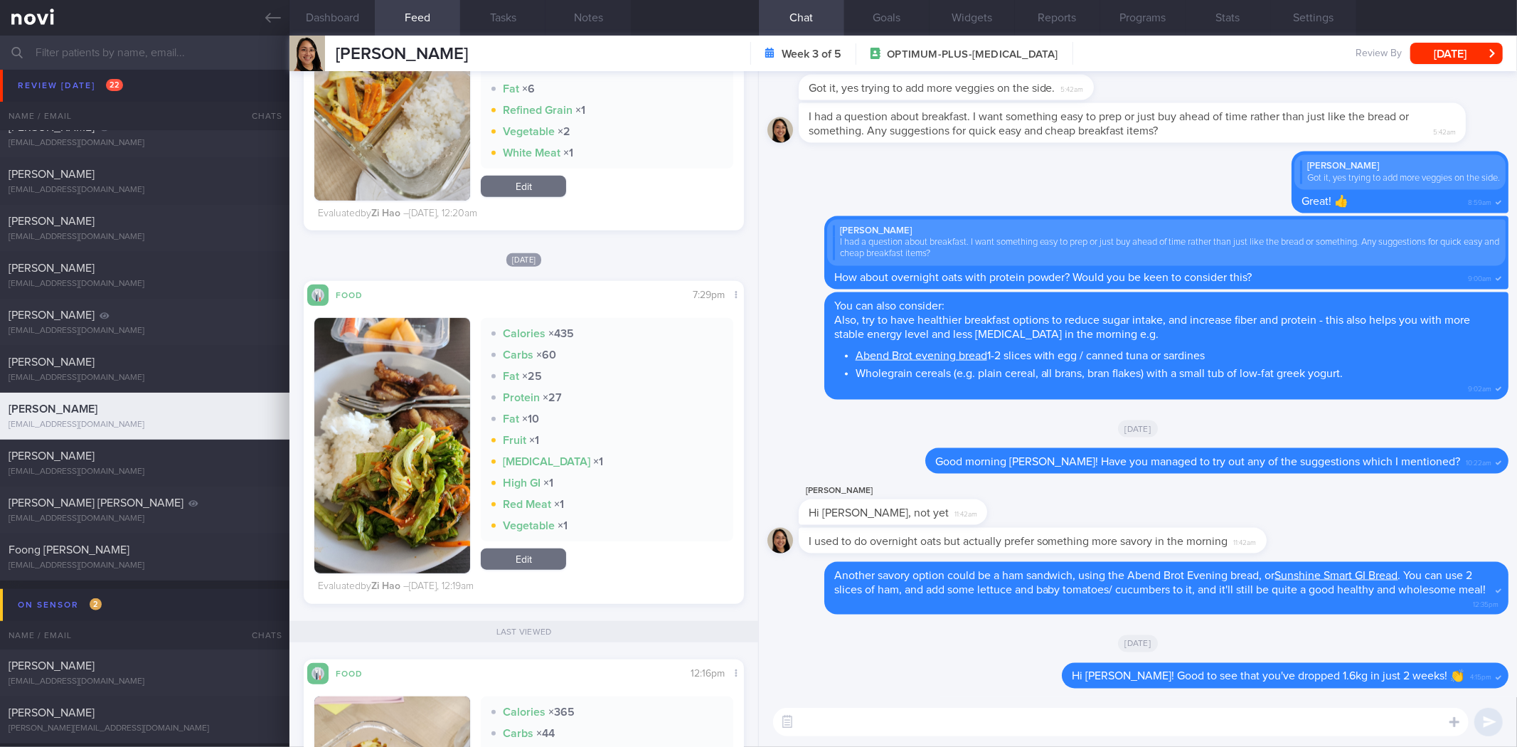
click at [953, 717] on textarea at bounding box center [1121, 722] width 696 height 28
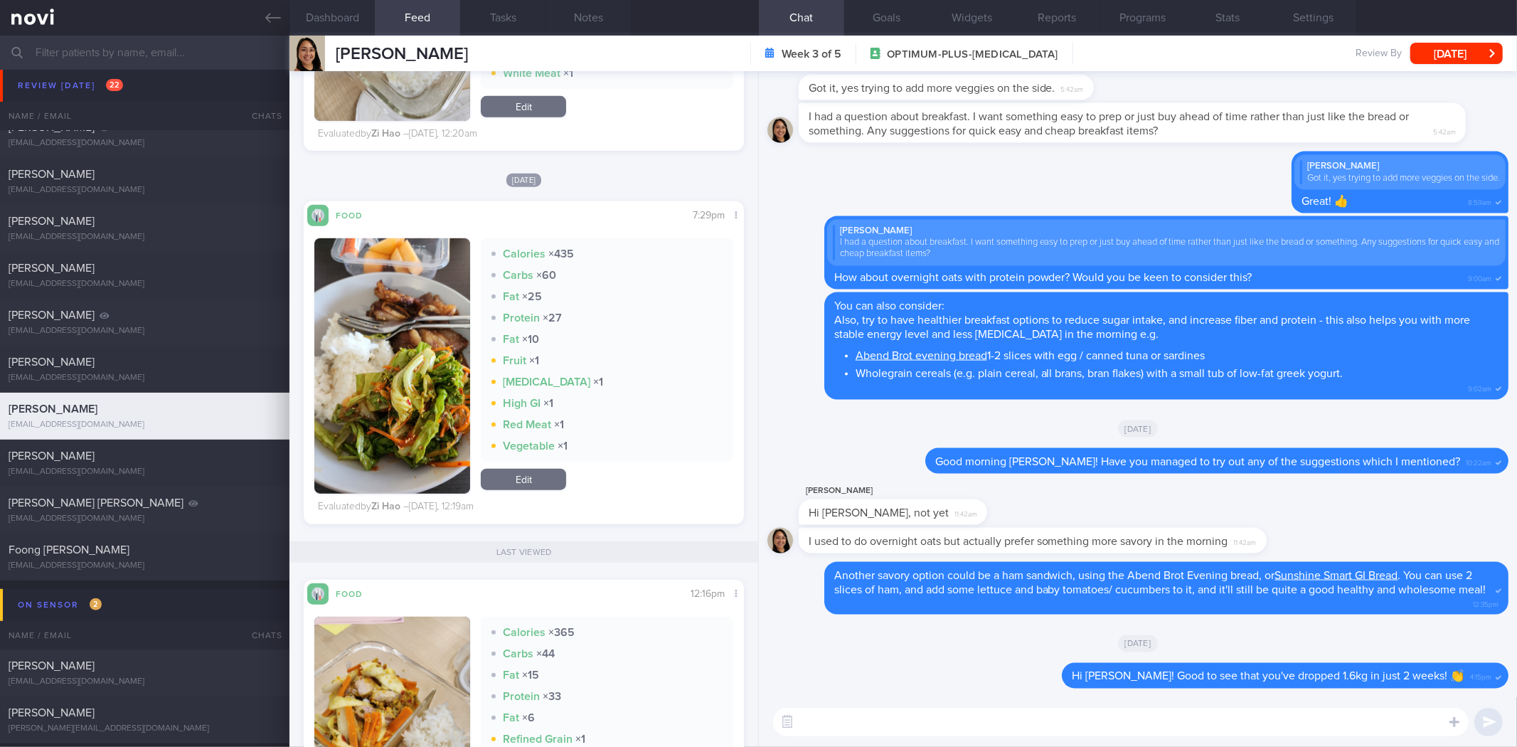
scroll to position [869, 0]
click at [393, 393] on button "button" at bounding box center [392, 366] width 156 height 255
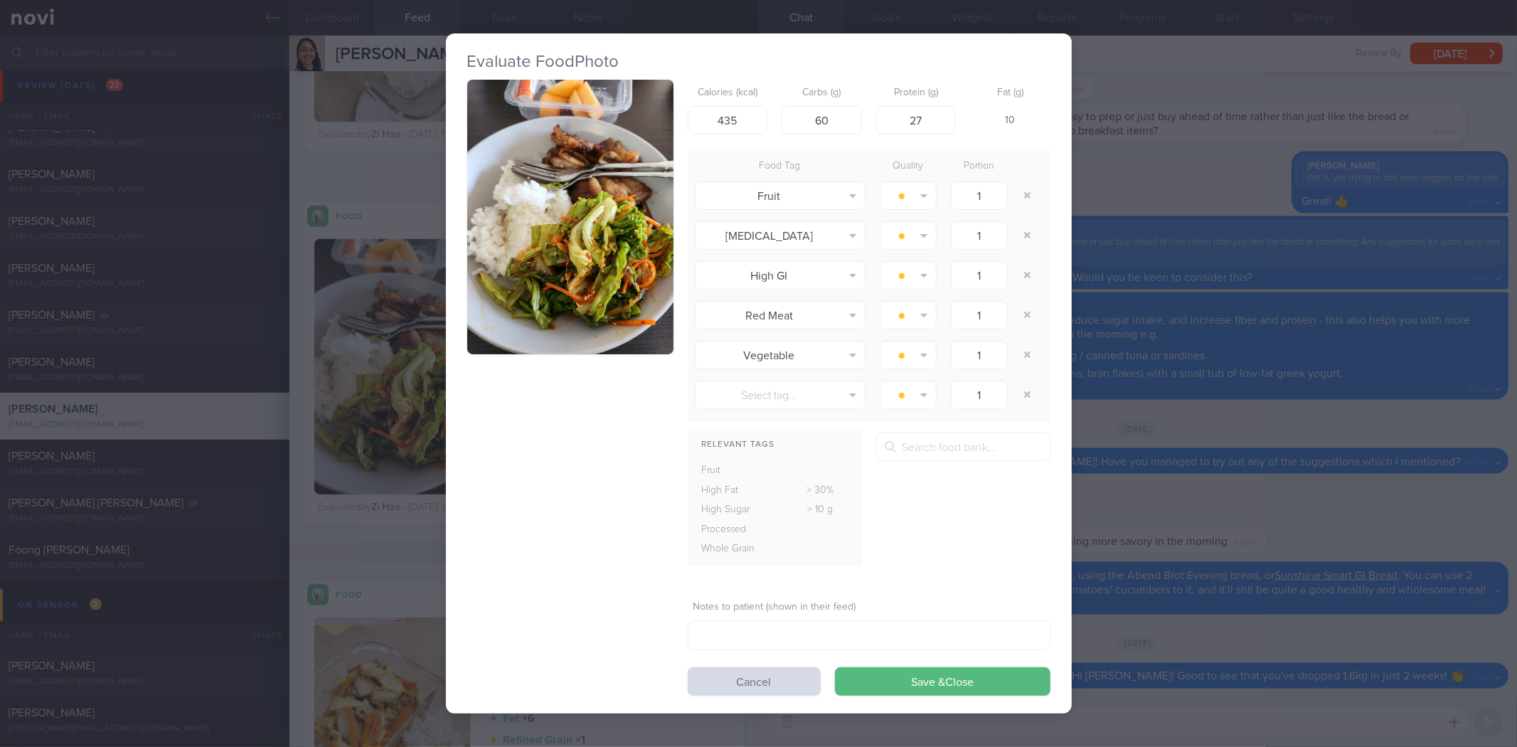
click at [1226, 358] on div "Evaluate Food Photo Calories (kcal) 435 Carbs (g) 60 Protein (g) 27 Fat (g) 10 …" at bounding box center [758, 373] width 1517 height 747
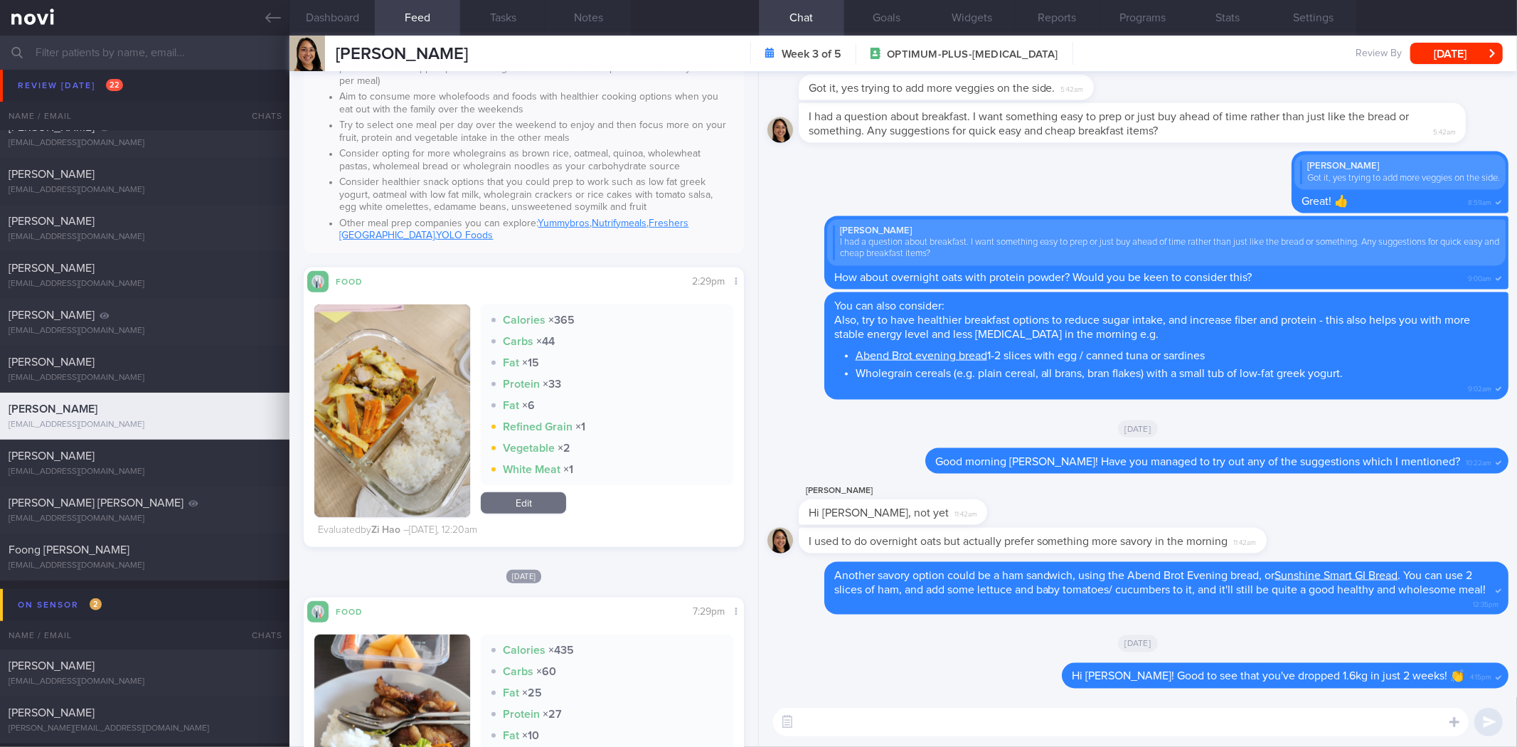
scroll to position [395, 0]
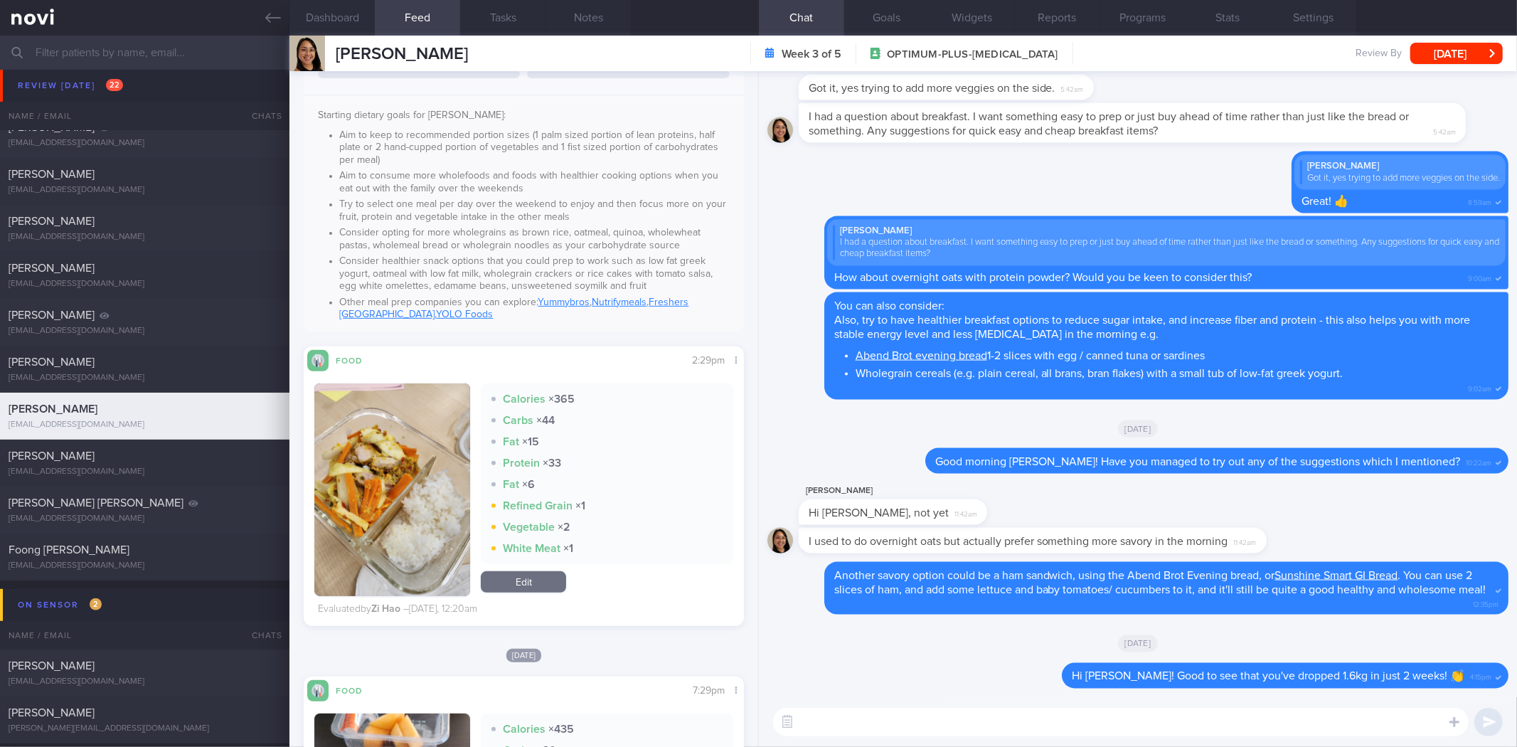
click at [361, 455] on button "button" at bounding box center [392, 489] width 156 height 213
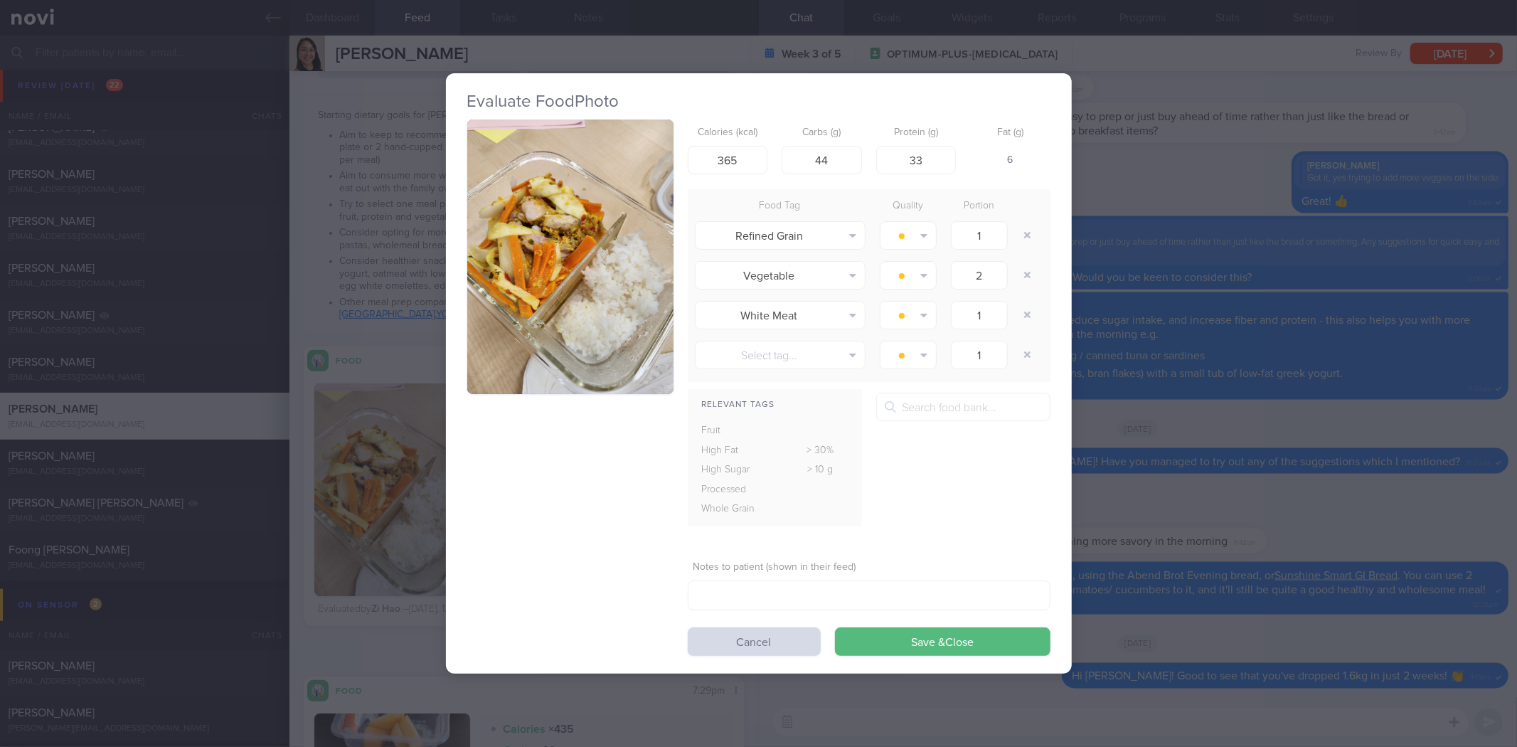
click at [551, 287] on img "button" at bounding box center [570, 256] width 206 height 275
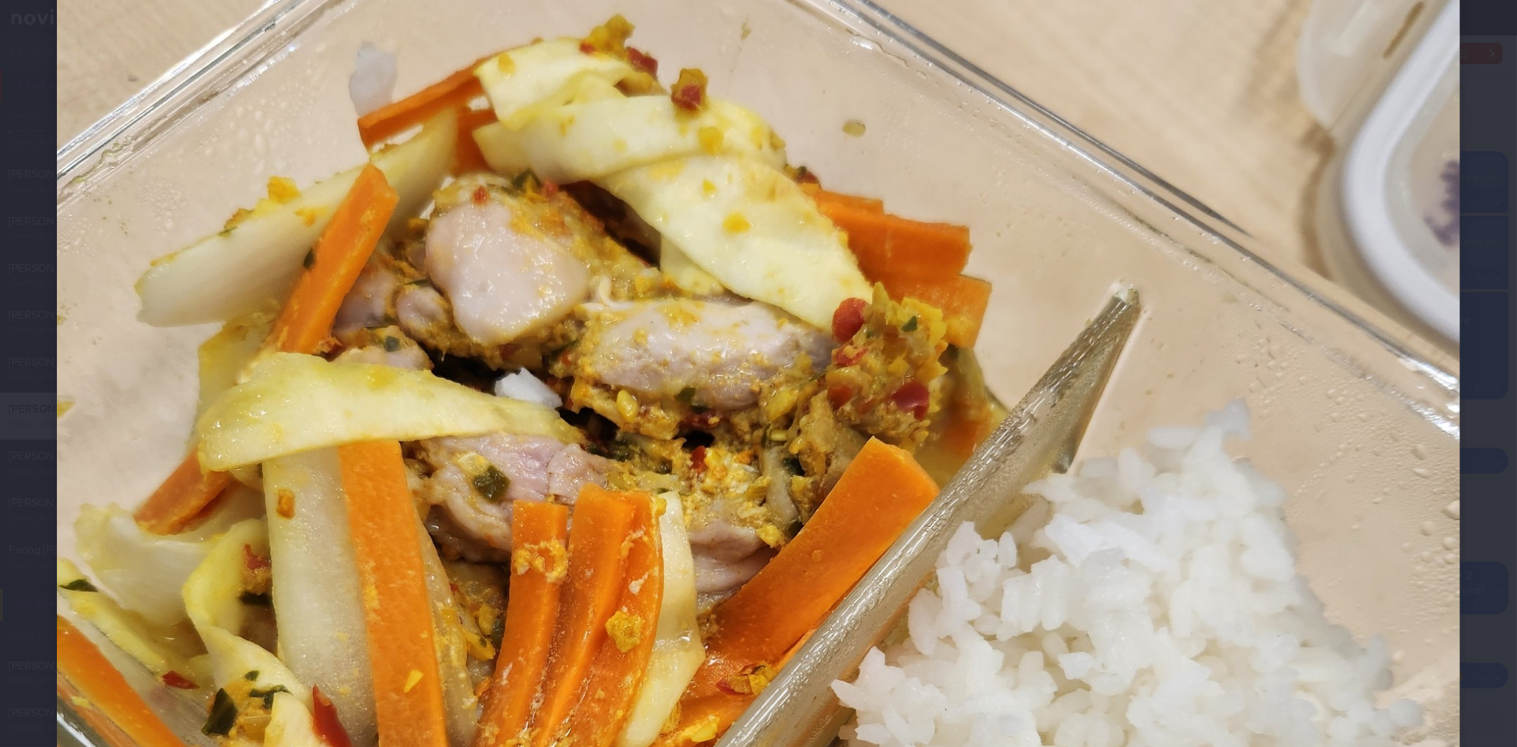
scroll to position [474, 0]
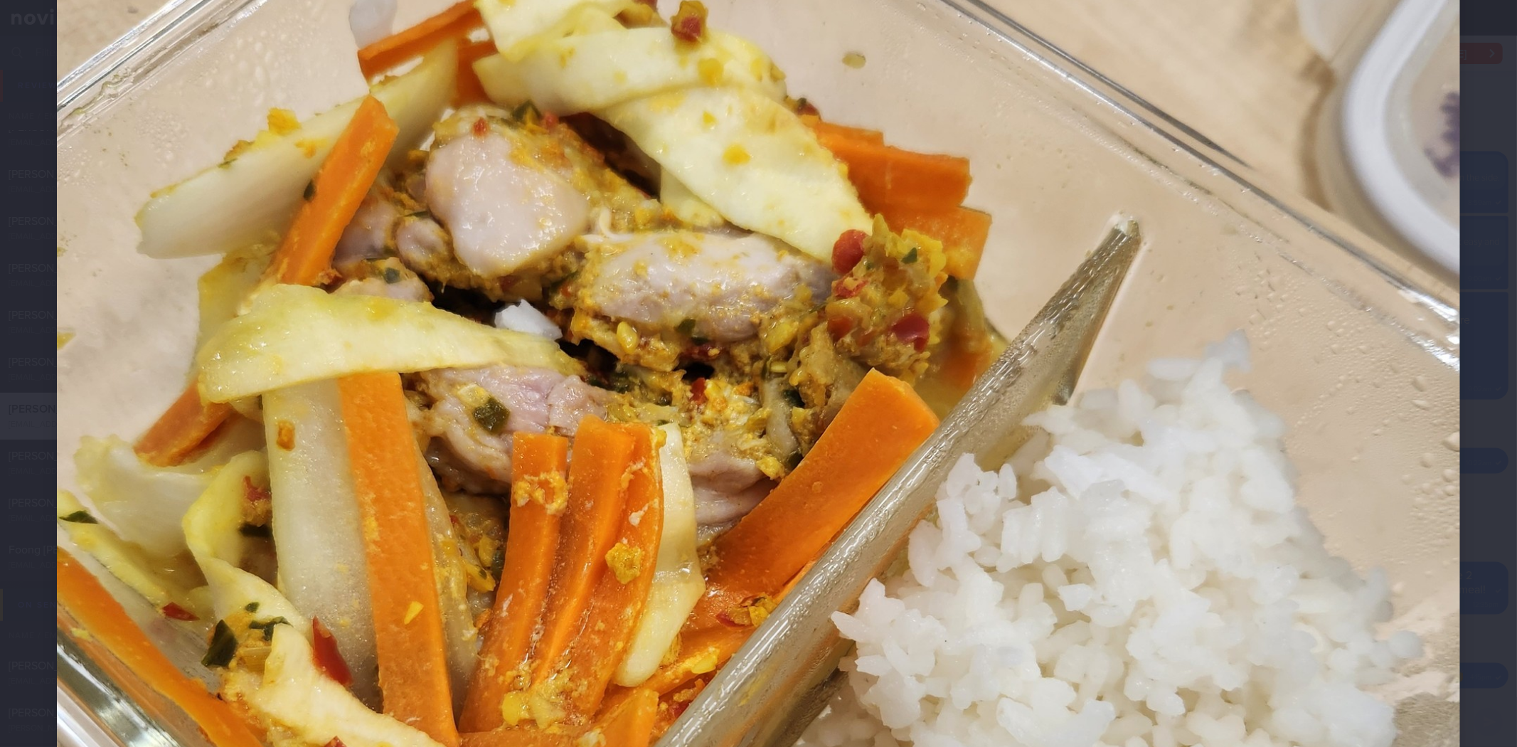
click at [1371, 454] on img at bounding box center [758, 518] width 1403 height 1871
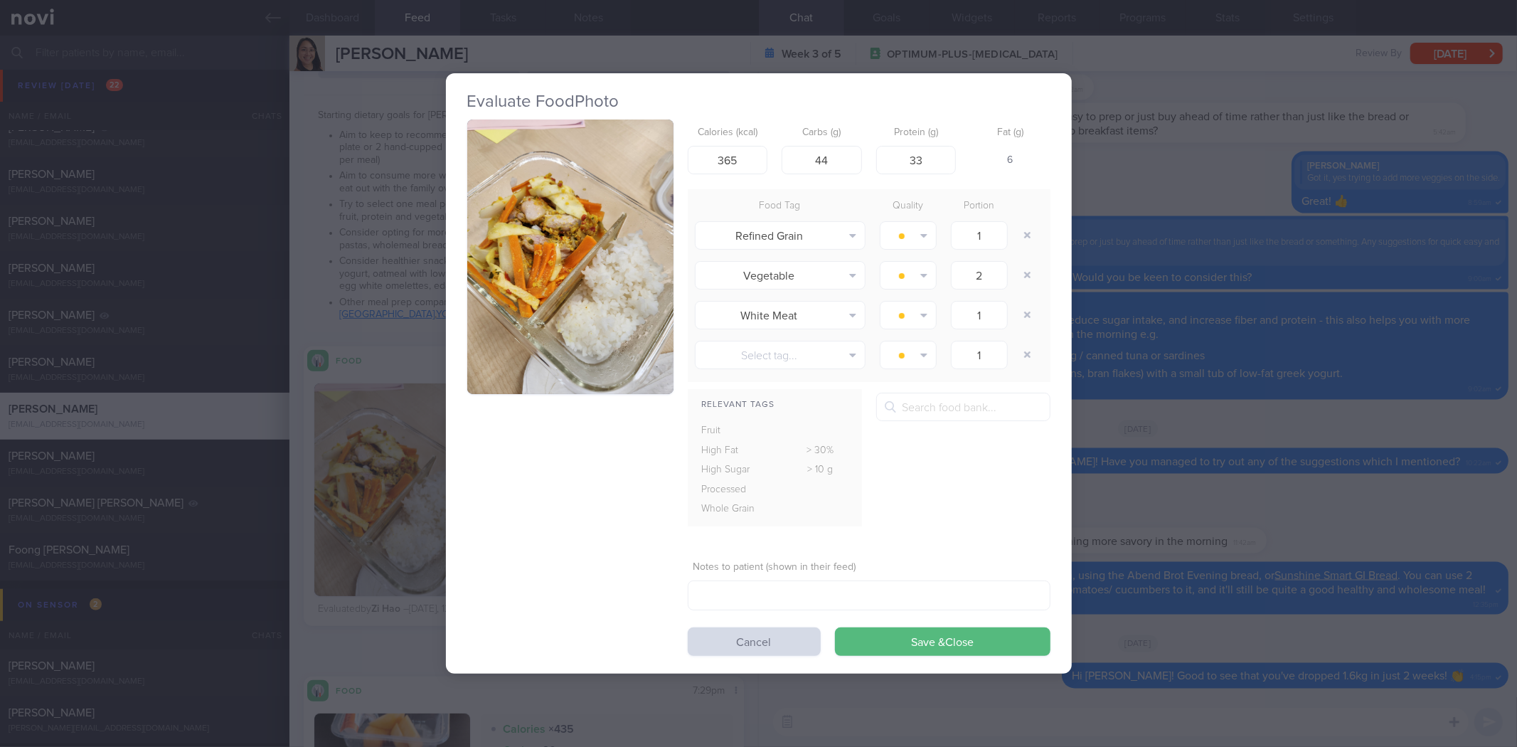
click at [1371, 454] on div "Evaluate Food Photo Calories (kcal) 365 Carbs (g) 44 Protein (g) 33 Fat (g) 6 F…" at bounding box center [758, 373] width 1517 height 747
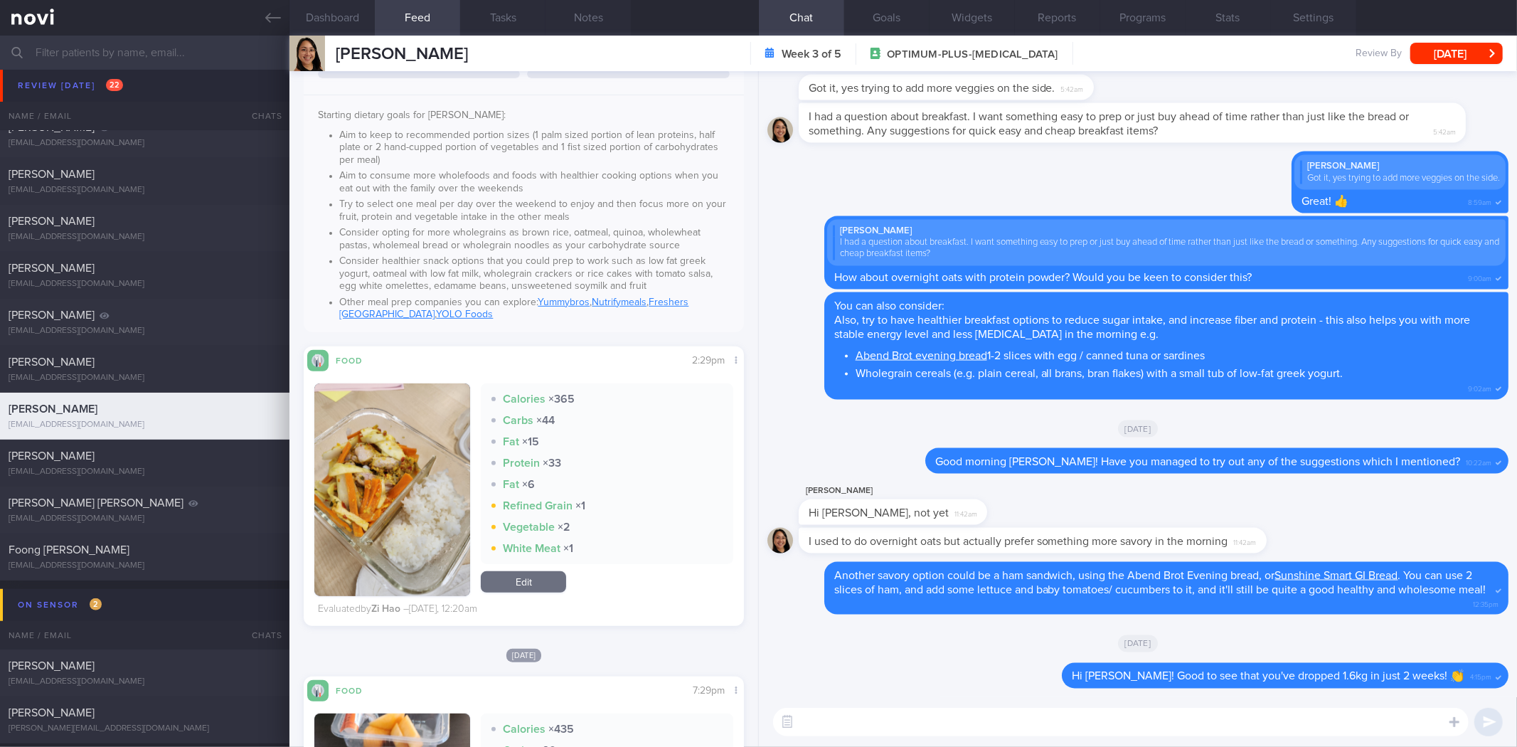
click at [1046, 713] on textarea at bounding box center [1121, 722] width 696 height 28
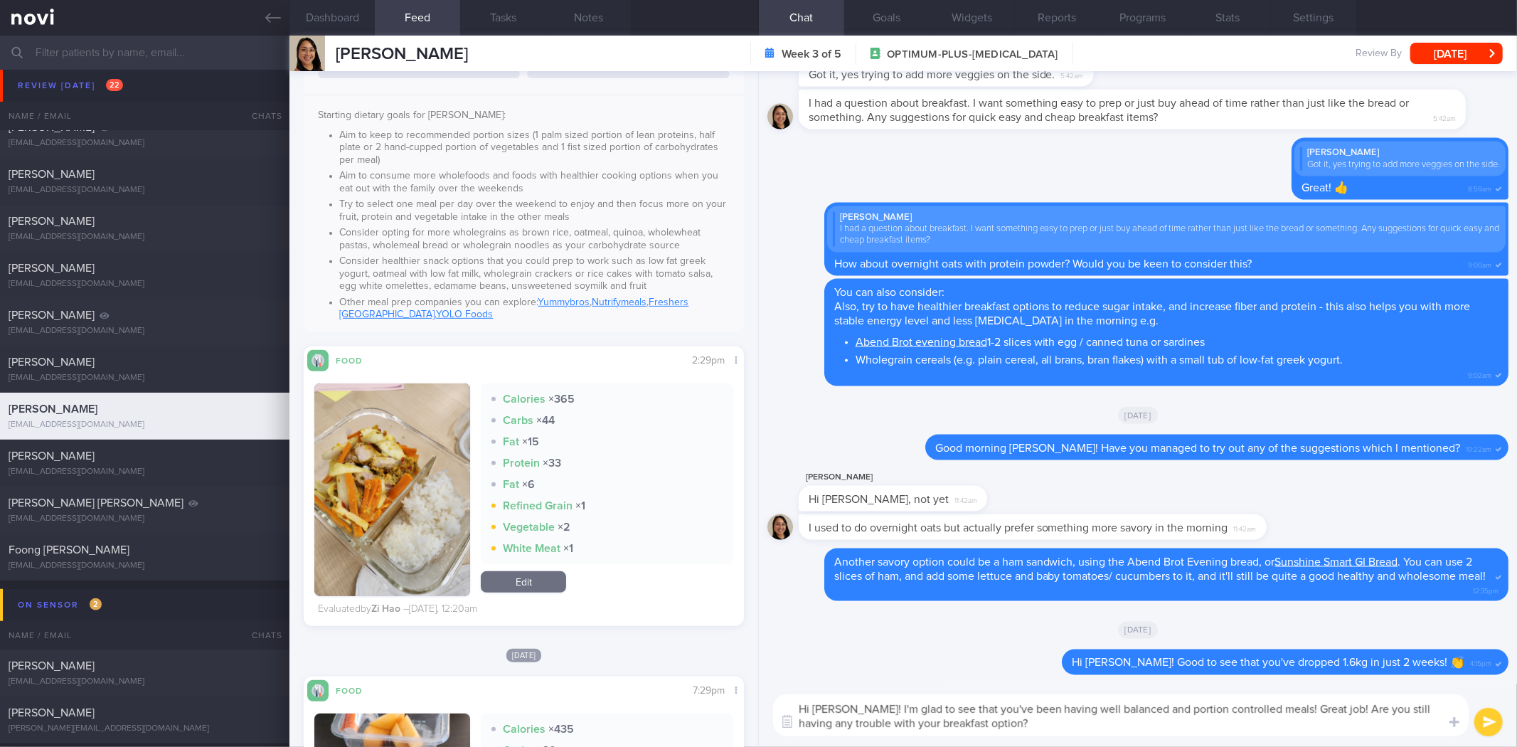
type textarea "Hi Catherine! I'm glad to see that you've been having well balanced and portion…"
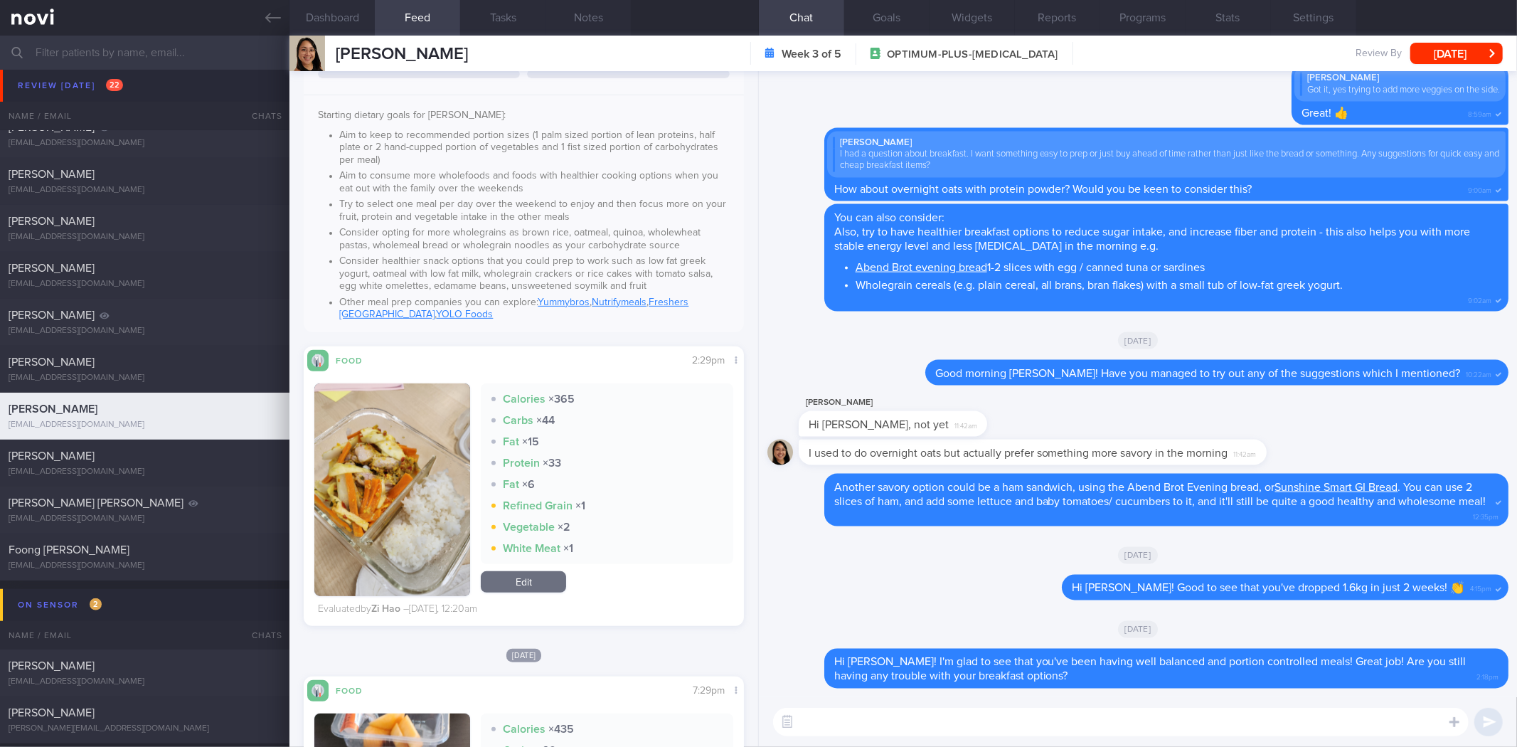
click at [1440, 65] on div "CATHERINE GASSNER Week 3 of 5 OPTIMUM-PLUS-RYBELSUS Review By Mon, 25 Aug Set N…" at bounding box center [903, 54] width 1228 height 36
click at [1460, 46] on button "[DATE]" at bounding box center [1456, 53] width 92 height 21
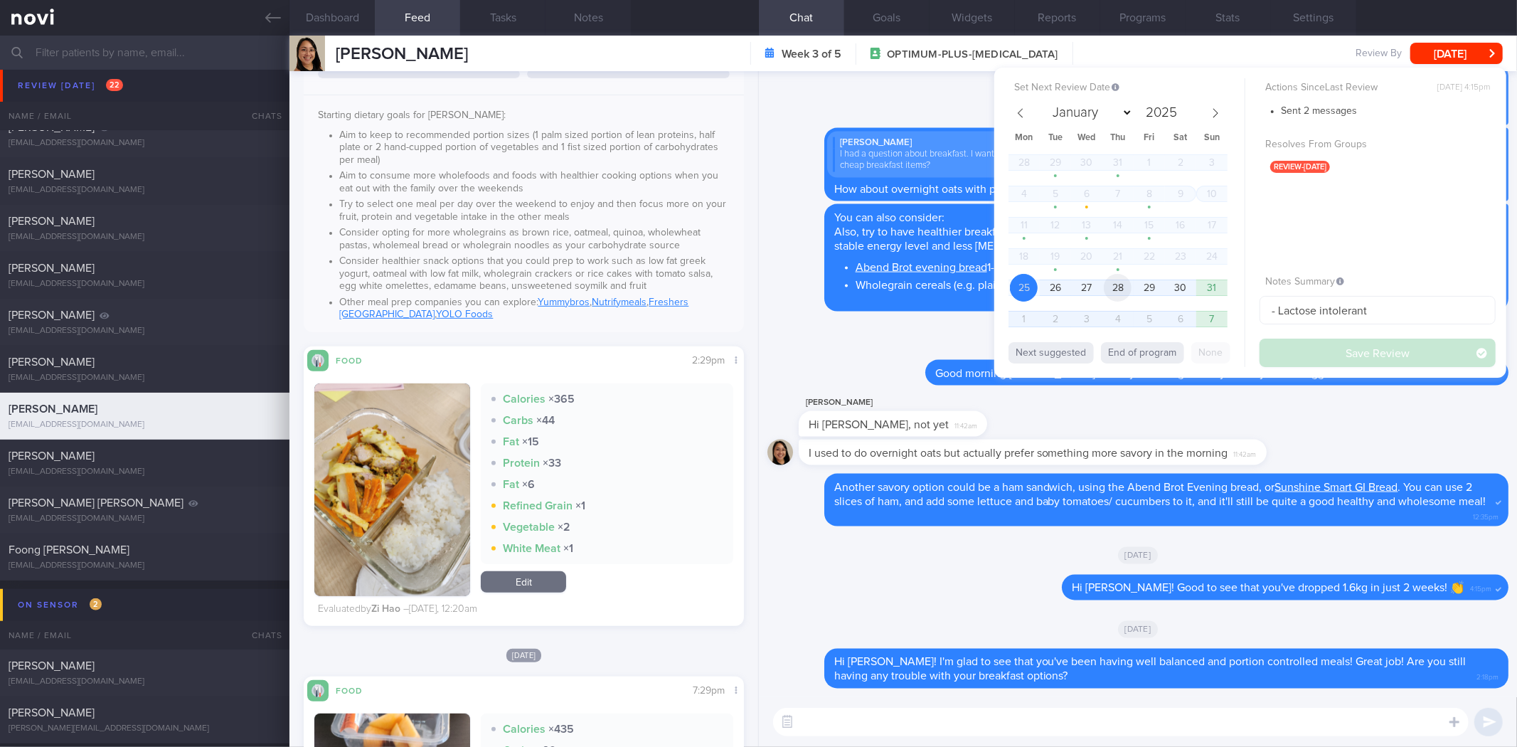
click at [1132, 283] on span "28" at bounding box center [1118, 288] width 28 height 28
click at [1329, 356] on button "Save Review" at bounding box center [1378, 353] width 236 height 28
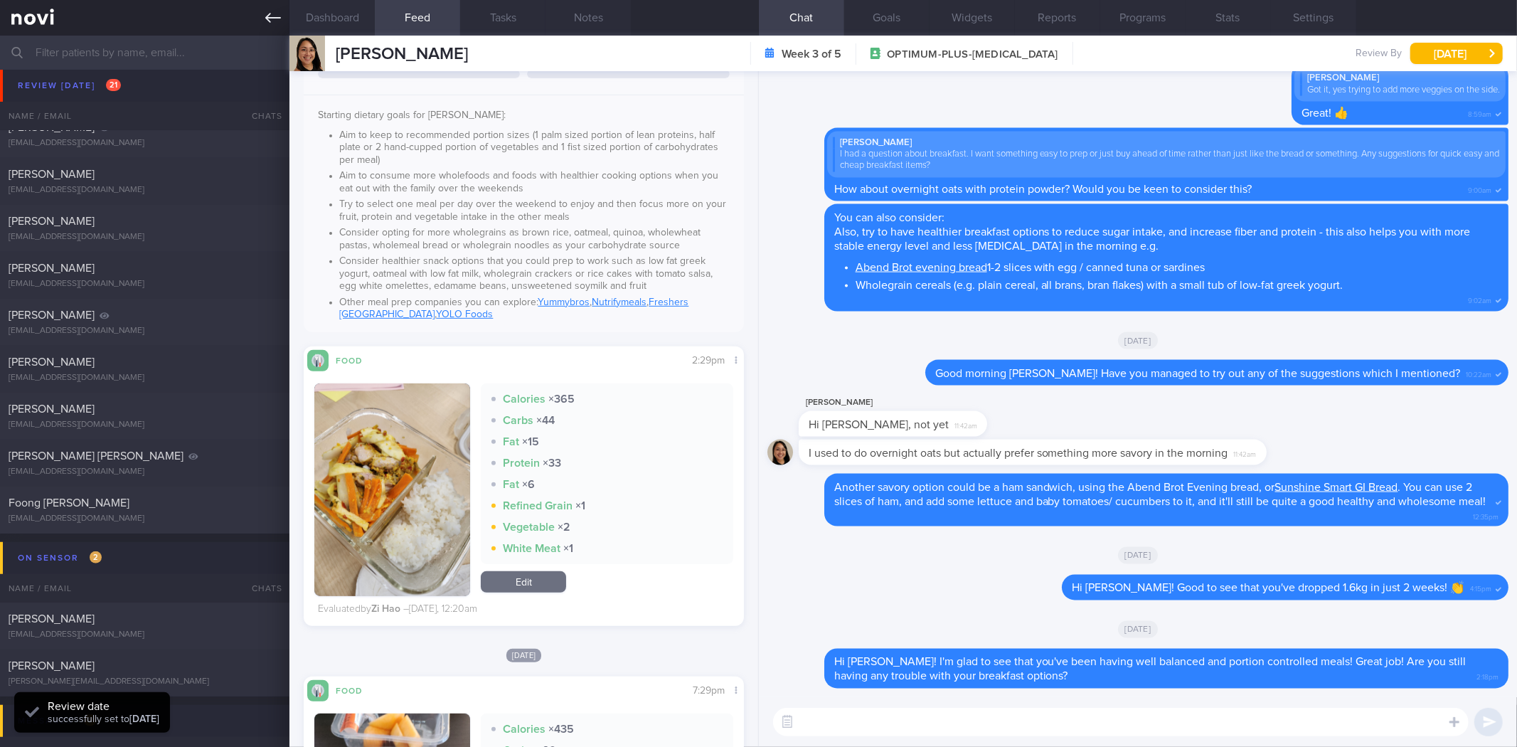
click at [279, 18] on icon at bounding box center [273, 18] width 16 height 16
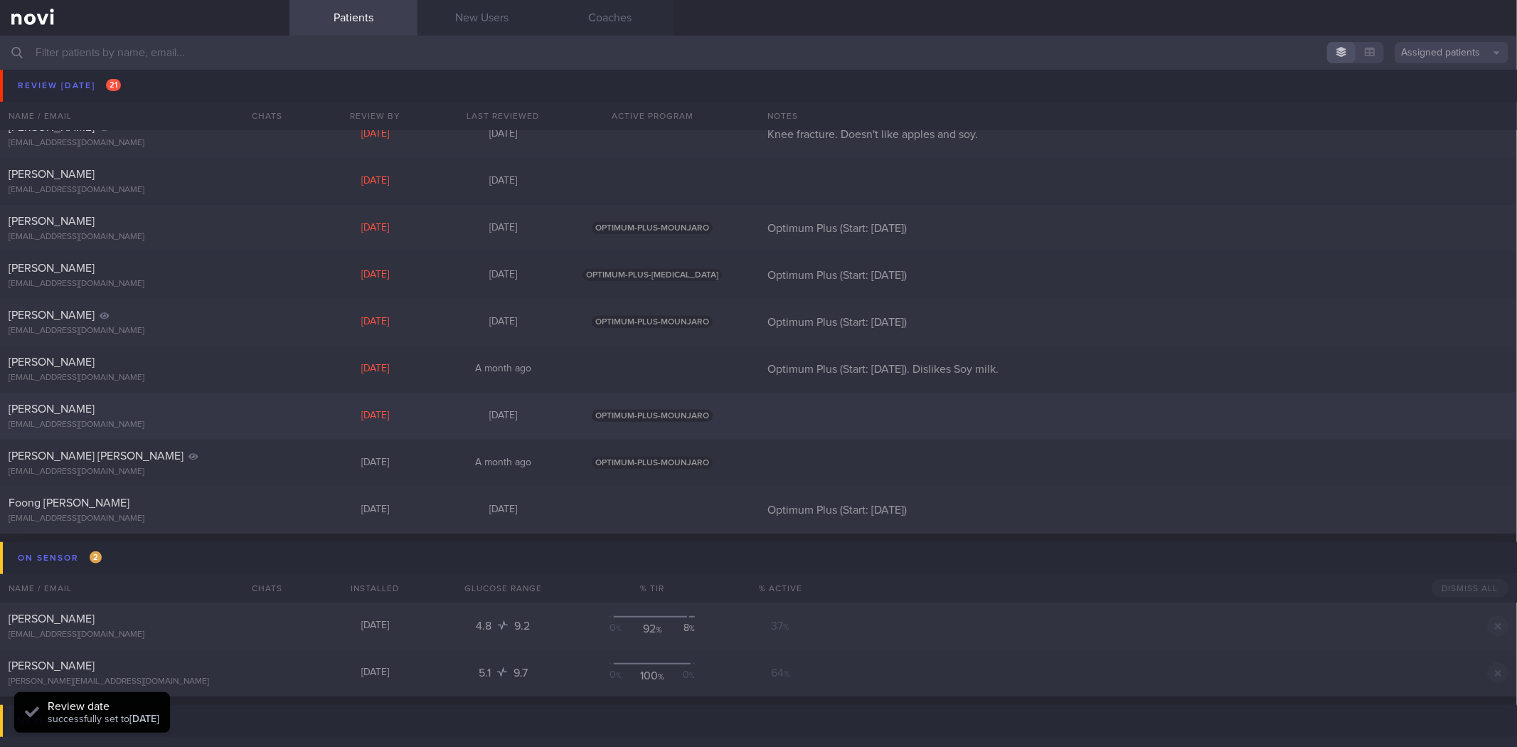
click at [239, 422] on div "[EMAIL_ADDRESS][DOMAIN_NAME]" at bounding box center [145, 425] width 272 height 11
select select "7"
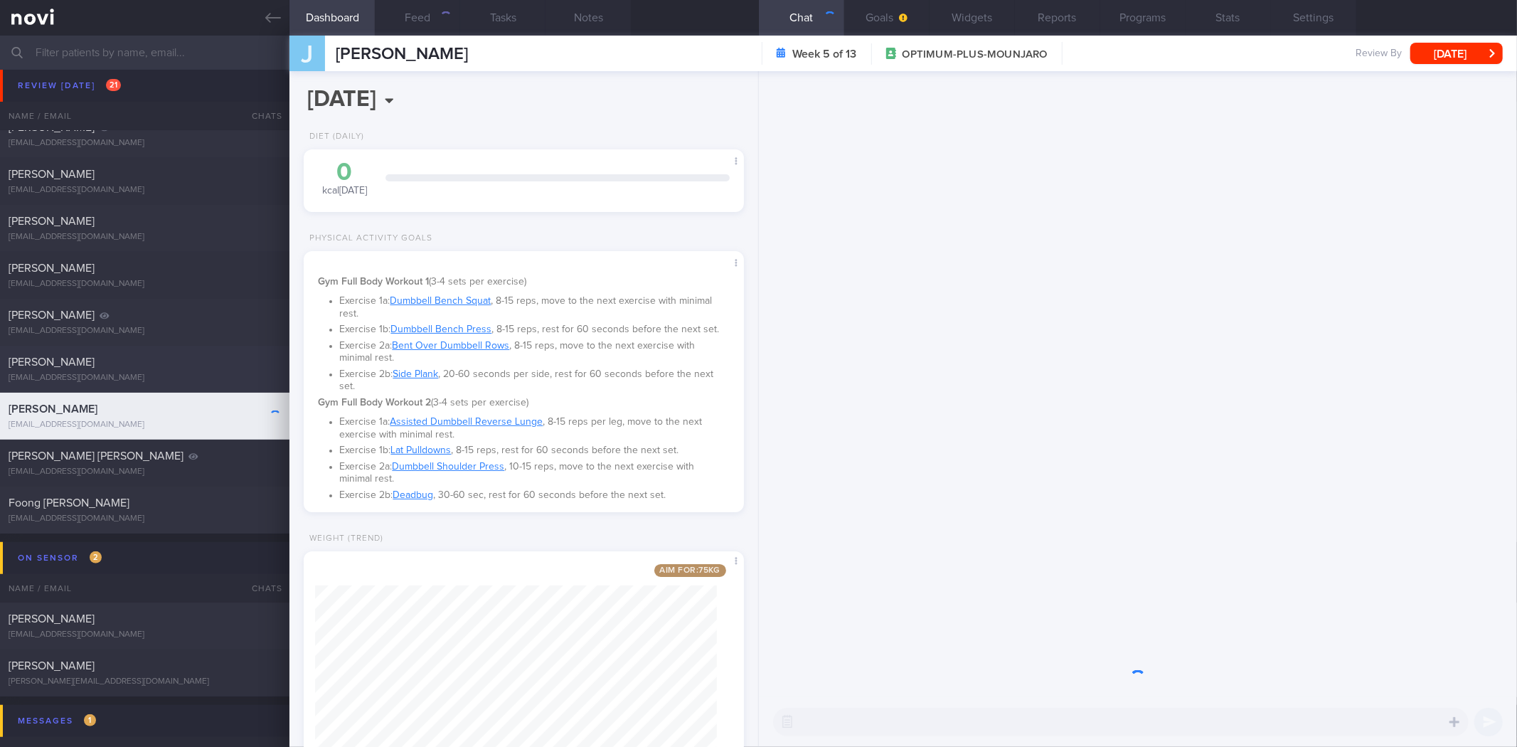
scroll to position [221, 402]
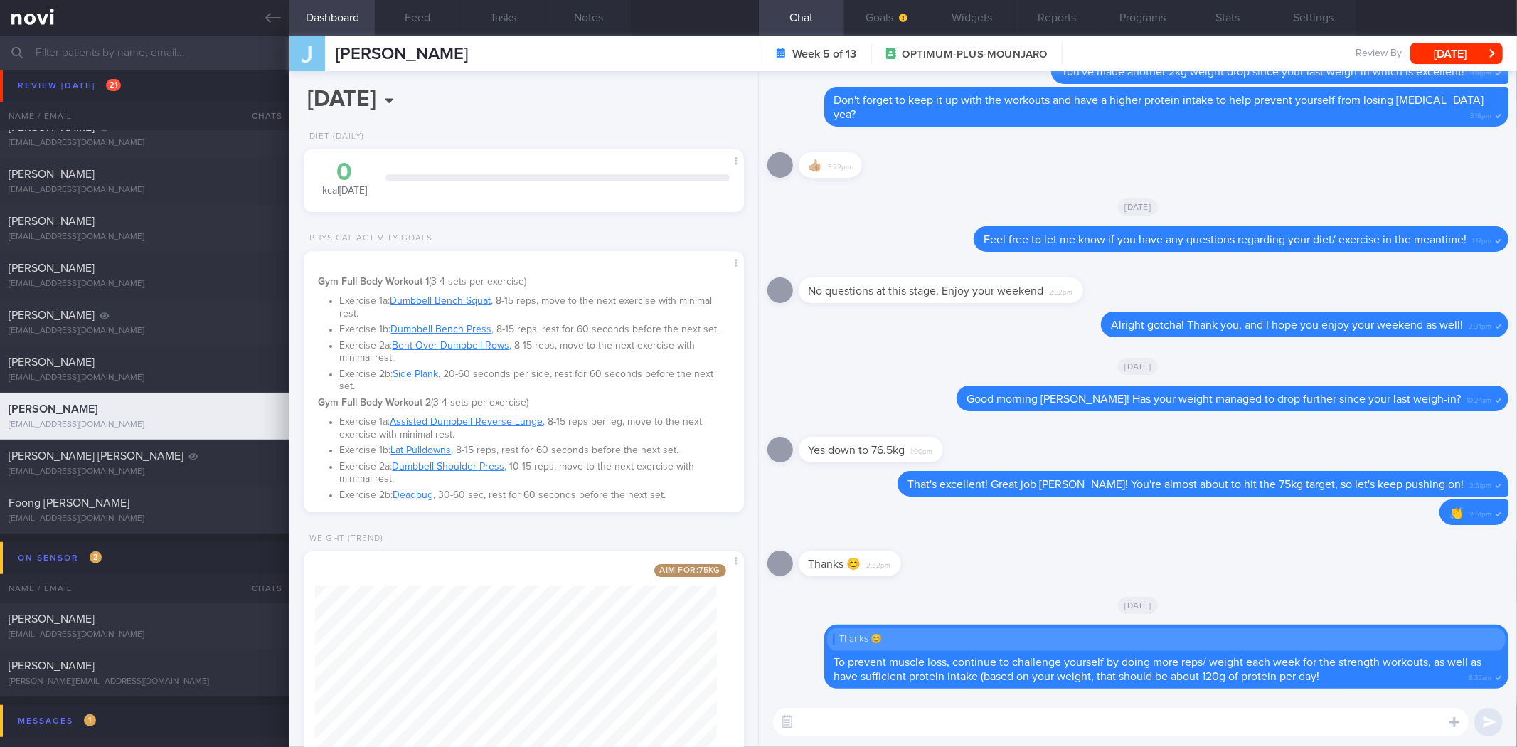
click at [1083, 721] on textarea at bounding box center [1121, 722] width 696 height 28
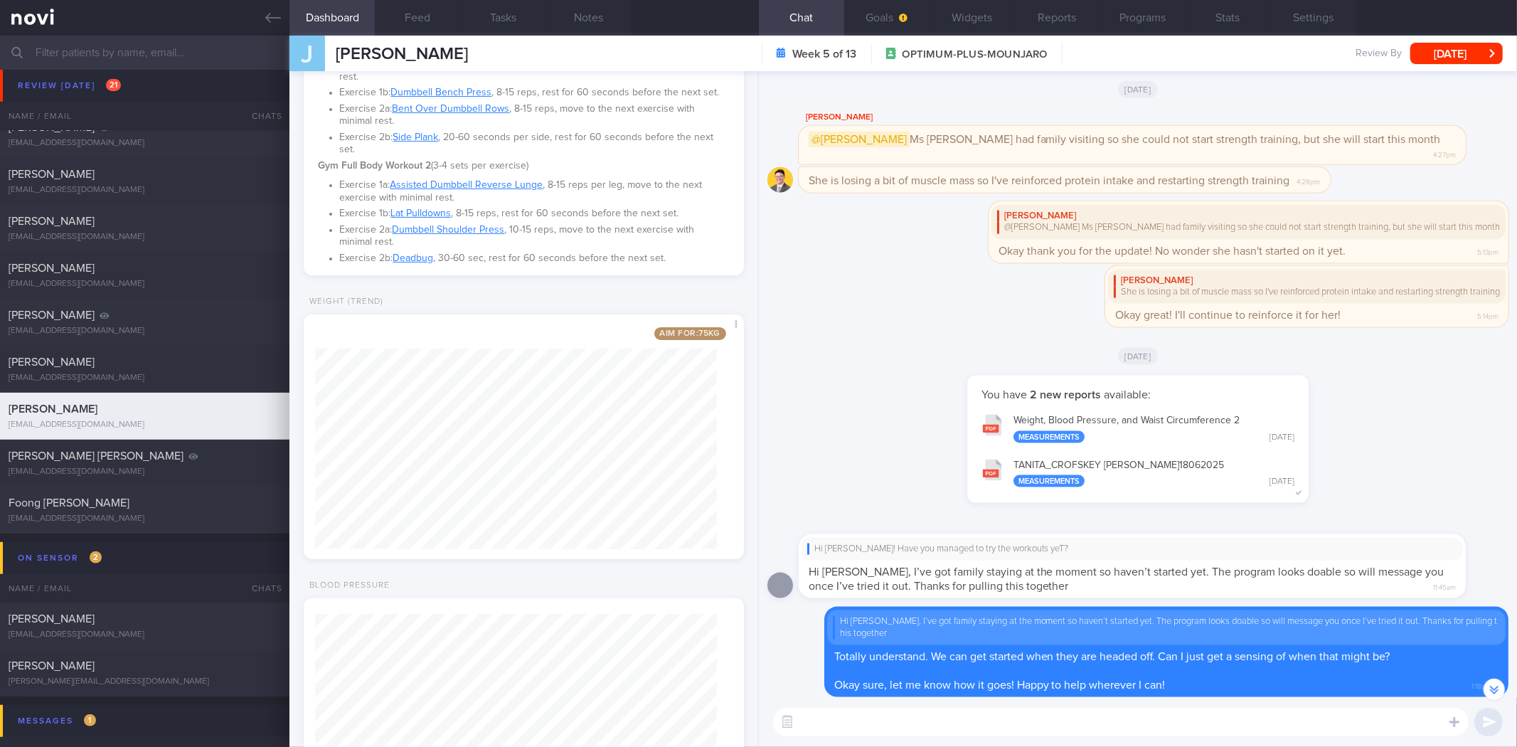
scroll to position [-2924, 0]
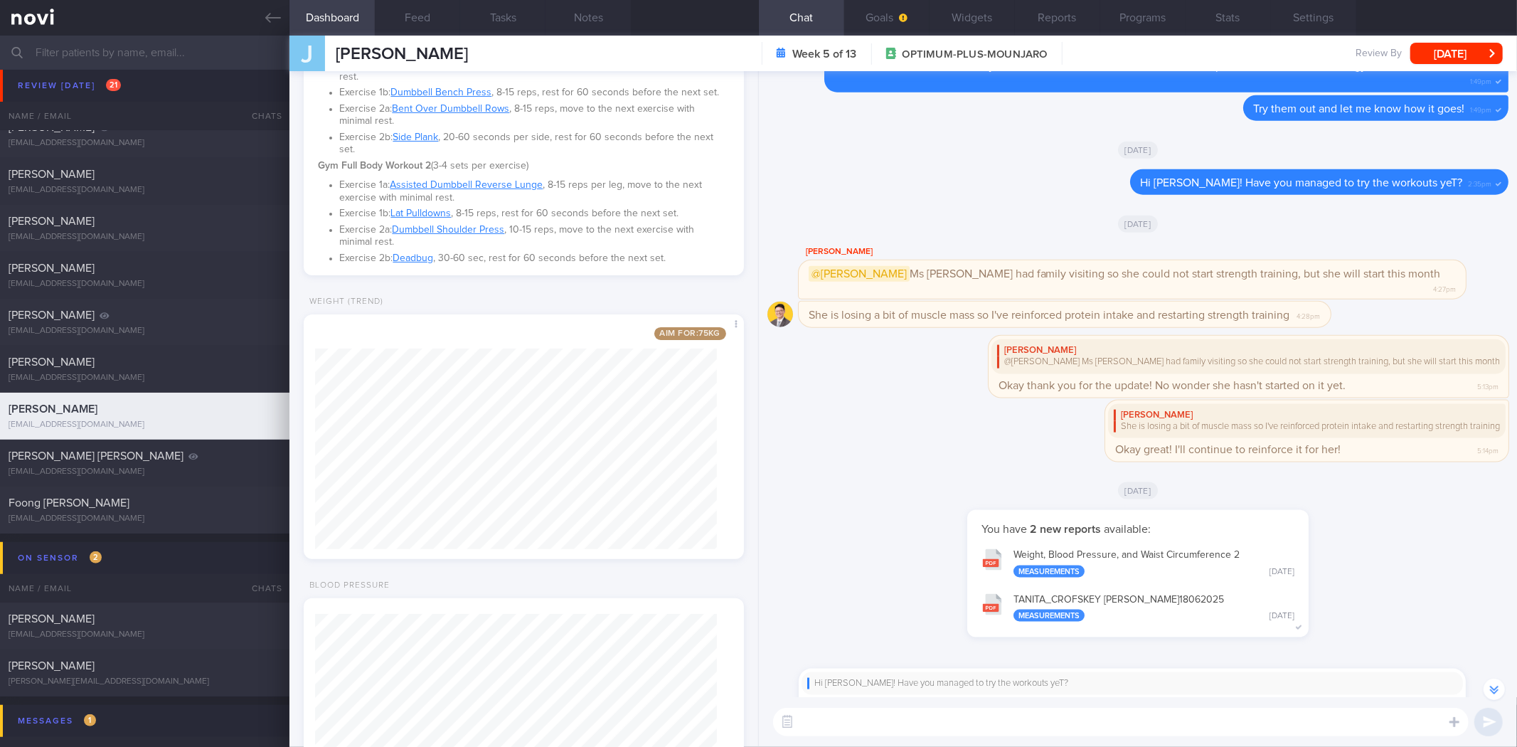
click at [1487, 684] on button "button" at bounding box center [1494, 689] width 21 height 21
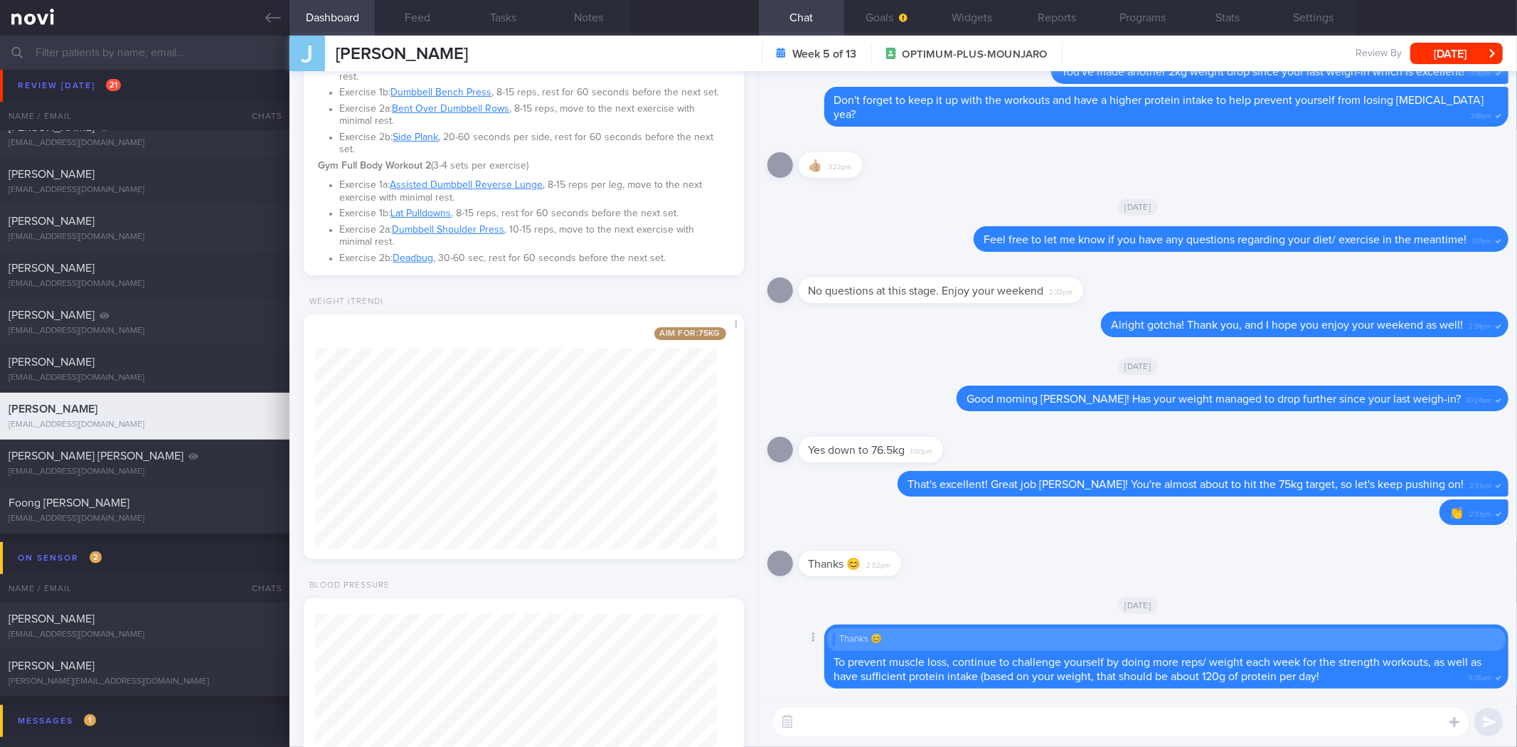
scroll to position [0, 0]
drag, startPoint x: 1214, startPoint y: 696, endPoint x: 1218, endPoint y: 706, distance: 11.2
click at [1215, 701] on div "Delete Thanks 😊 To prevent muscle loss, continue to challenge yourself by doing…" at bounding box center [1138, 409] width 758 height 676
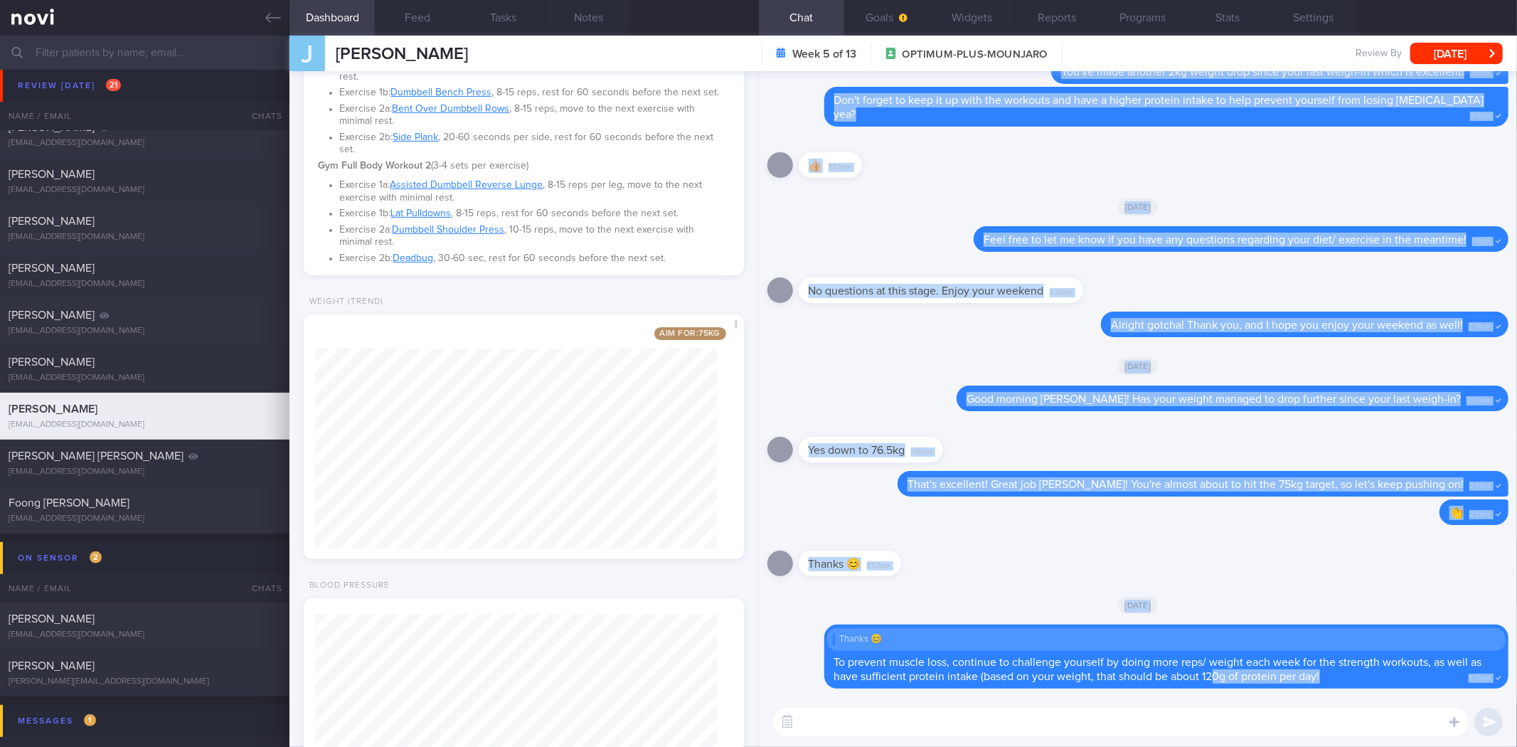
click at [1218, 706] on div "​ ​" at bounding box center [1138, 722] width 758 height 50
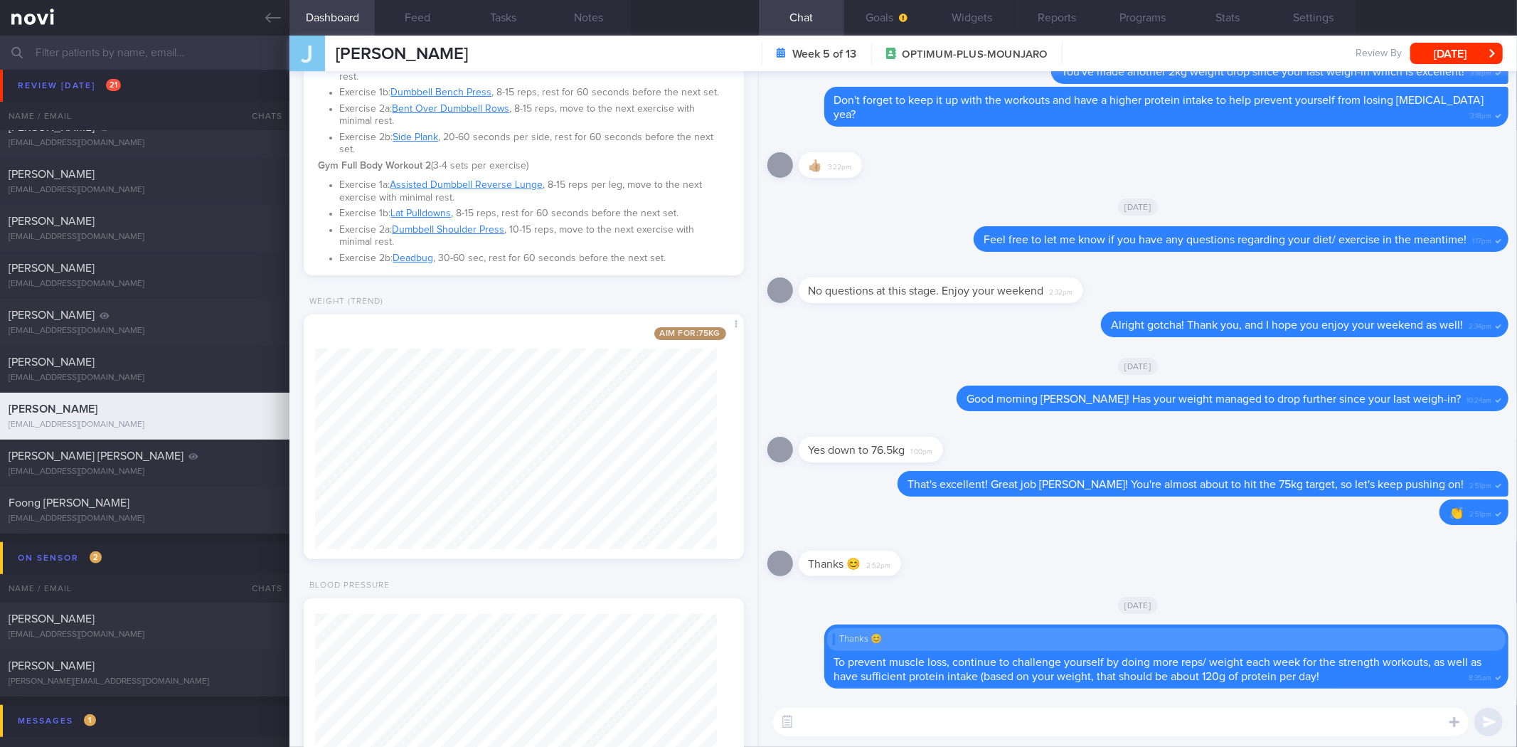
click at [1219, 706] on div "​ ​" at bounding box center [1138, 722] width 758 height 50
click at [1121, 692] on div "Delete Thanks 😊 To prevent muscle loss, continue to challenge yourself by doing…" at bounding box center [1137, 660] width 741 height 73
click at [1115, 722] on textarea at bounding box center [1121, 722] width 696 height 28
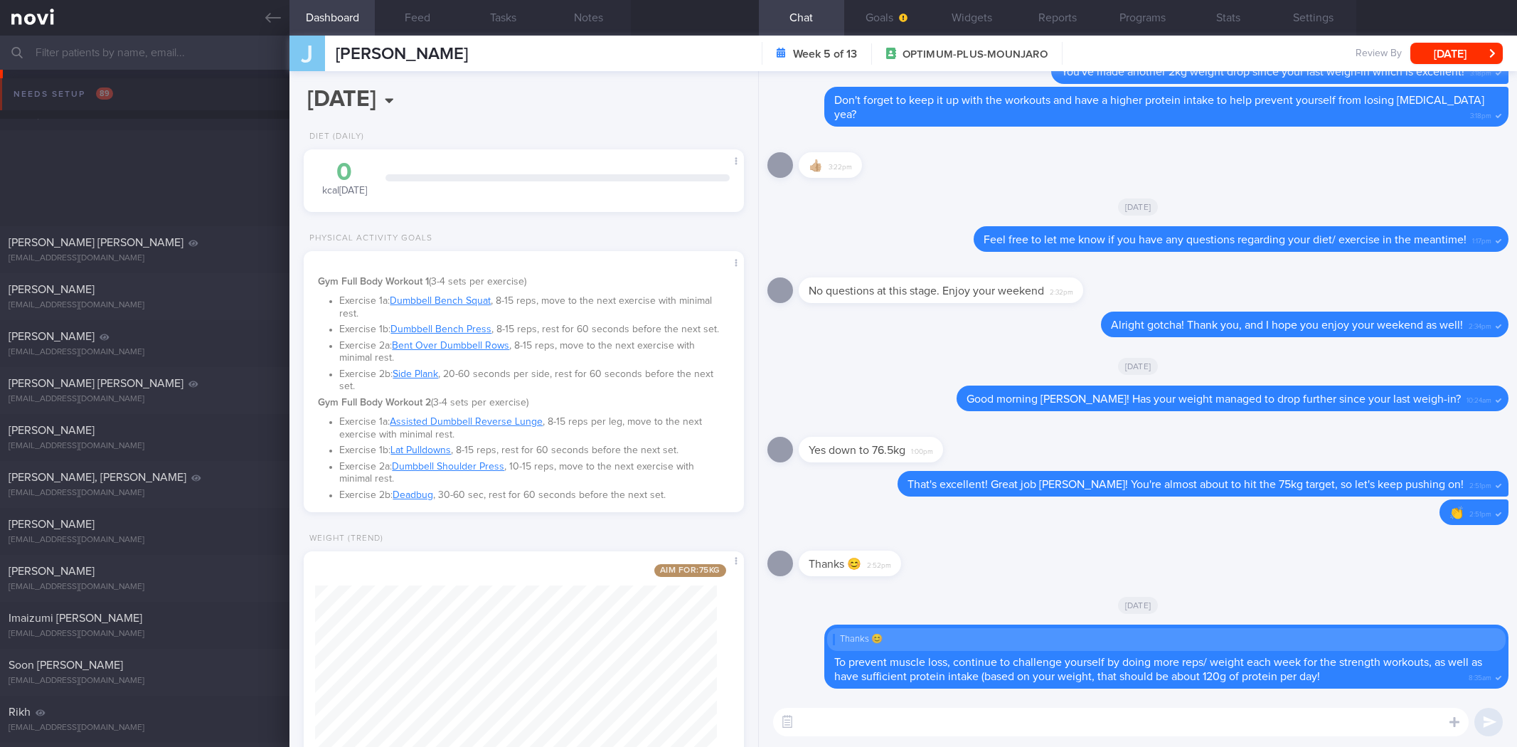
select select "7"
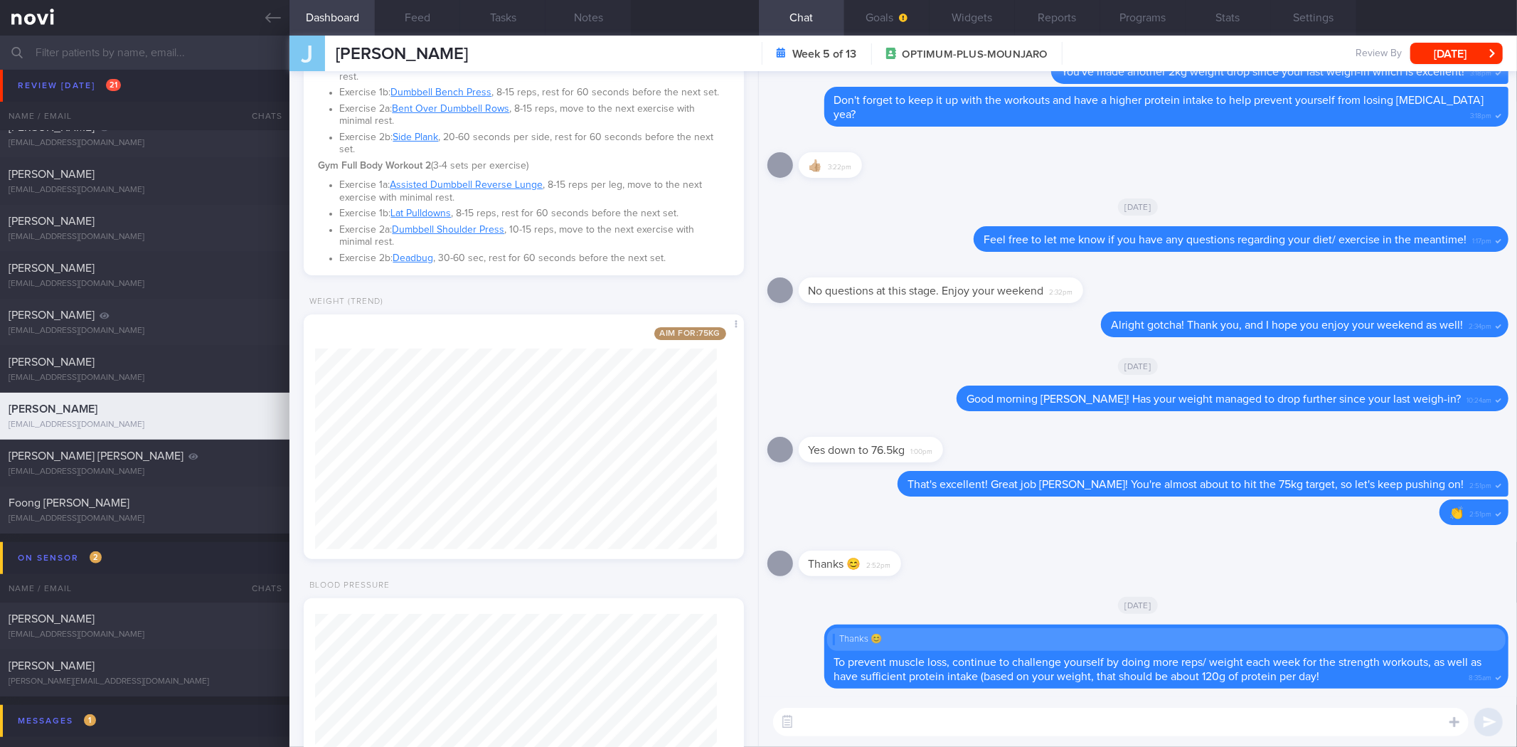
click at [1026, 716] on textarea at bounding box center [1121, 722] width 696 height 28
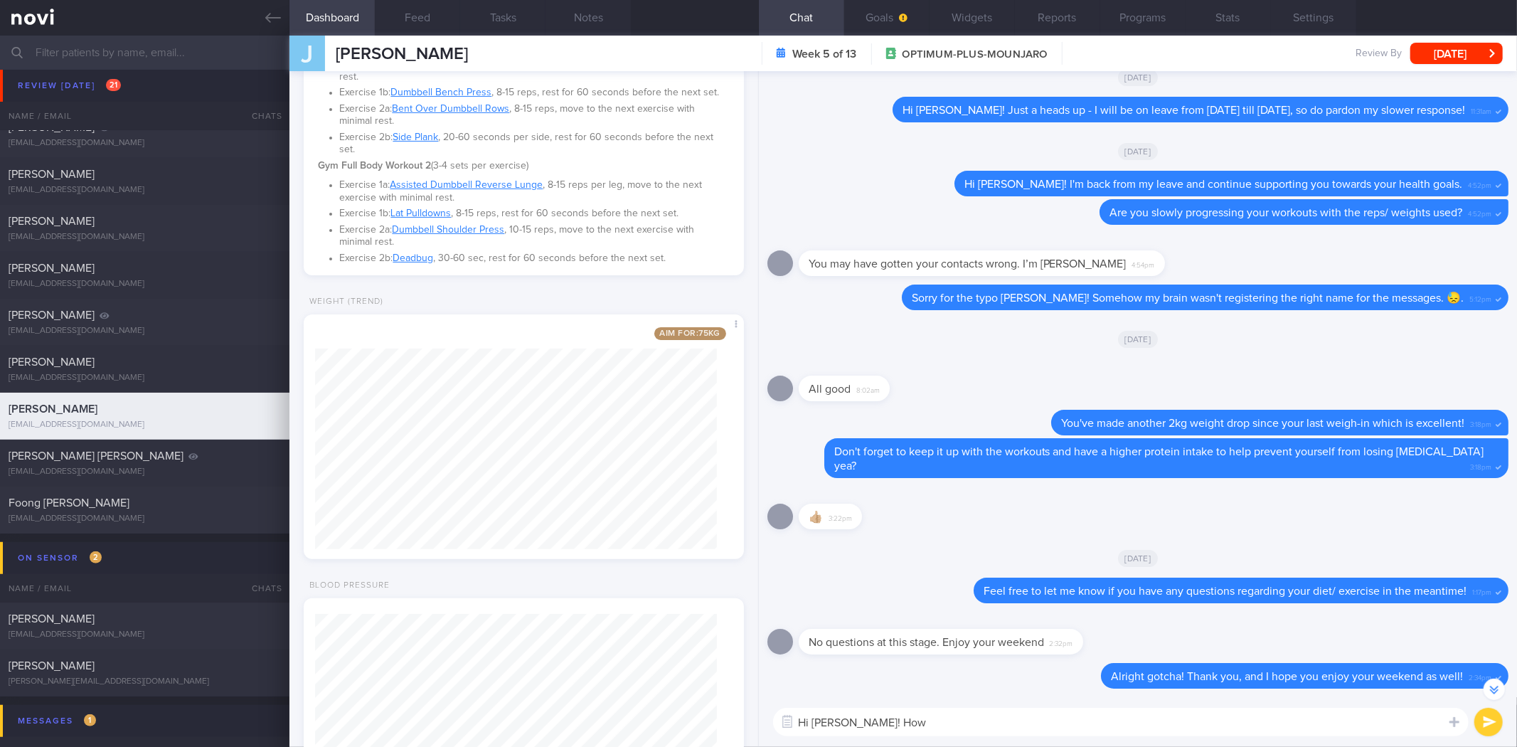
scroll to position [0, 0]
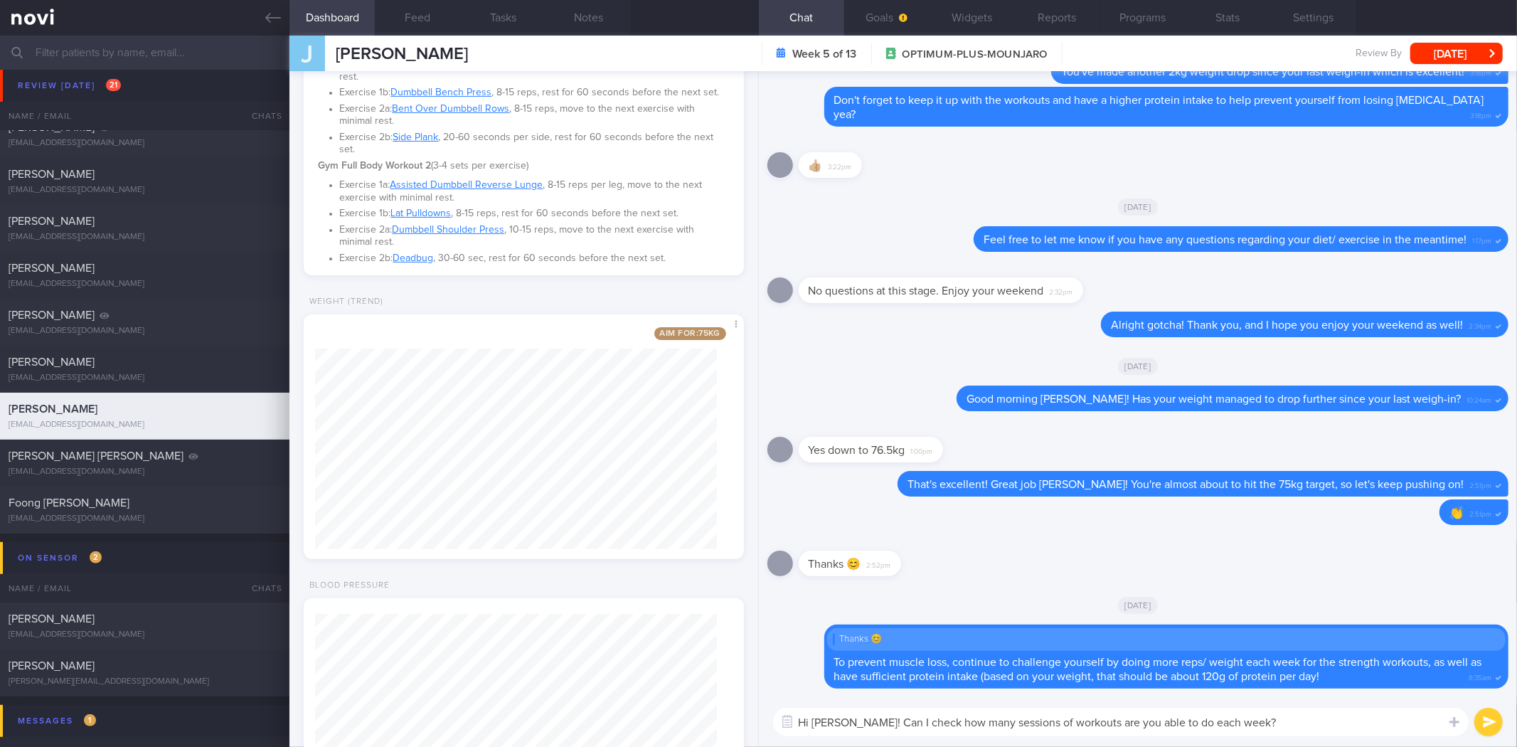
type textarea "Hi [PERSON_NAME]! Can I check how many sessions of workouts are you able to do …"
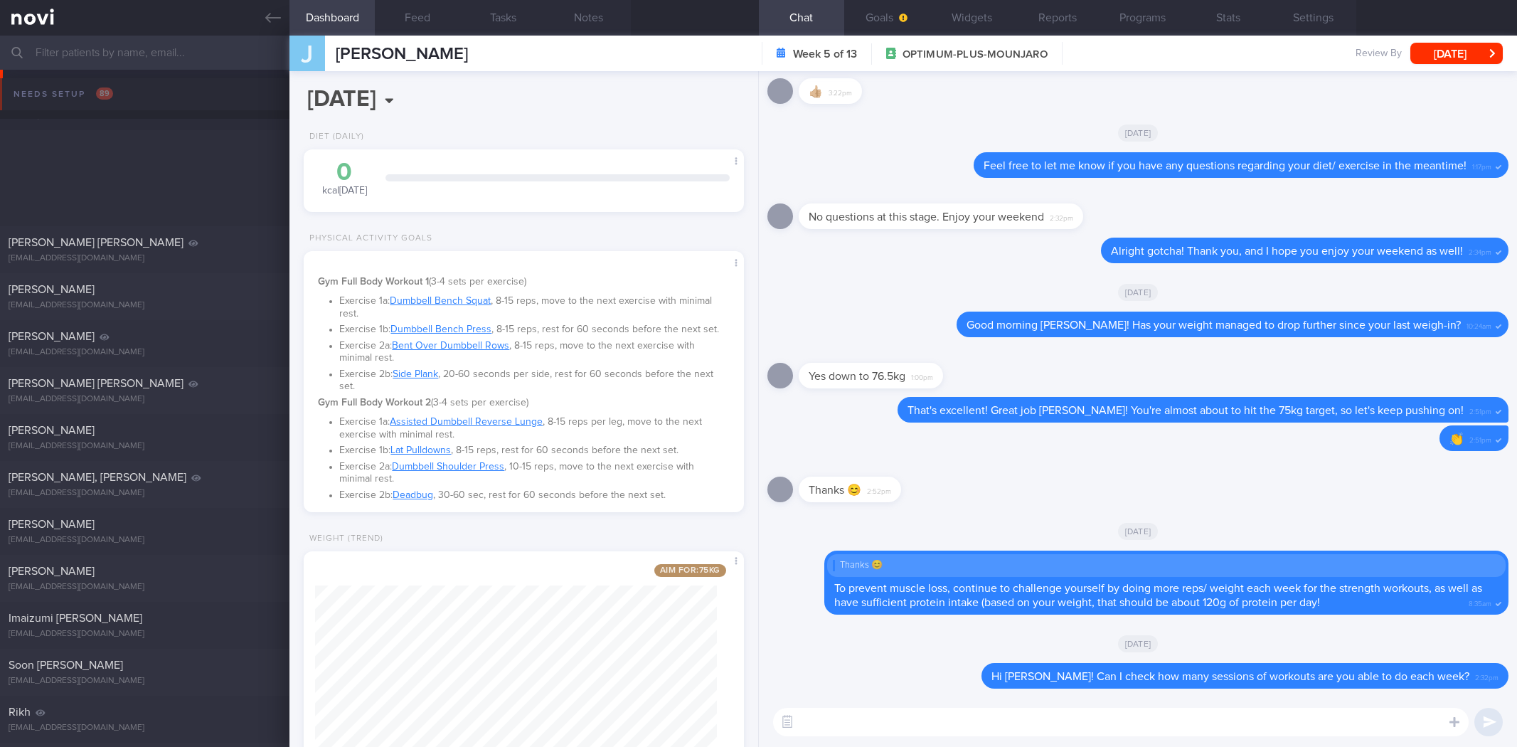
select select "7"
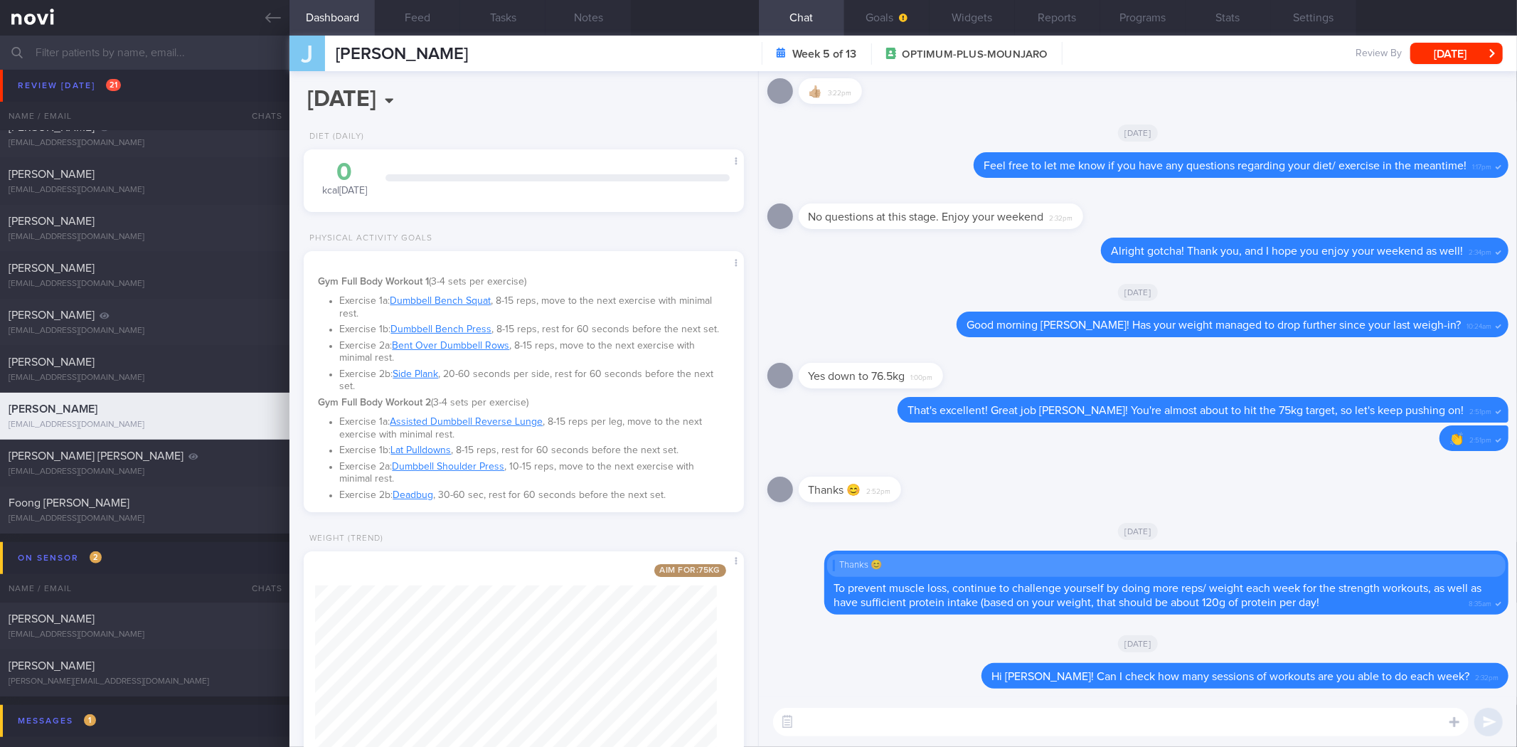
scroll to position [201, 402]
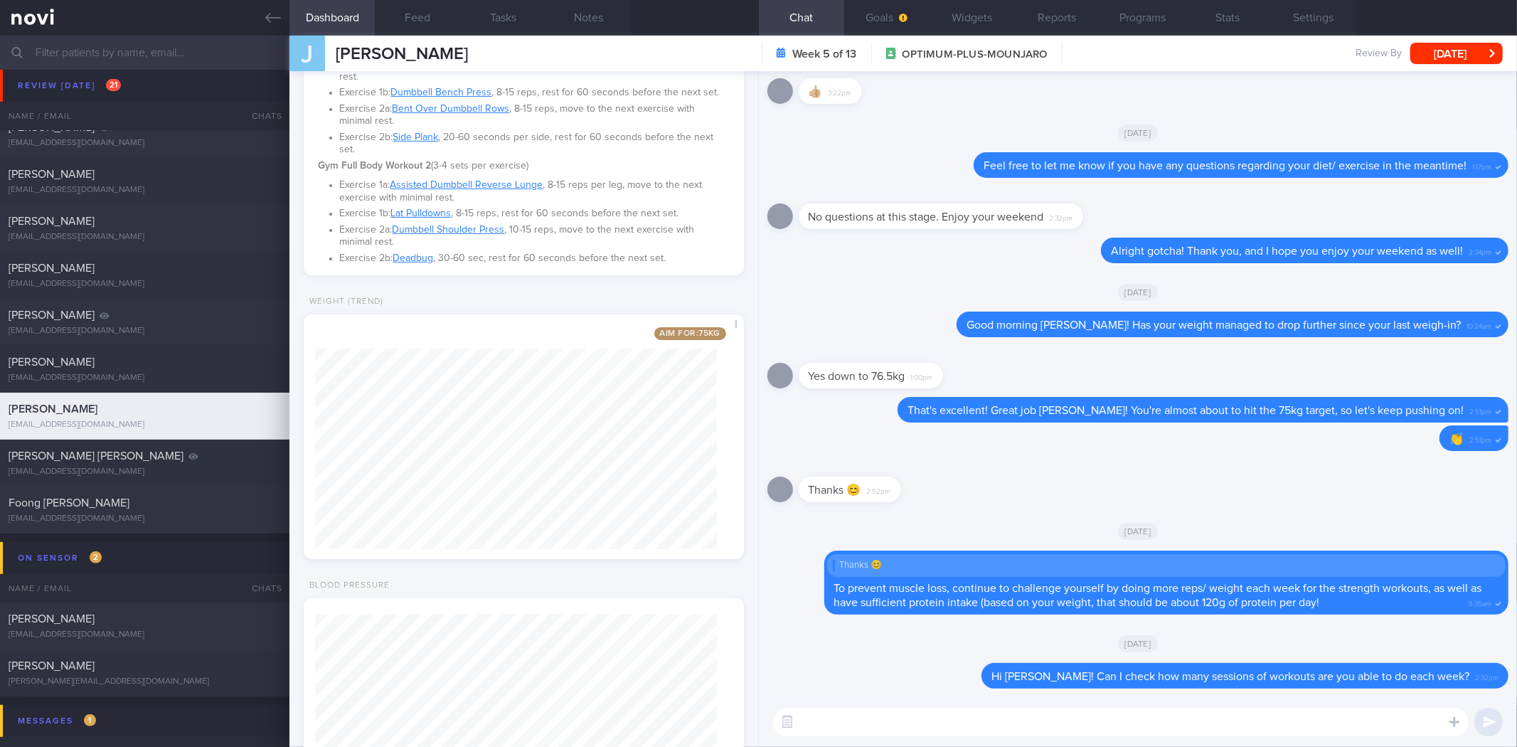
click at [1451, 39] on div "J [PERSON_NAME] [PERSON_NAME] [PERSON_NAME][EMAIL_ADDRESS][DOMAIN_NAME] Week 5 …" at bounding box center [903, 54] width 1228 height 36
click at [1445, 50] on button "[DATE]" at bounding box center [1456, 53] width 92 height 21
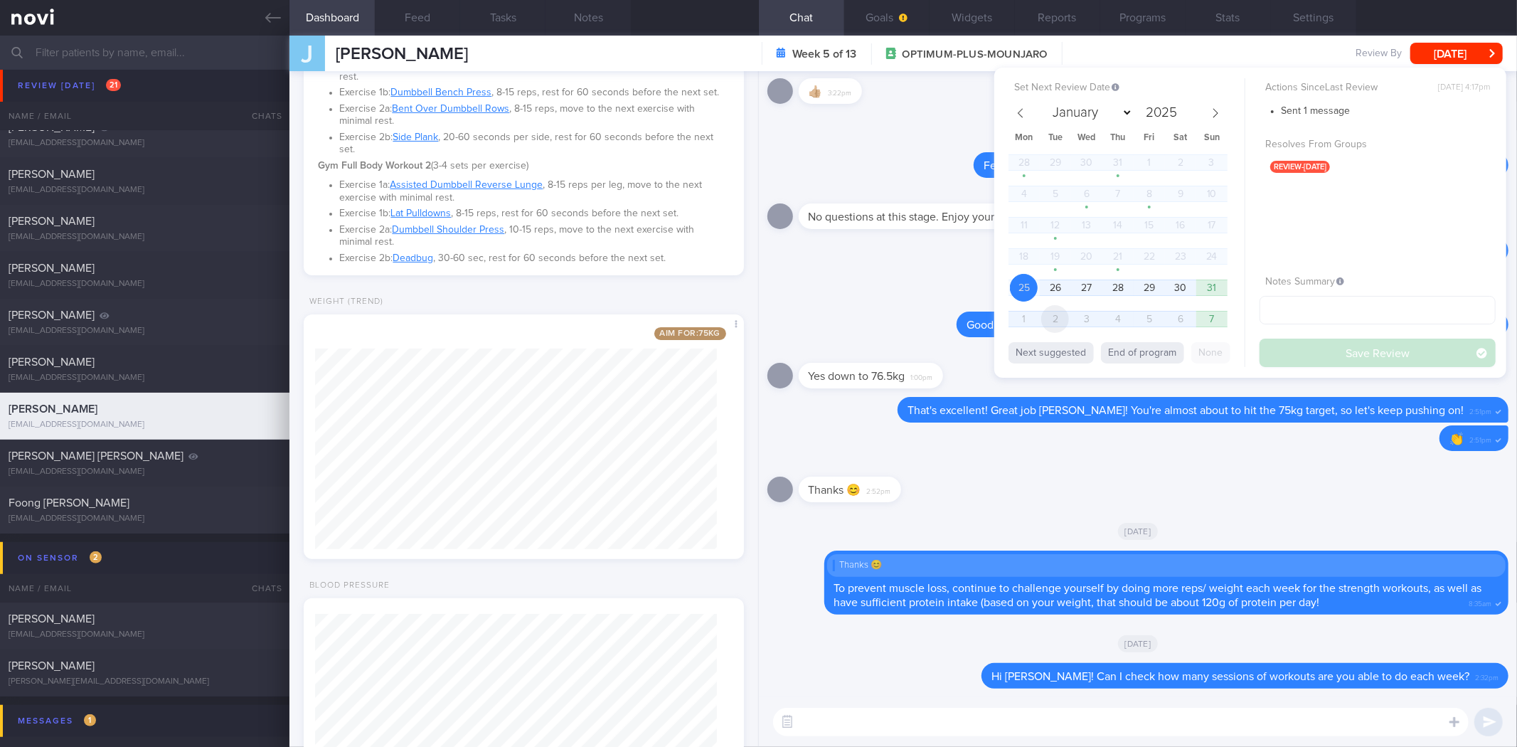
click at [1050, 316] on span "2" at bounding box center [1055, 319] width 28 height 28
select select "8"
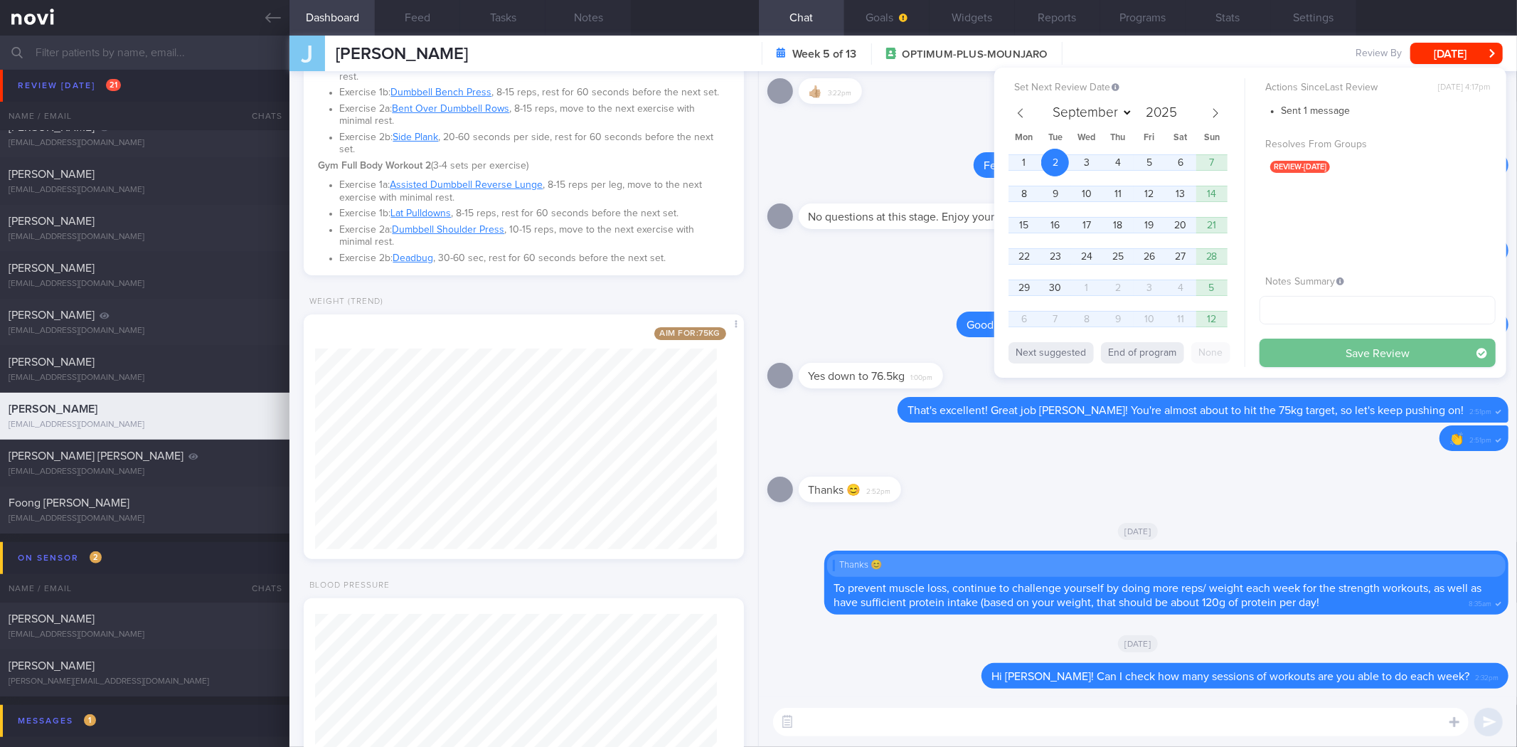
click at [1298, 352] on button "Save Review" at bounding box center [1378, 353] width 236 height 28
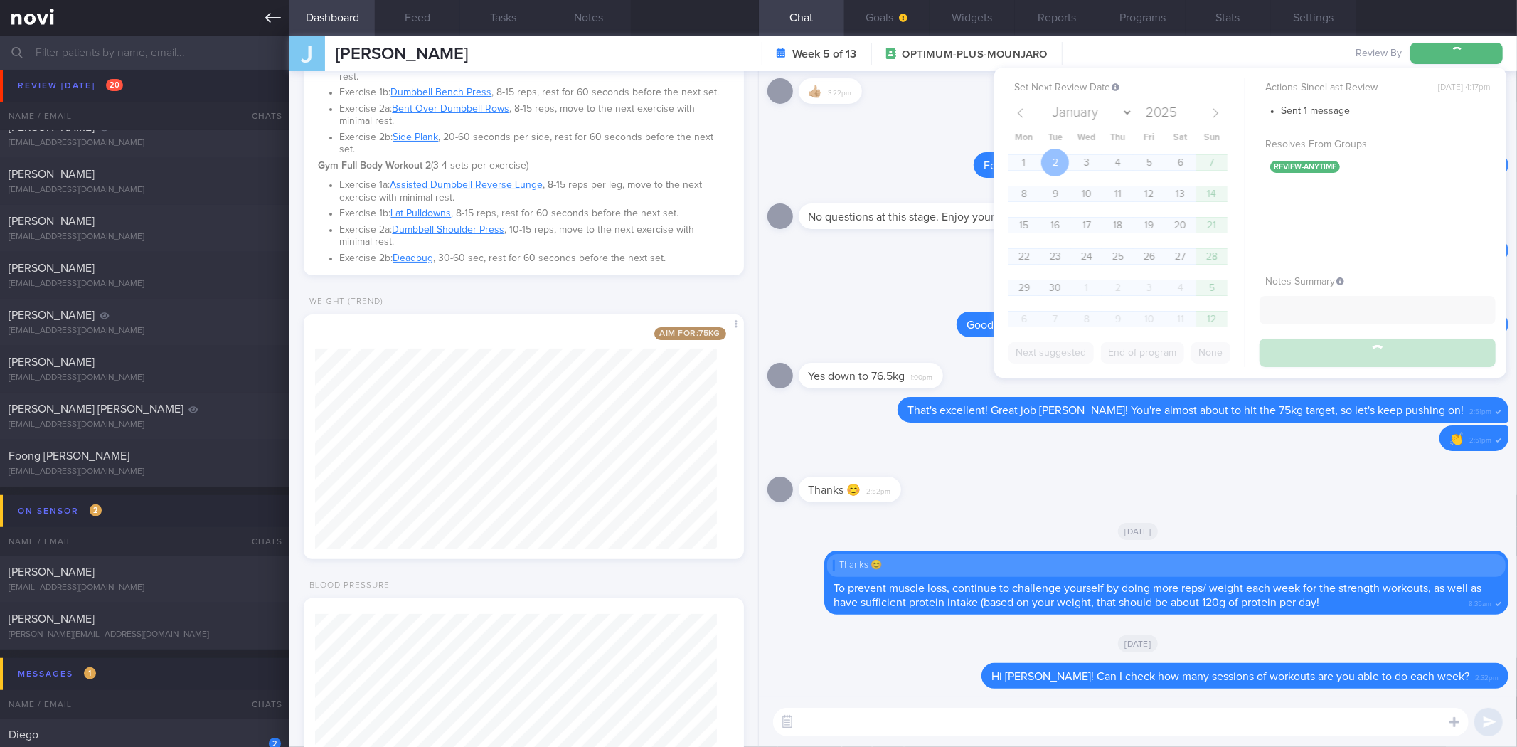
click at [266, 11] on icon at bounding box center [273, 18] width 16 height 16
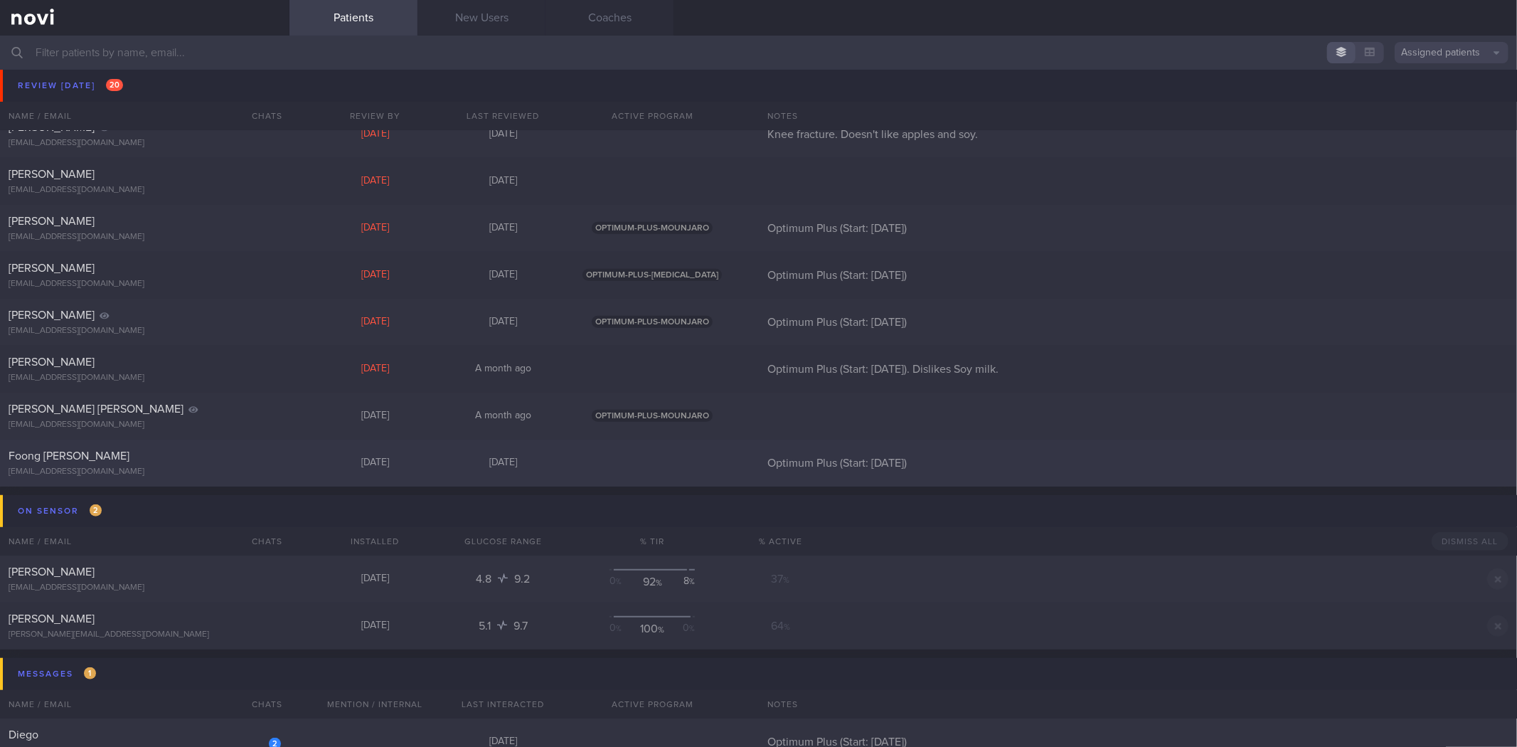
click at [230, 455] on div "Foong [PERSON_NAME]" at bounding box center [143, 456] width 269 height 14
select select "7"
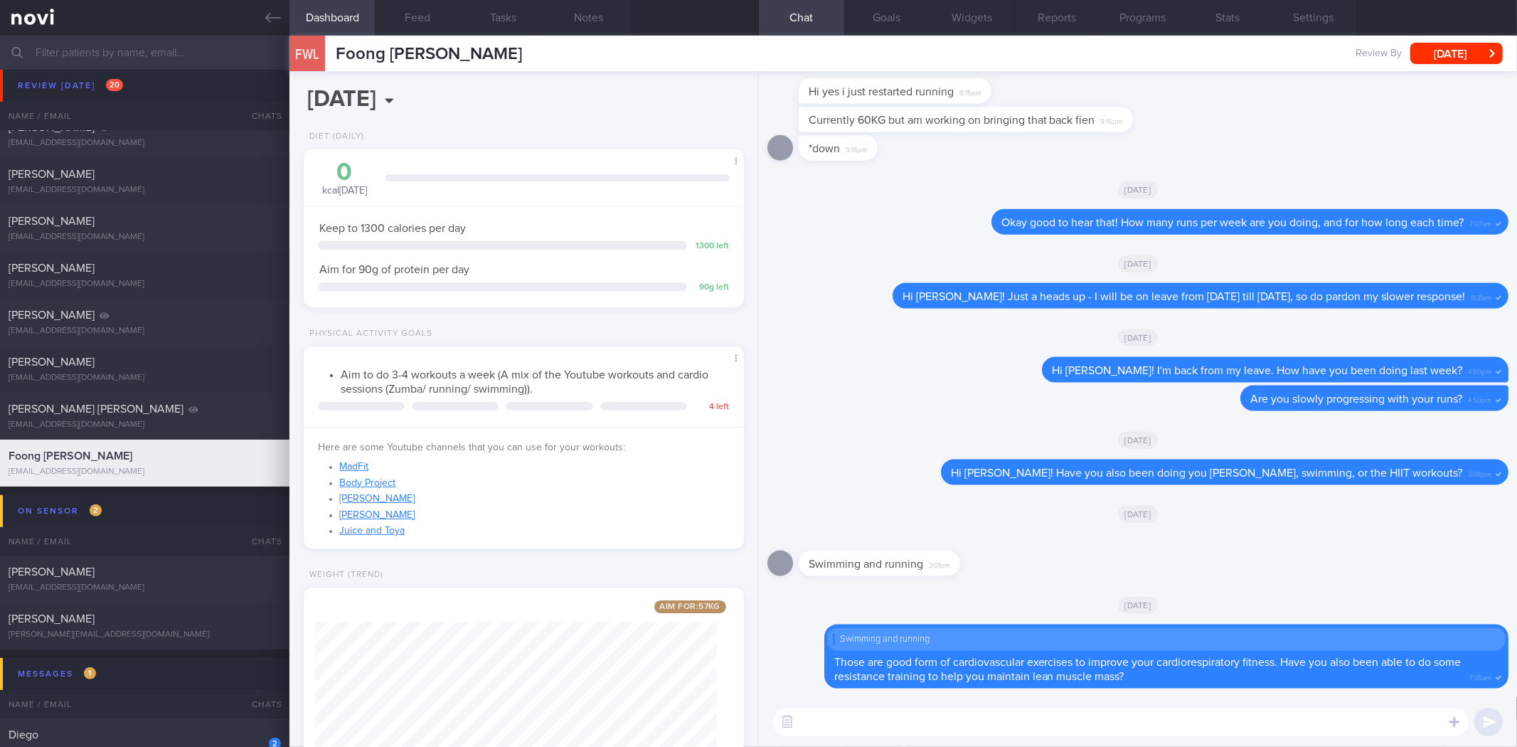
scroll to position [121, 0]
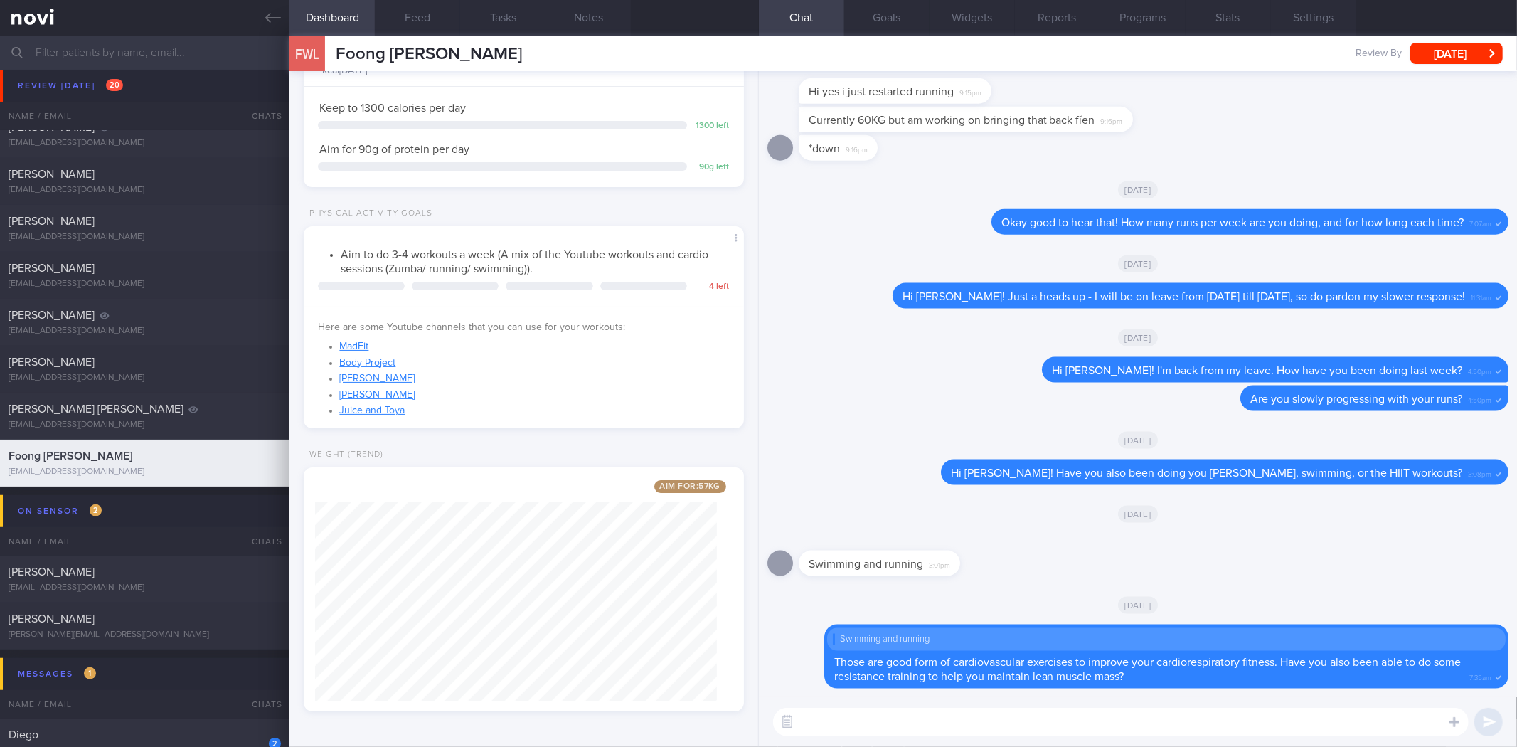
click at [1144, 721] on textarea at bounding box center [1121, 722] width 696 height 28
type textarea "Hi [PERSON_NAME]! How many sessions of swimming and running are you doing each …"
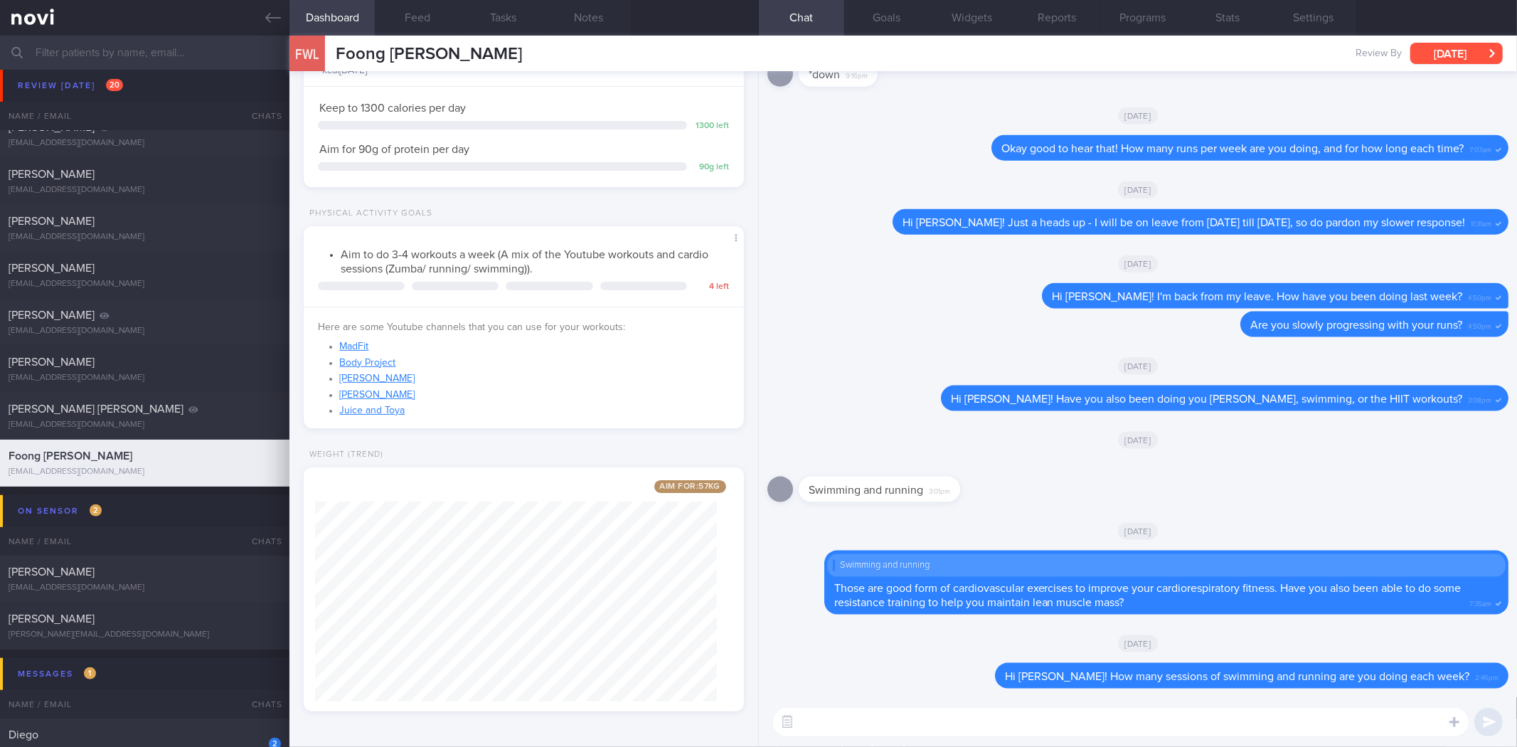
click at [1466, 50] on button "[DATE]" at bounding box center [1456, 53] width 92 height 21
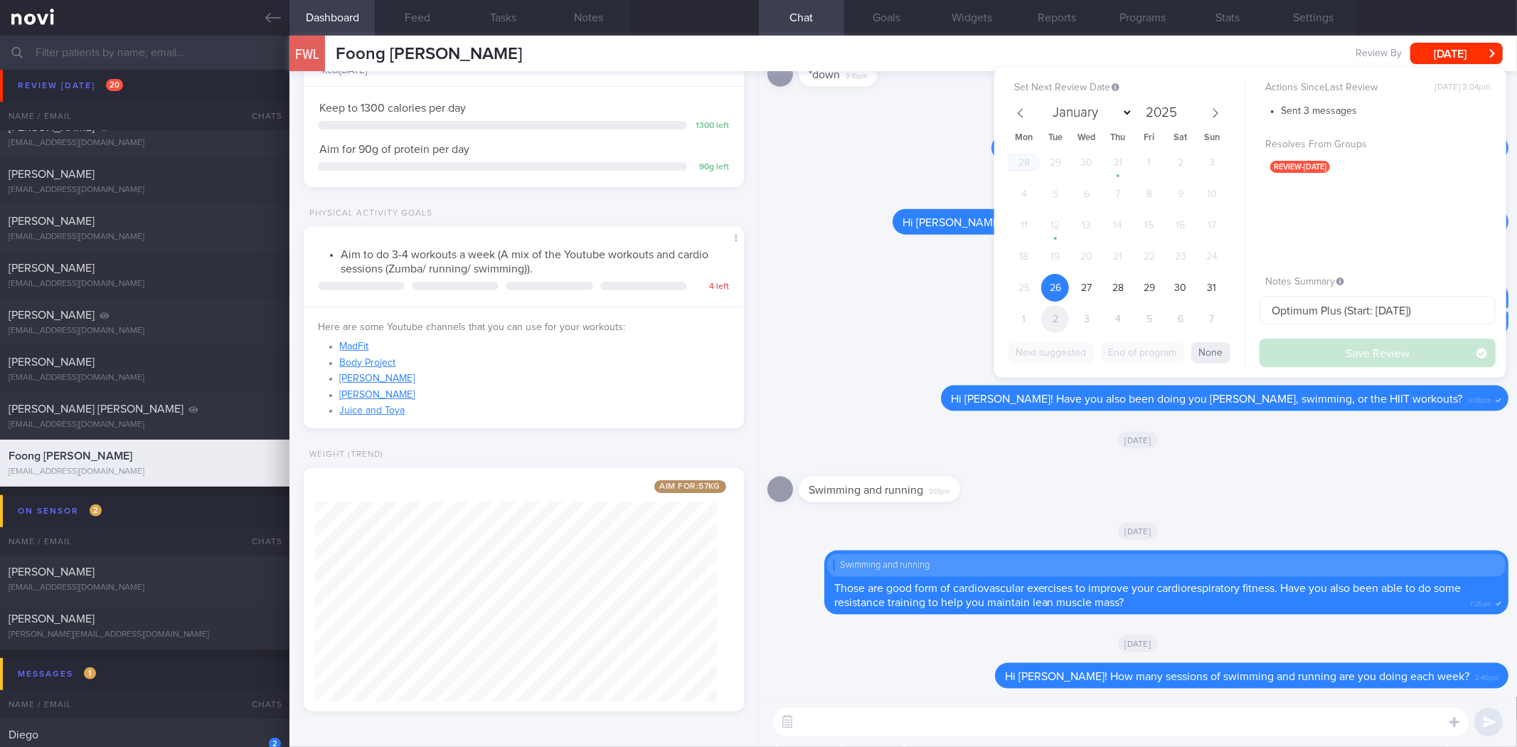
click at [1067, 314] on span "2" at bounding box center [1055, 319] width 28 height 28
select select "8"
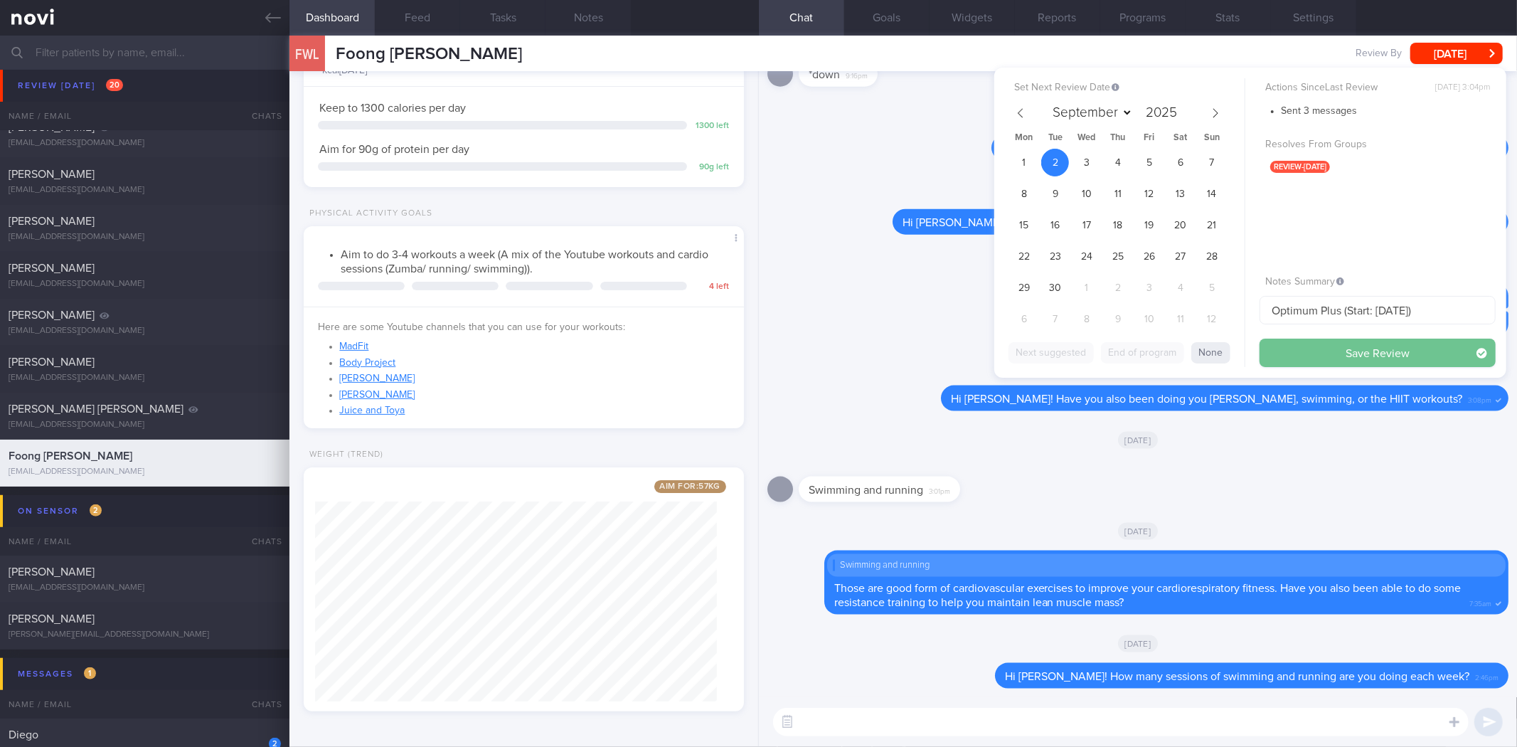
click at [1316, 350] on button "Save Review" at bounding box center [1378, 353] width 236 height 28
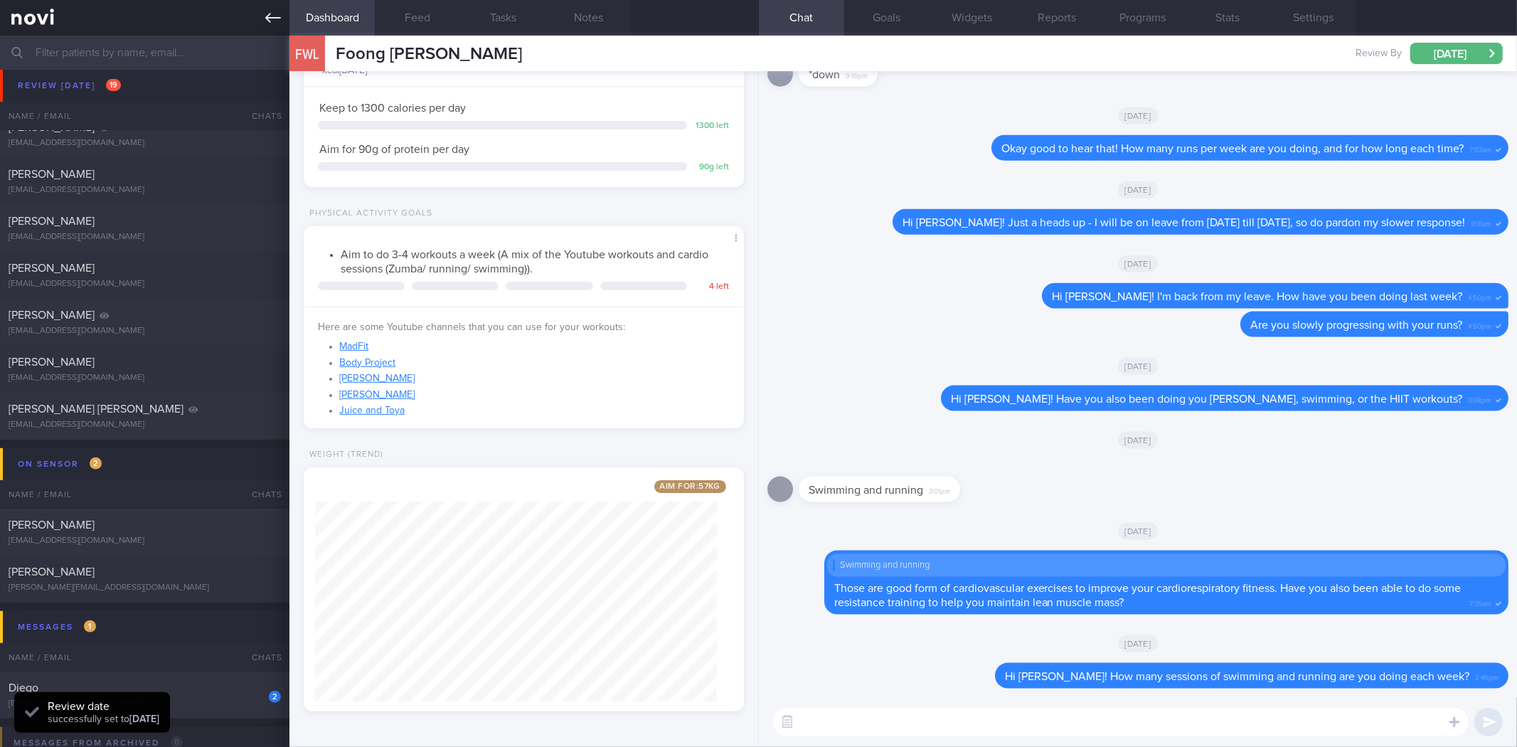
click at [271, 17] on icon at bounding box center [273, 18] width 16 height 10
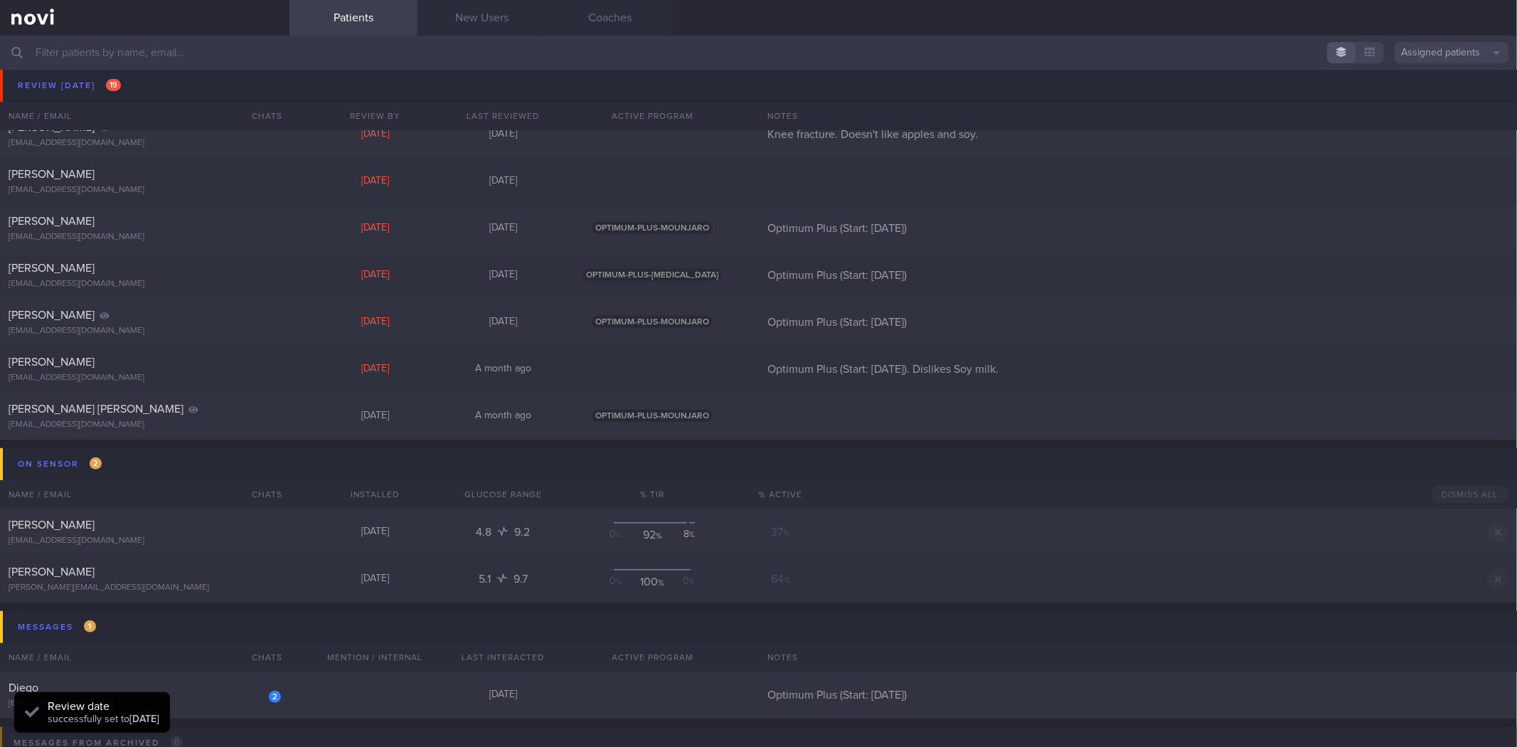
scroll to position [948, 0]
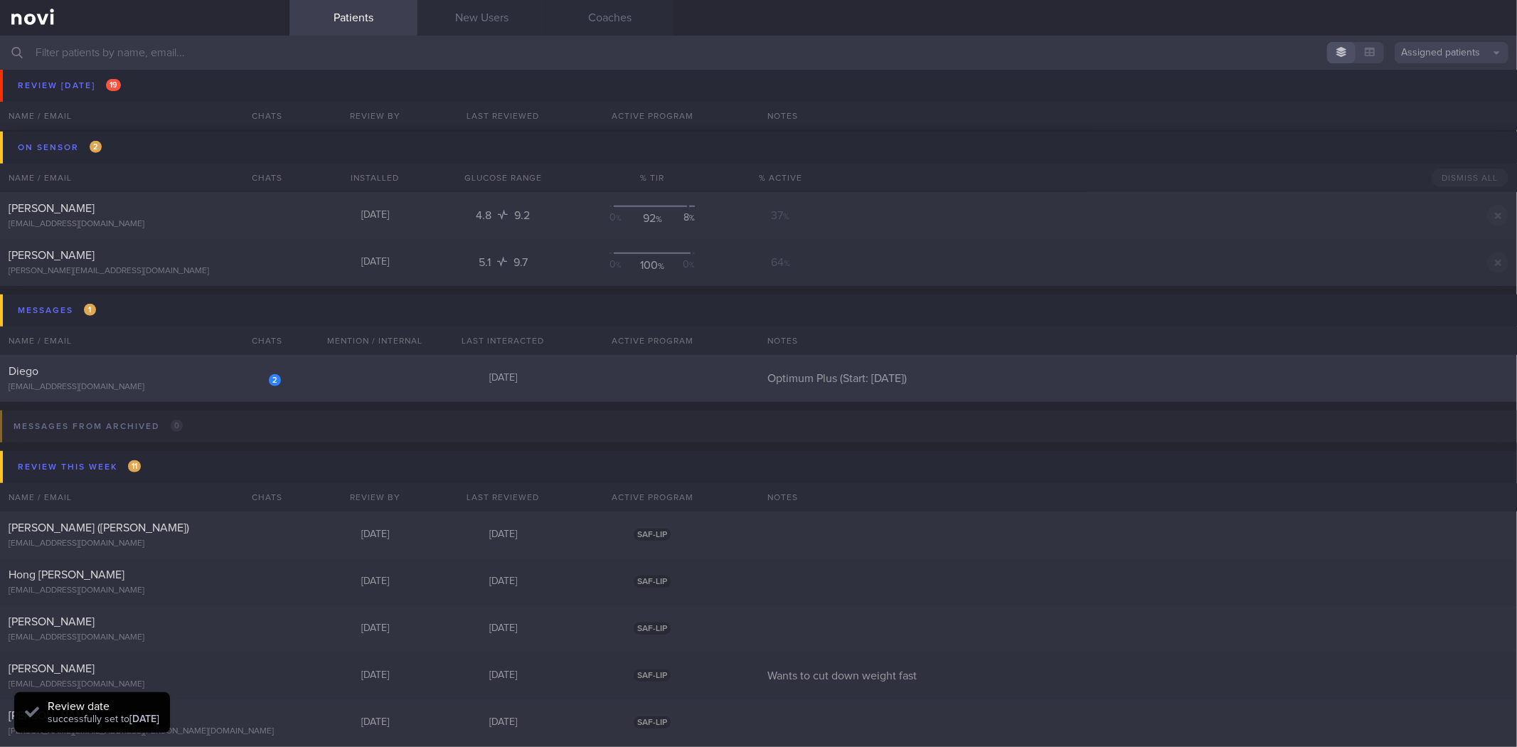
click at [267, 388] on div "[EMAIL_ADDRESS][DOMAIN_NAME]" at bounding box center [145, 387] width 272 height 11
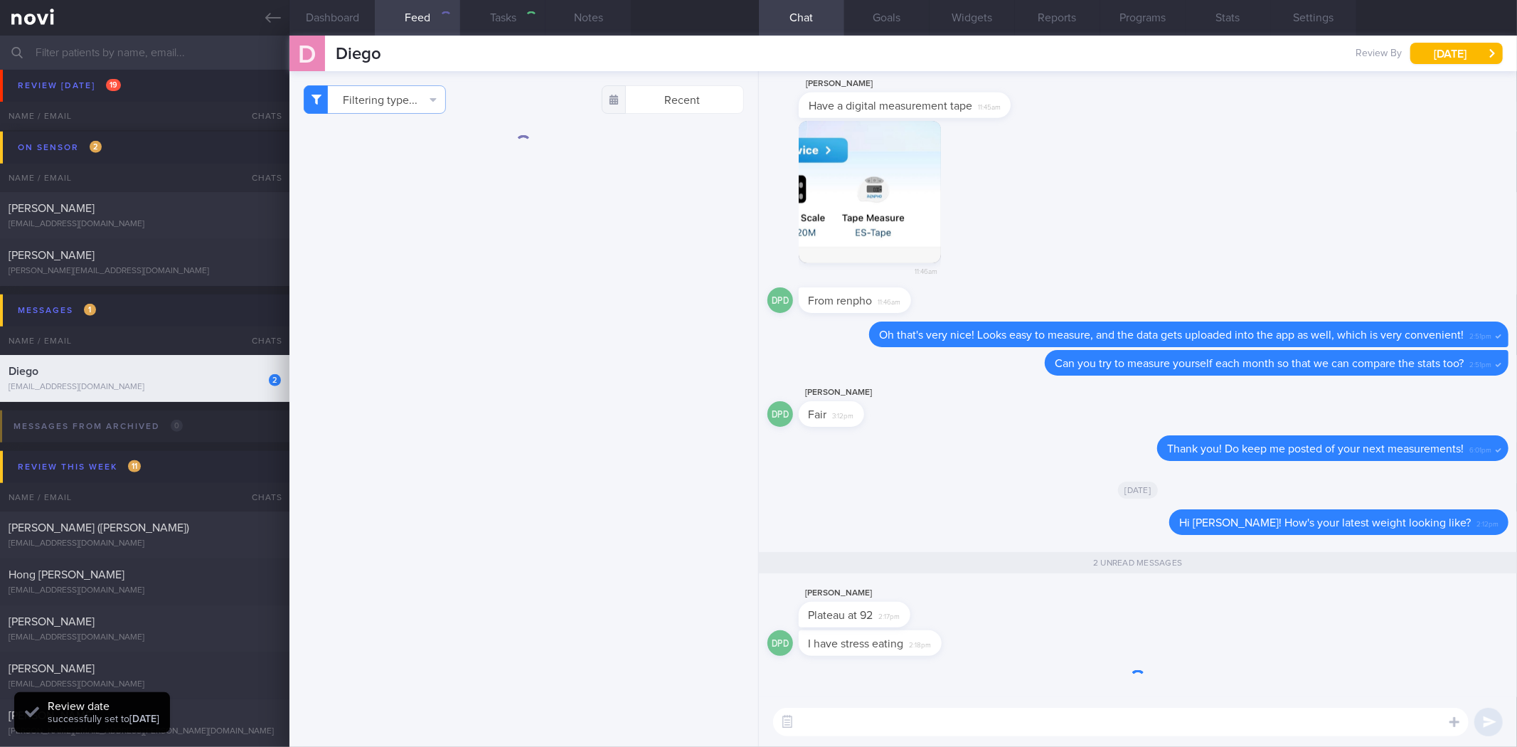
click at [346, 26] on link "Patients" at bounding box center [353, 18] width 128 height 36
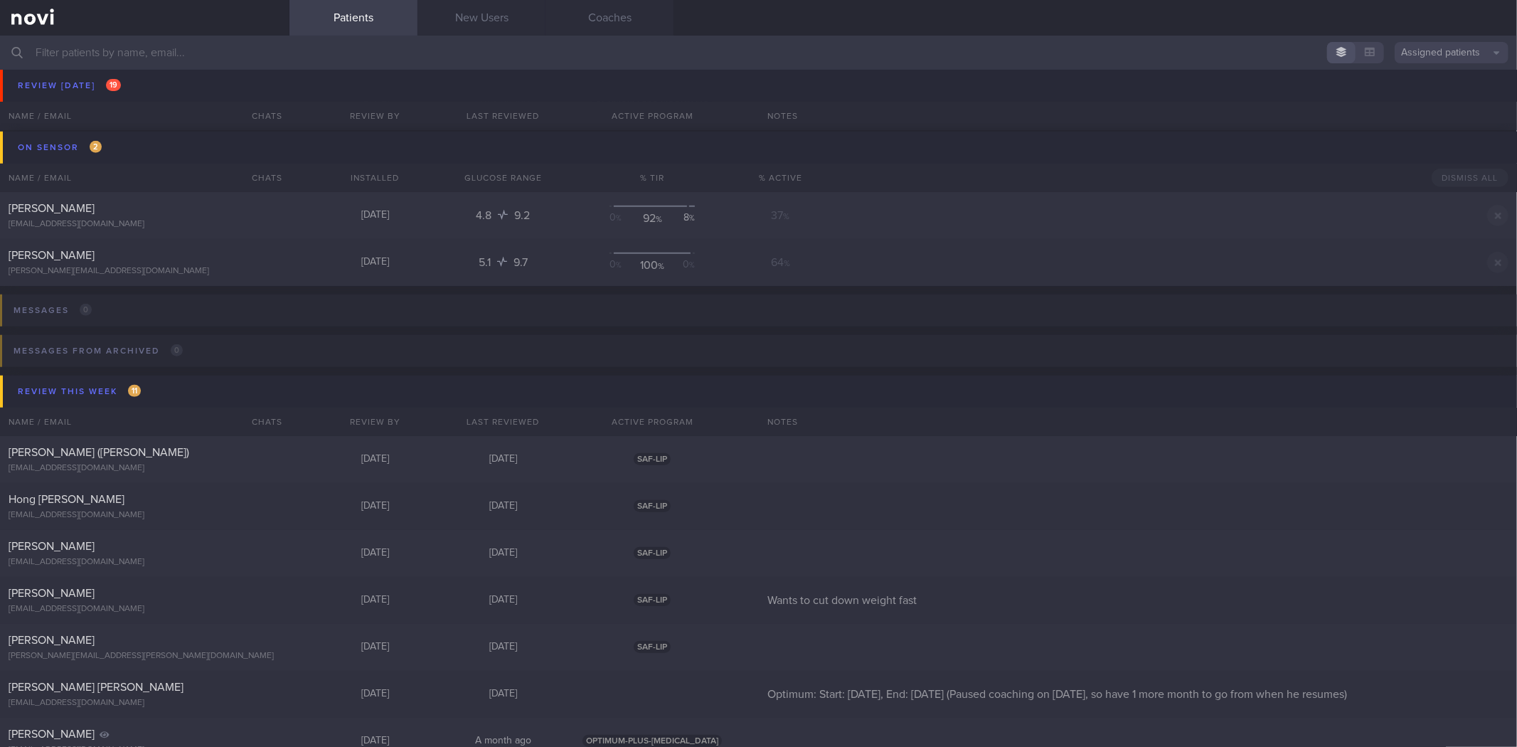
click at [258, 50] on input "text" at bounding box center [758, 53] width 1517 height 34
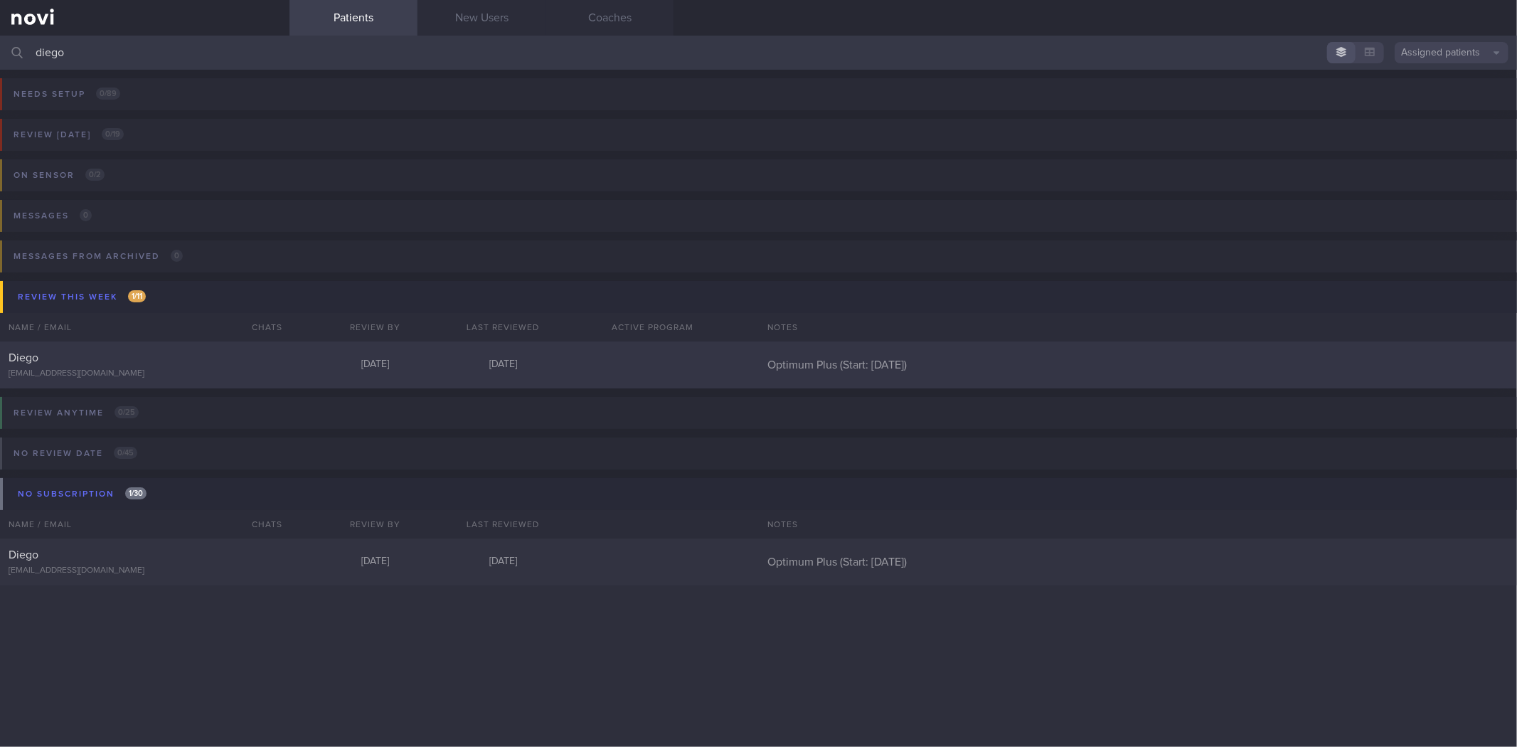
type input "diego"
click at [237, 368] on div "[EMAIL_ADDRESS][DOMAIN_NAME]" at bounding box center [145, 373] width 272 height 11
click at [224, 380] on div "Diego [EMAIL_ADDRESS][DOMAIN_NAME] [DATE] [DATE] Optimum Plus (Start: [DATE])" at bounding box center [758, 364] width 1517 height 47
select select "7"
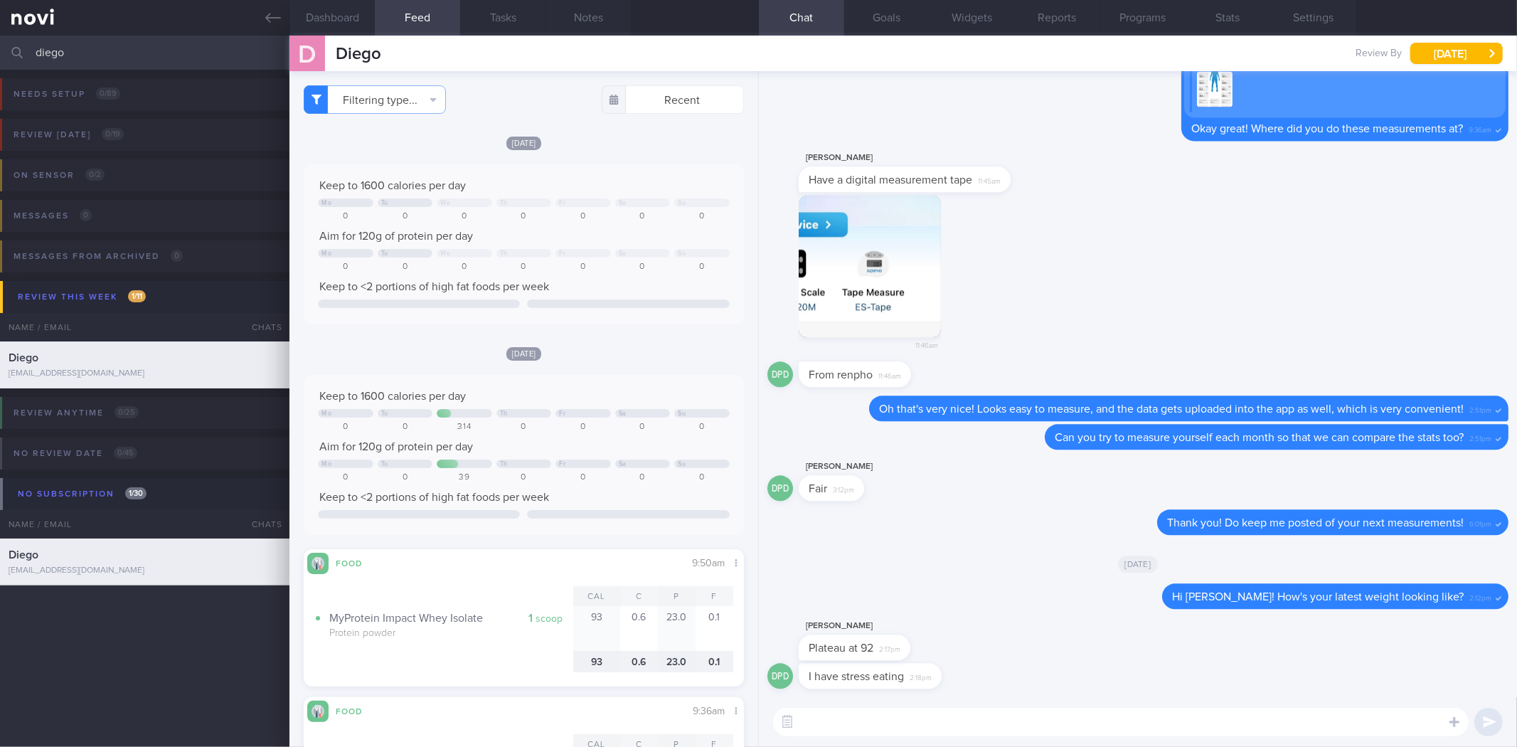
click at [908, 721] on textarea at bounding box center [1121, 722] width 696 height 28
click at [358, 26] on button "Dashboard" at bounding box center [331, 18] width 85 height 36
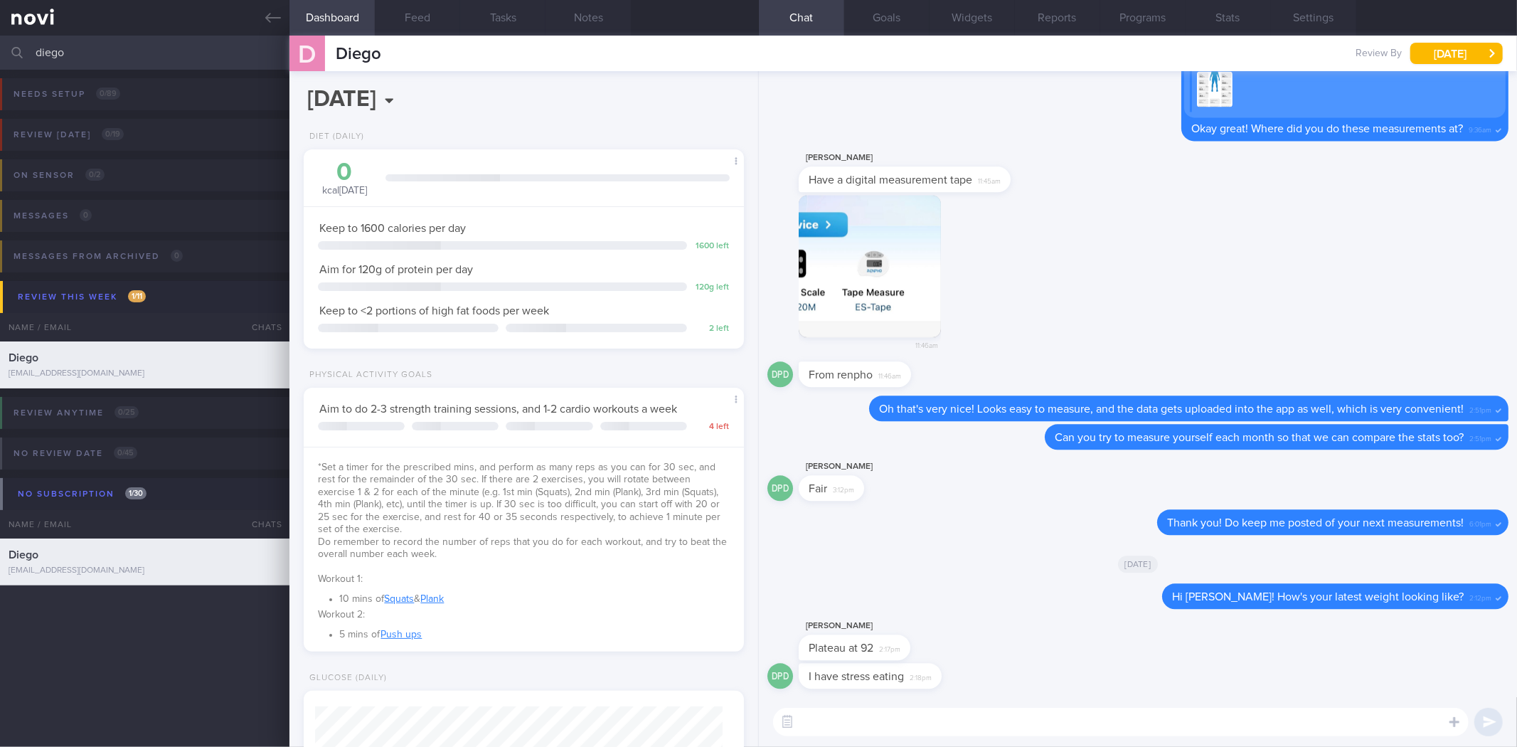
click at [323, 23] on button "Dashboard" at bounding box center [331, 18] width 85 height 36
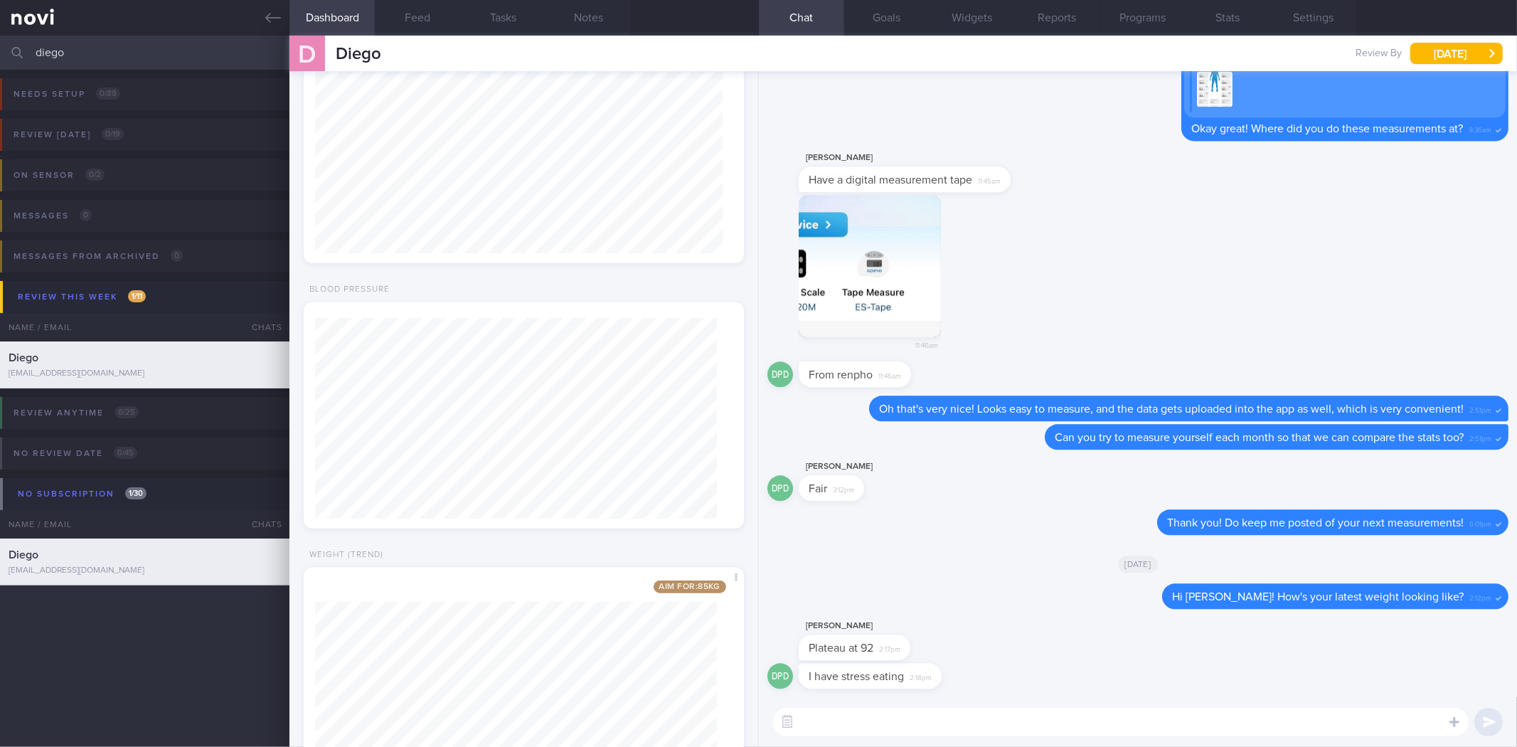
scroll to position [711, 0]
click at [897, 714] on textarea at bounding box center [1121, 722] width 696 height 28
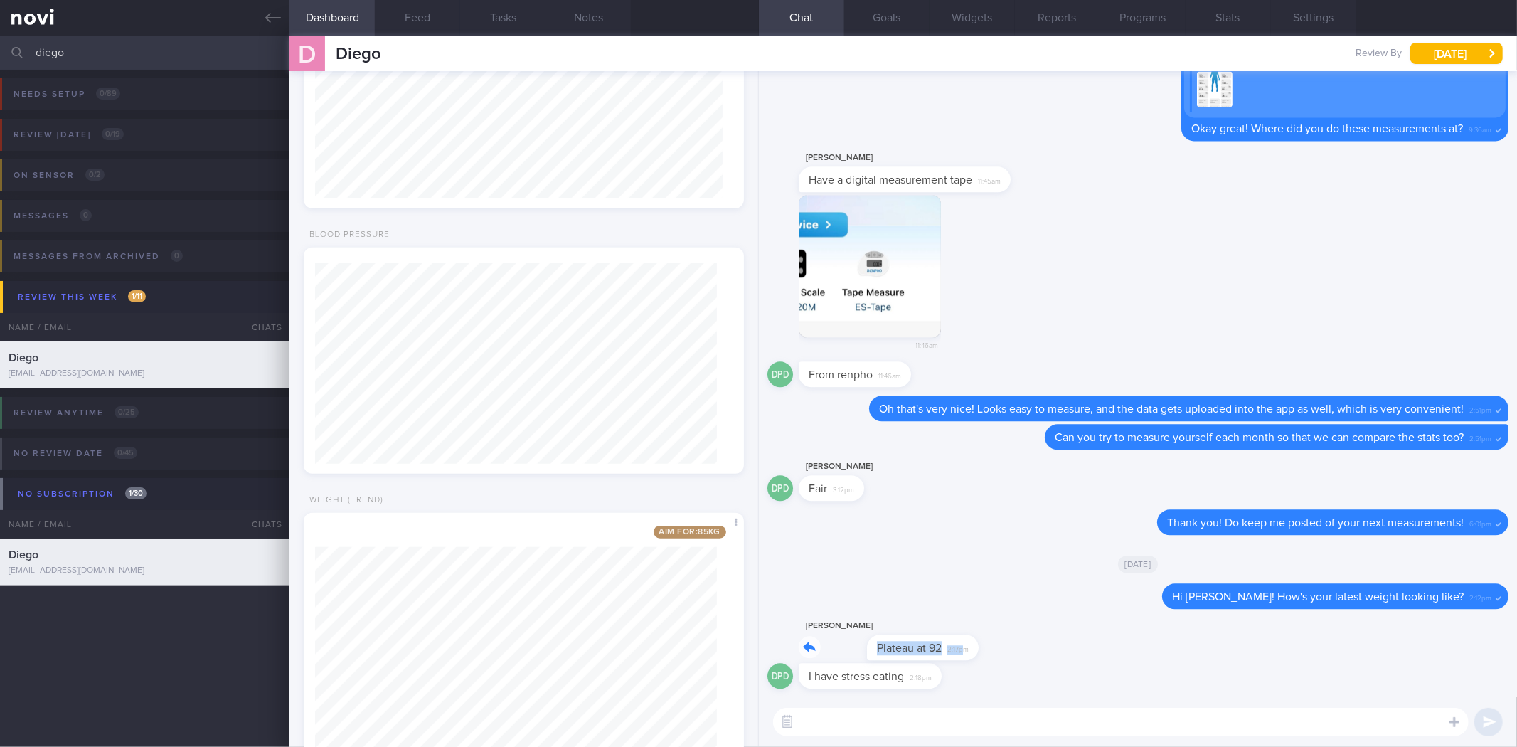
drag, startPoint x: 897, startPoint y: 656, endPoint x: 1068, endPoint y: 656, distance: 171.4
click at [1068, 656] on div "[PERSON_NAME] Plateau at 92 2:17pm" at bounding box center [1137, 640] width 741 height 46
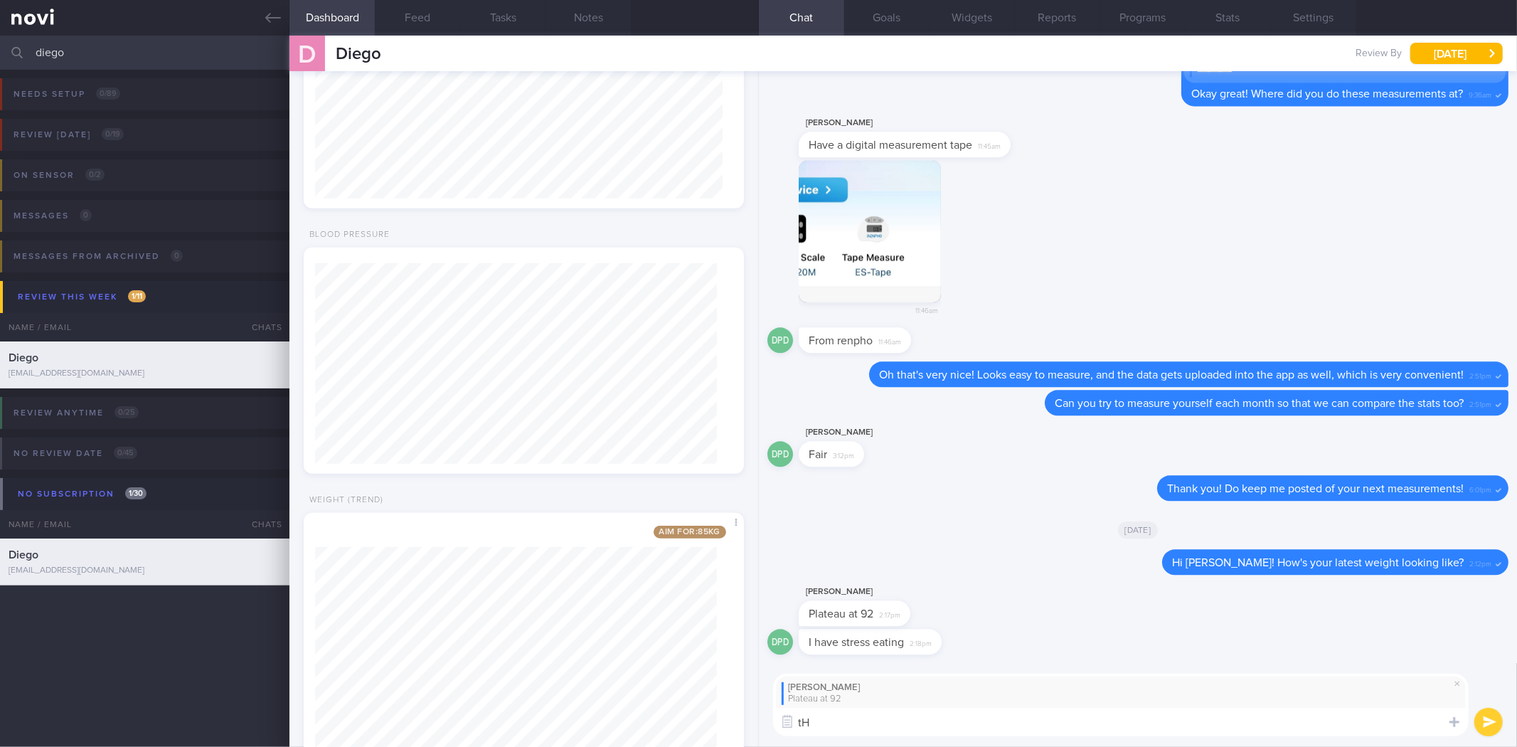
type textarea "t"
type textarea "That's not too bad! At least it's lower than your all-time high, despite the st…"
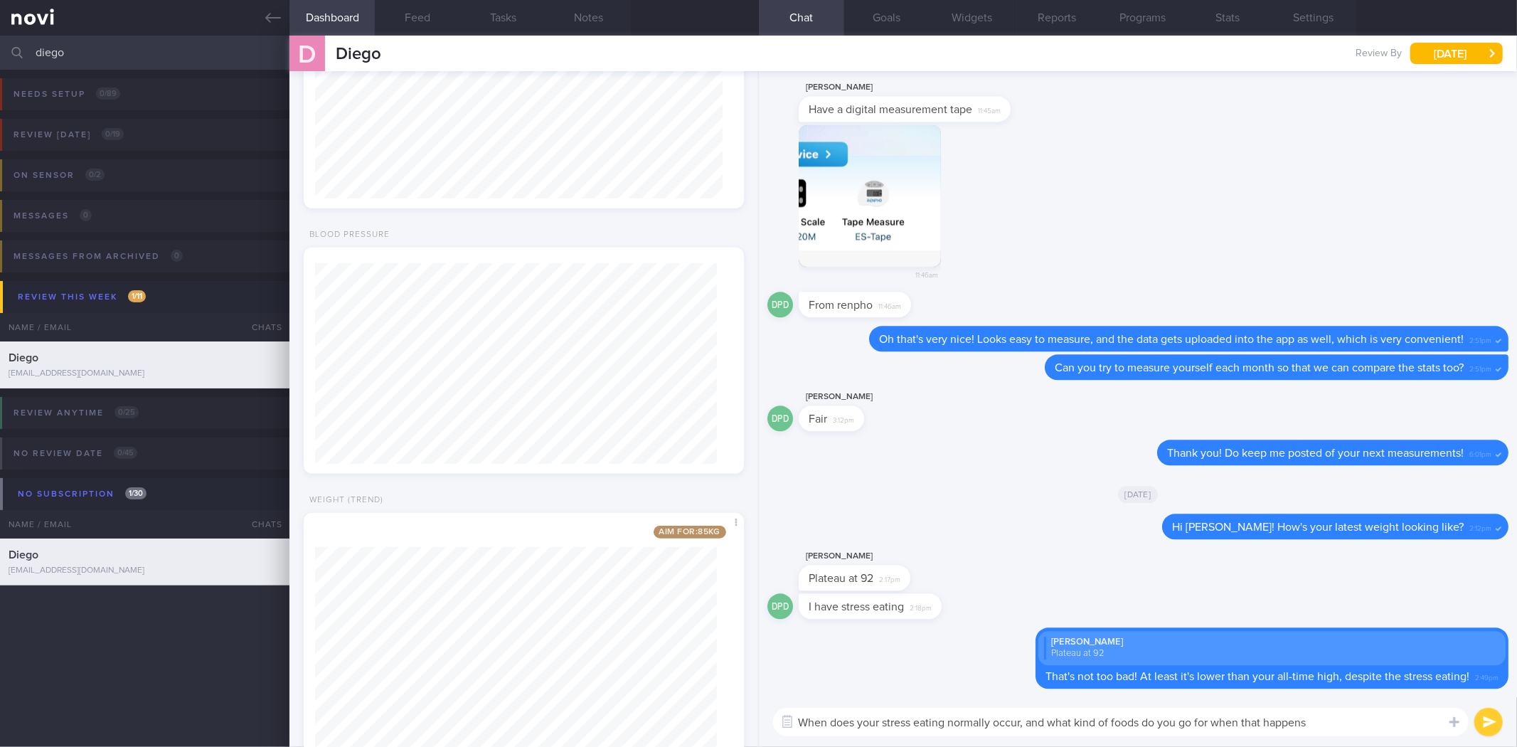
type textarea "When does your stress eating normally occur, and what kind of foods do you go f…"
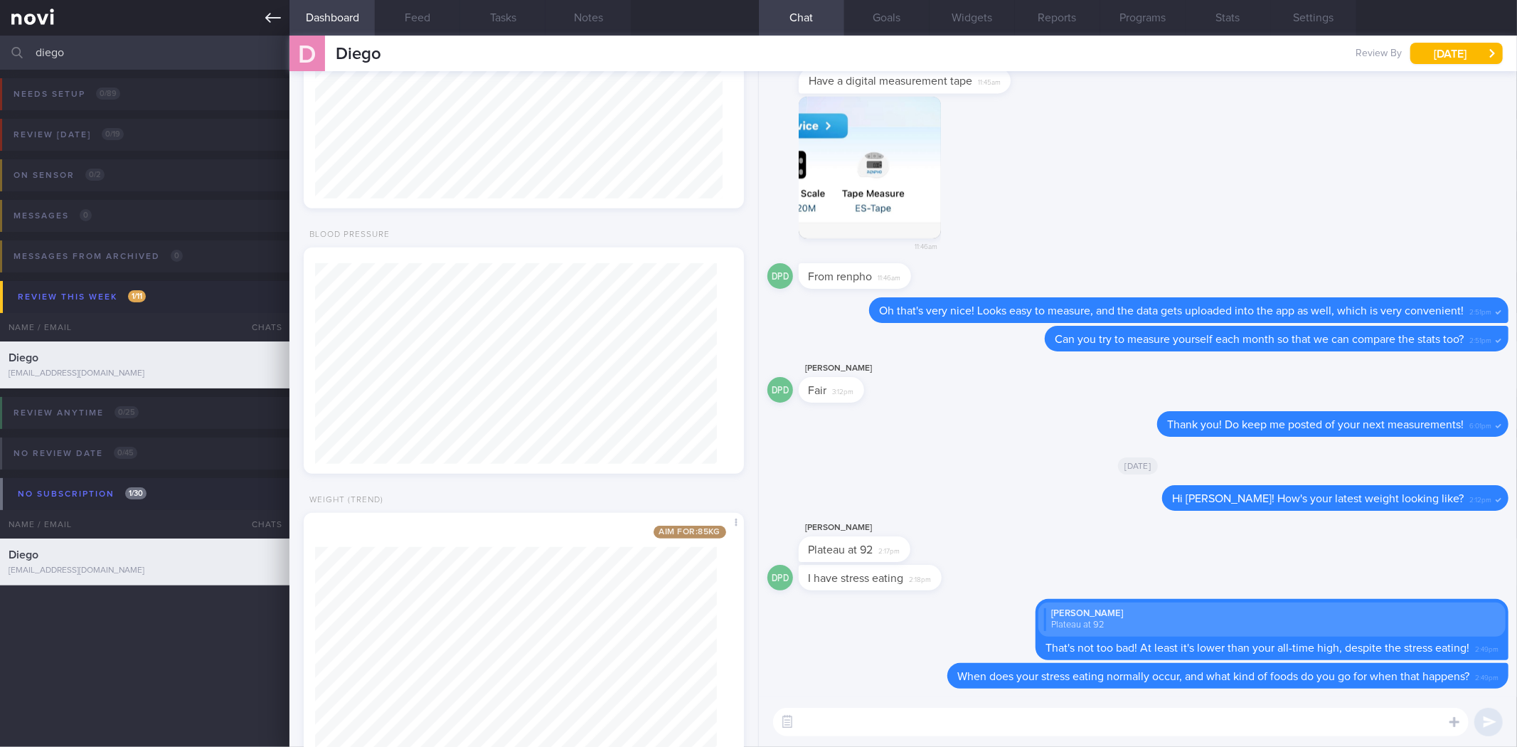
click at [260, 16] on link at bounding box center [144, 18] width 289 height 36
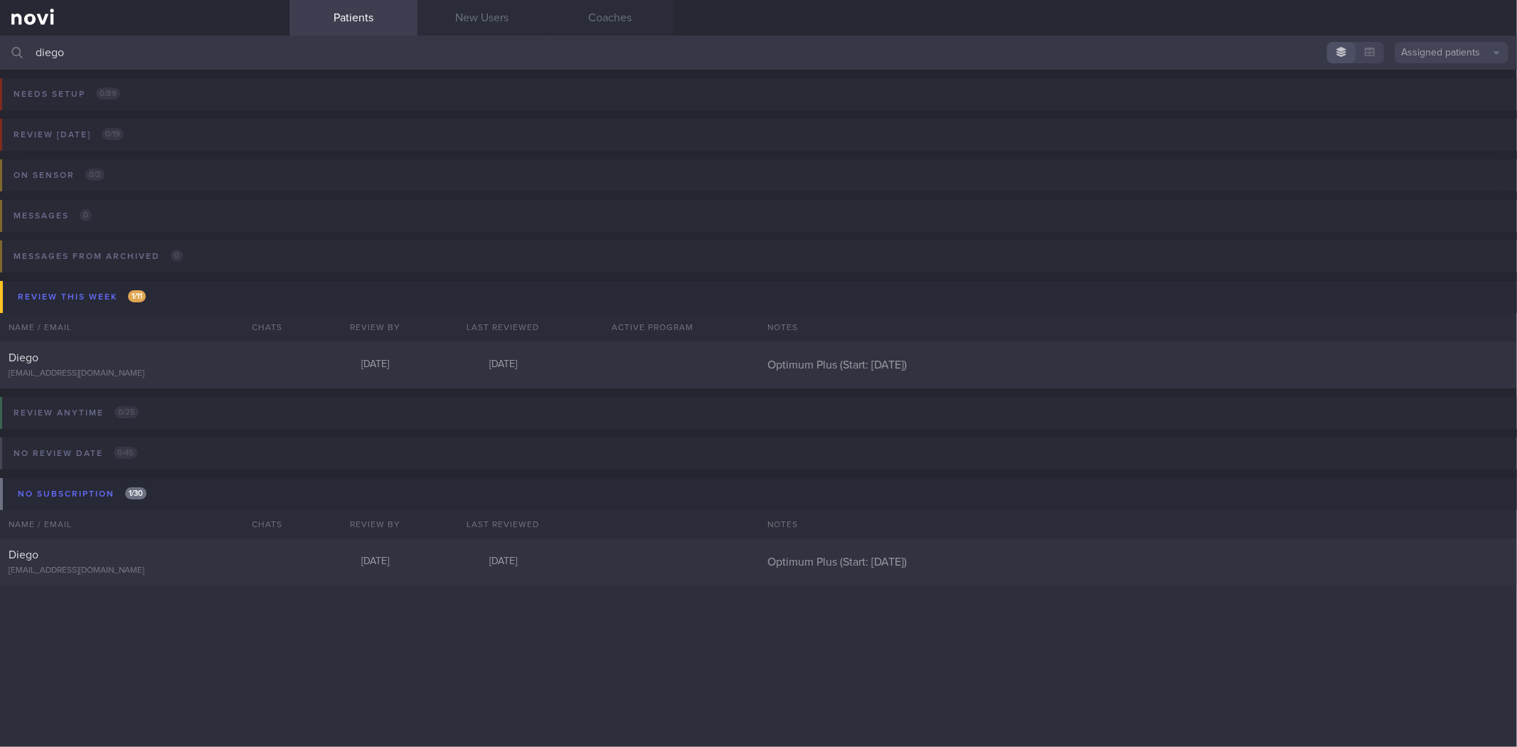
click at [223, 48] on input "diego" at bounding box center [758, 53] width 1517 height 34
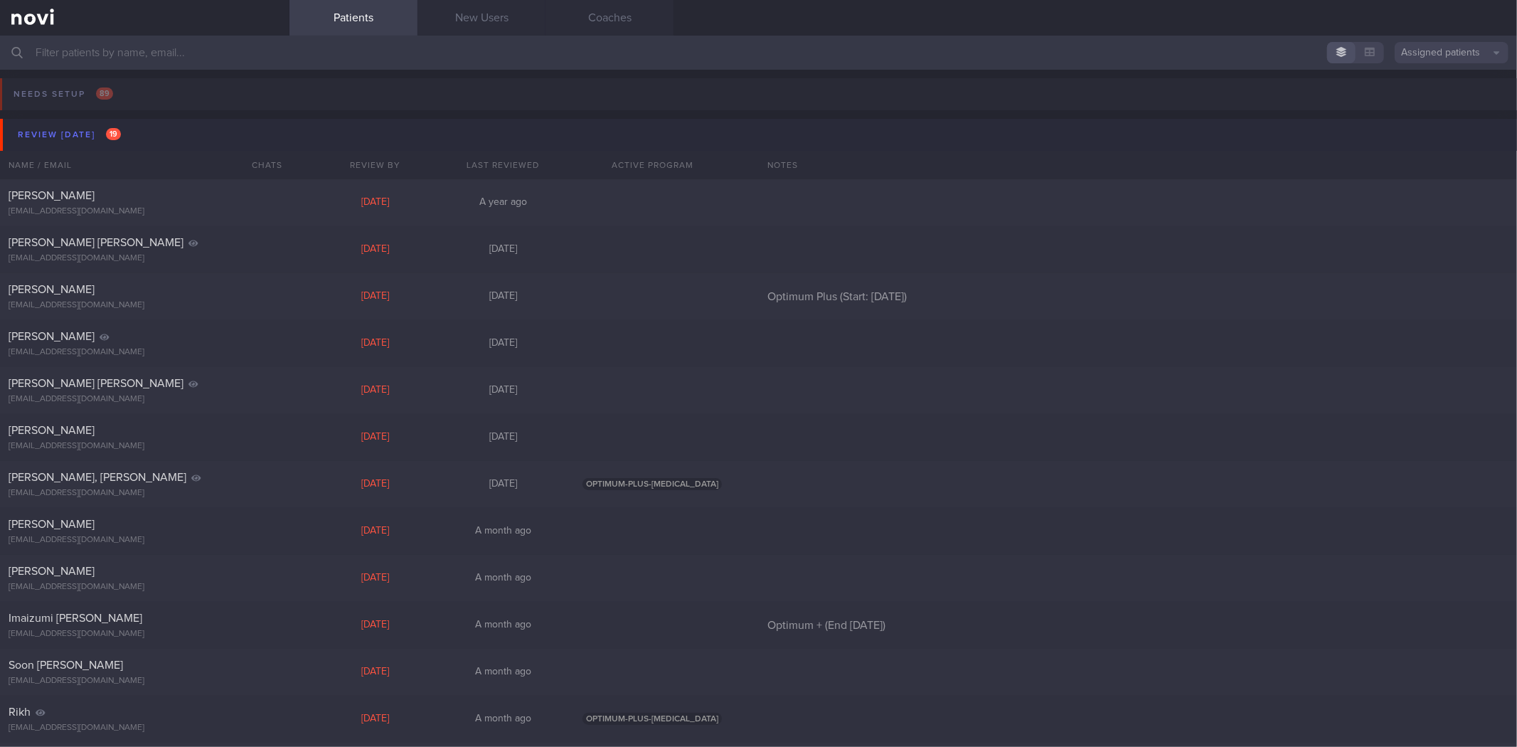
click at [189, 137] on button "Review [DATE] 19" at bounding box center [760, 135] width 1521 height 32
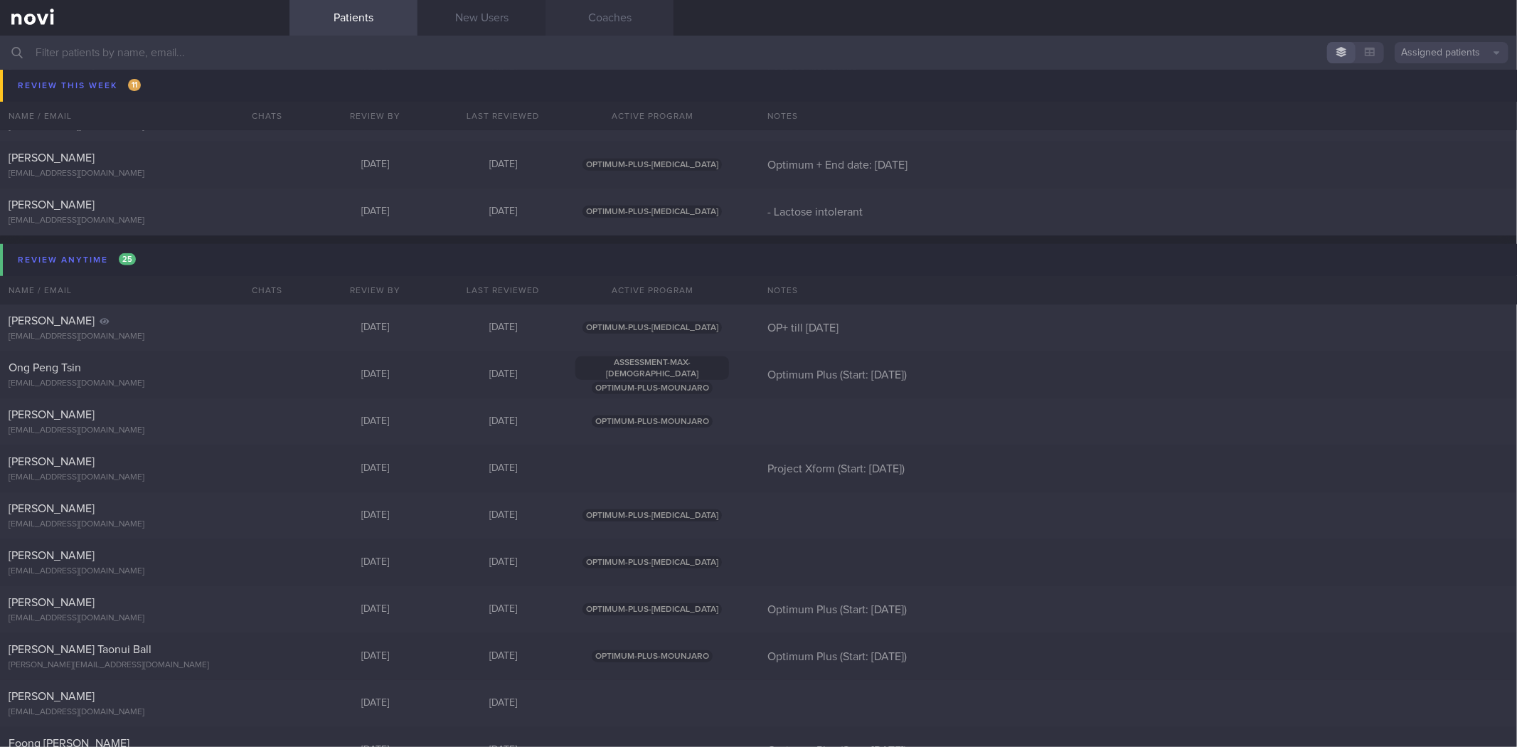
scroll to position [790, 0]
